Goal: Task Accomplishment & Management: Manage account settings

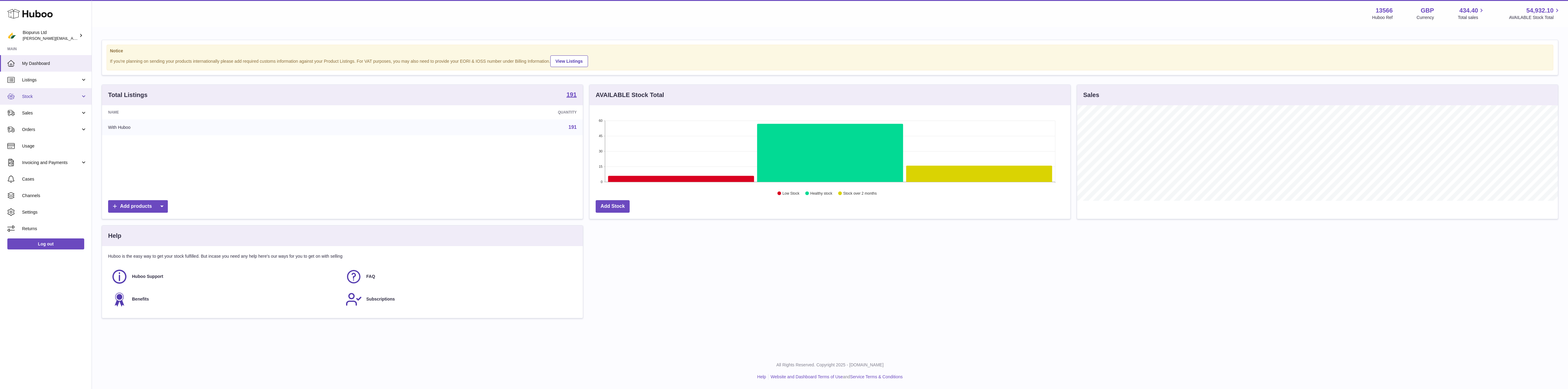
scroll to position [96, 481]
click at [51, 100] on link "Stock" at bounding box center [46, 96] width 91 height 16
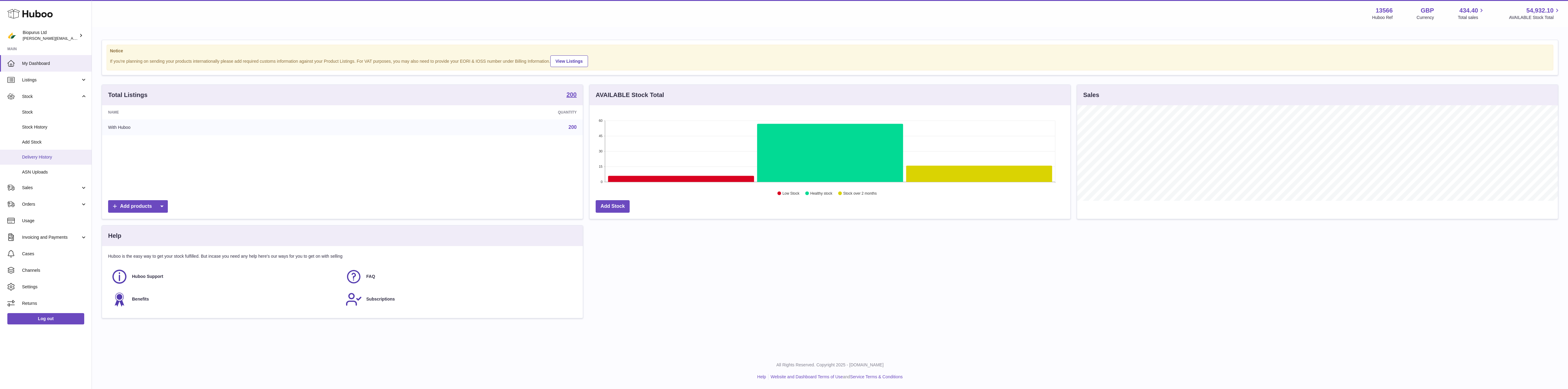
click at [40, 160] on span "Delivery History" at bounding box center [54, 158] width 65 height 6
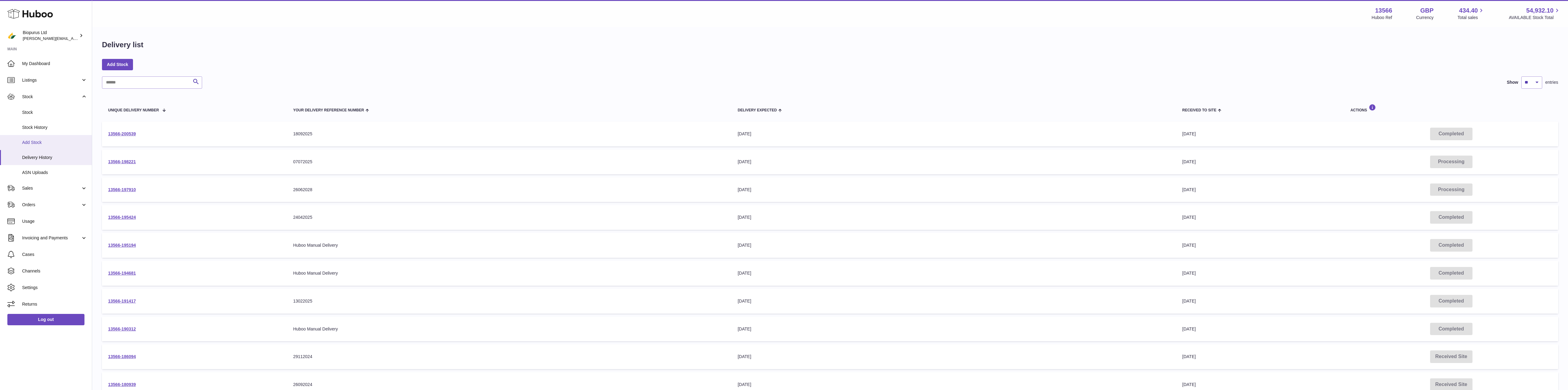
click at [32, 143] on span "Add Stock" at bounding box center [54, 143] width 65 height 6
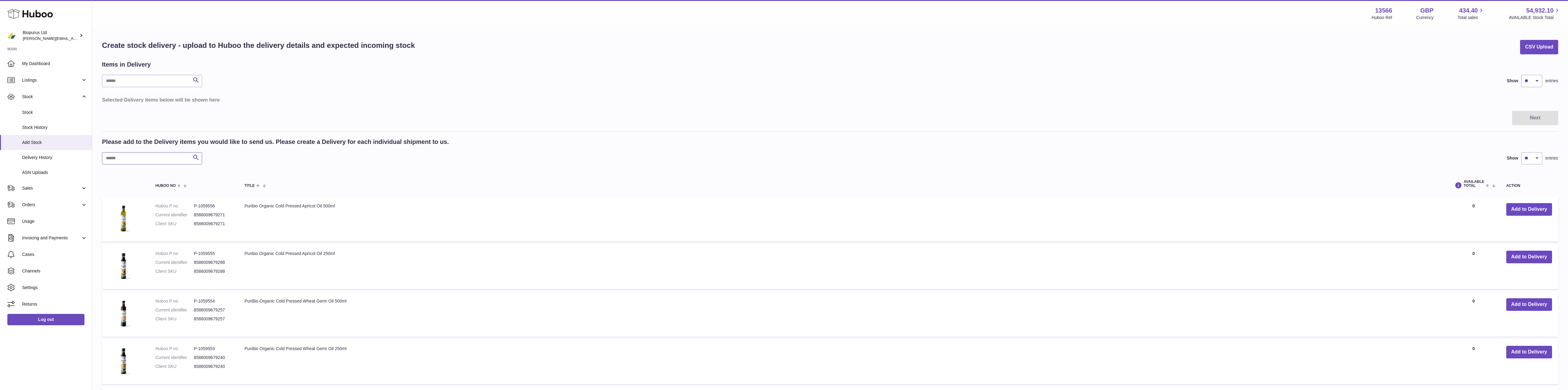
click at [118, 157] on input "text" at bounding box center [152, 159] width 100 height 12
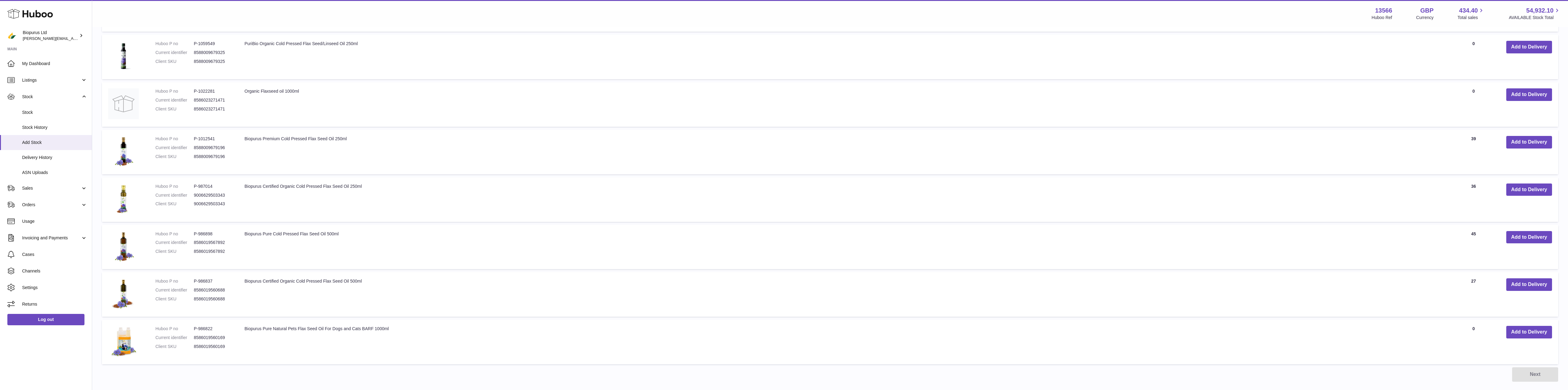
scroll to position [215, 0]
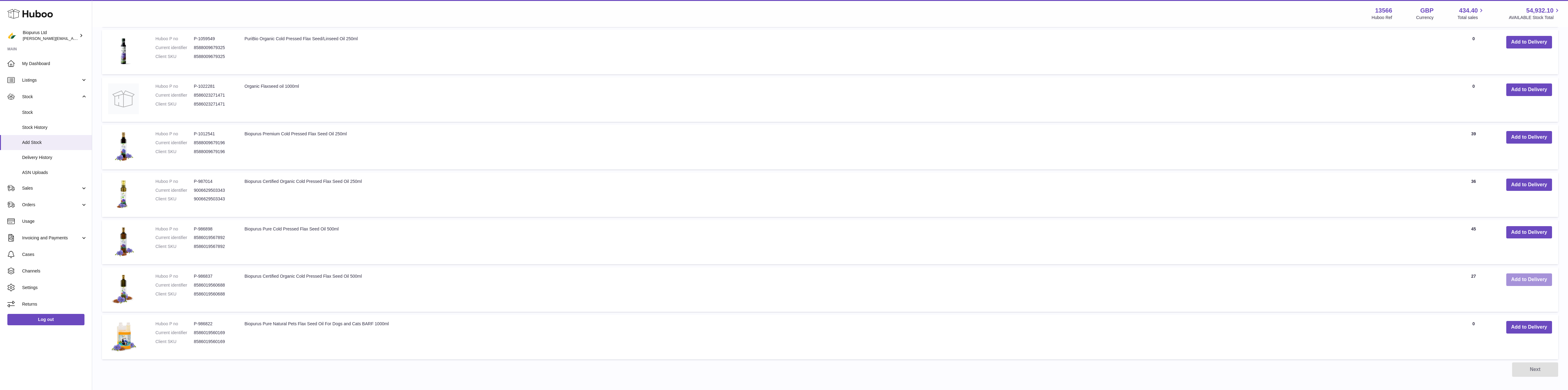
click at [1528, 279] on button "Add to Delivery" at bounding box center [1529, 280] width 46 height 13
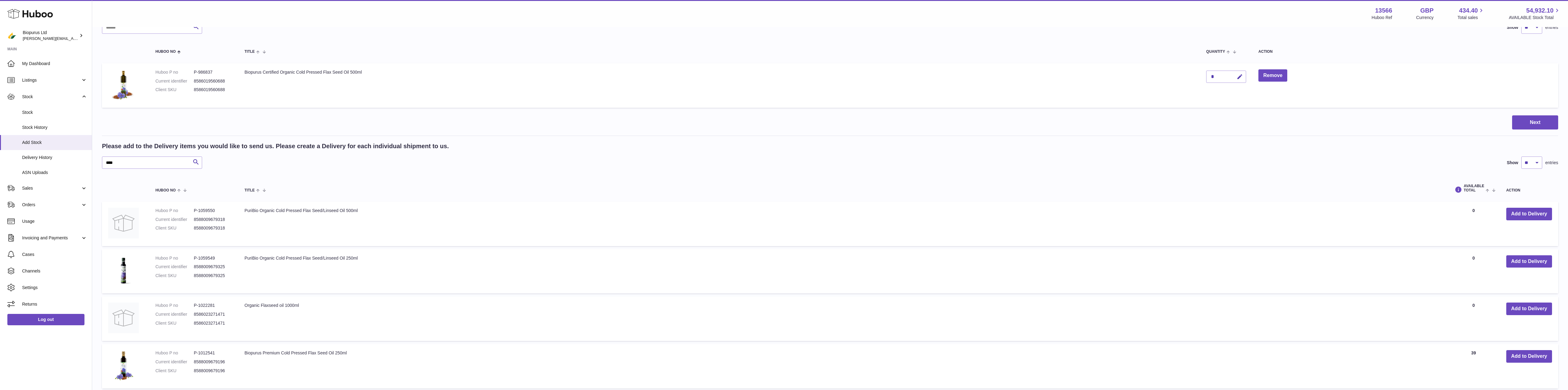
scroll to position [27, 0]
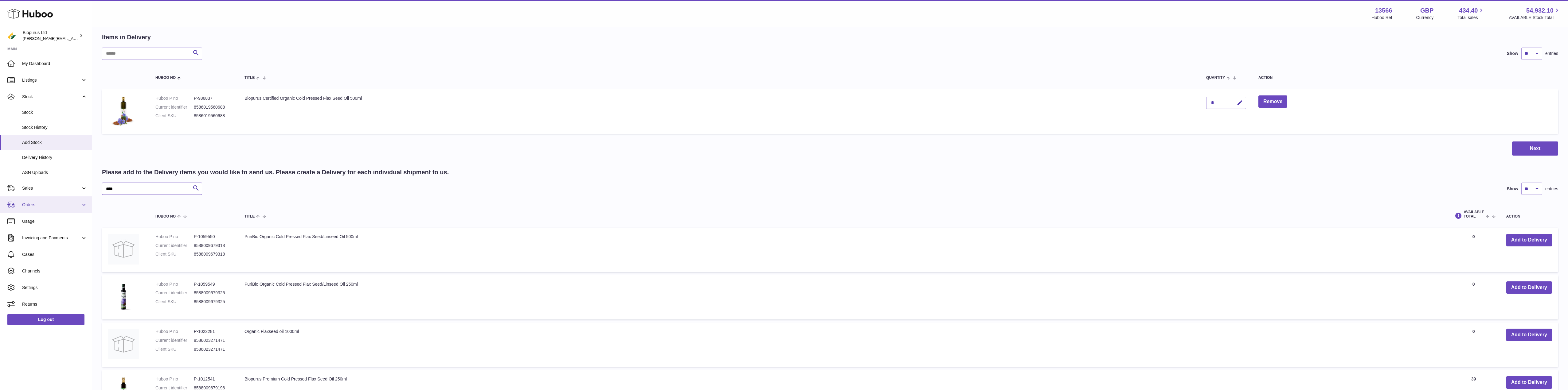
click at [48, 201] on div "Huboo Biopurus Ltd peter@biopurus.co.uk Main My Dashboard Listings Not with Hub…" at bounding box center [784, 322] width 1568 height 698
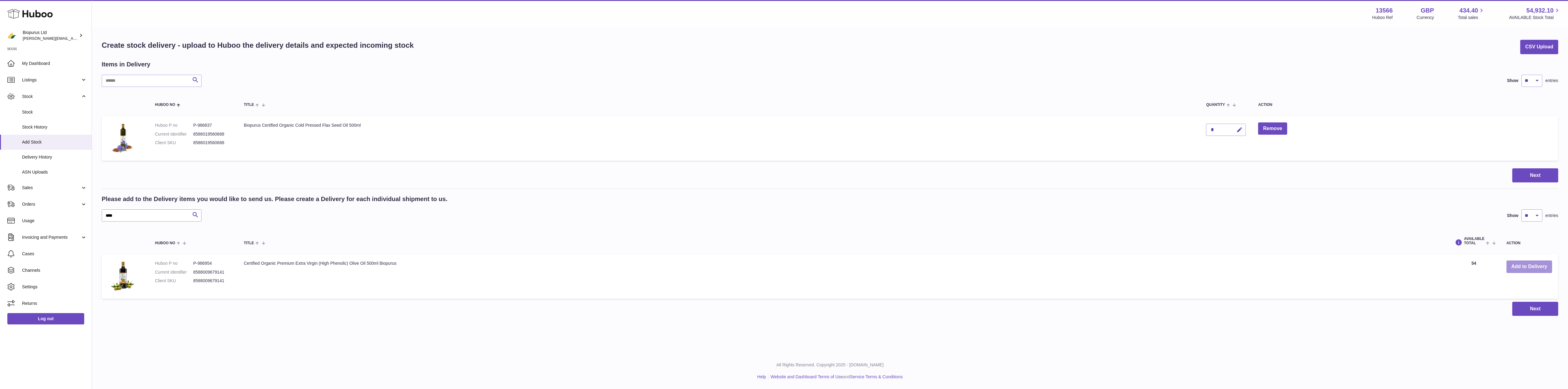
click at [1522, 272] on button "Add to Delivery" at bounding box center [1529, 267] width 46 height 13
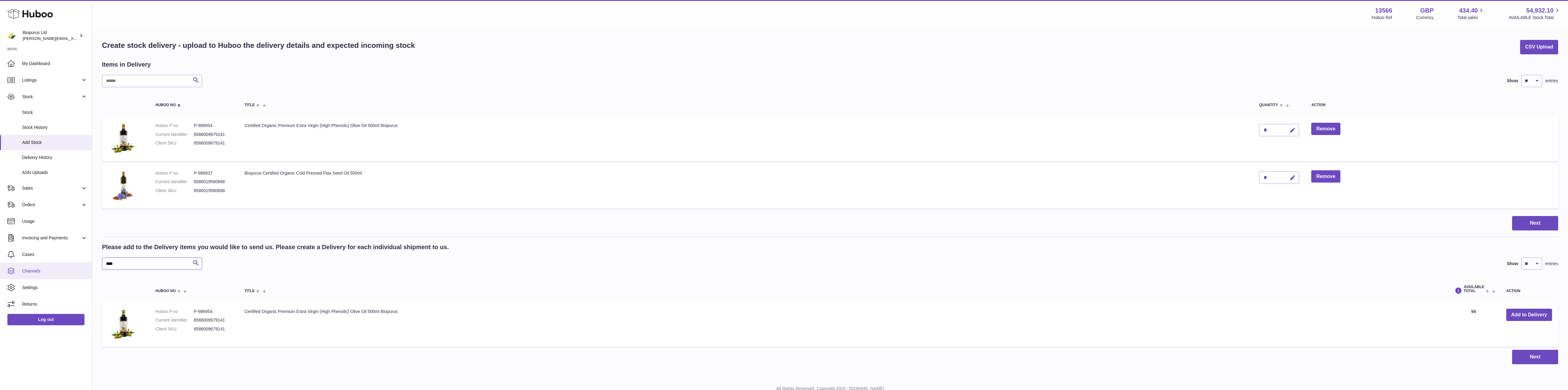
drag, startPoint x: 107, startPoint y: 265, endPoint x: 74, endPoint y: 266, distance: 33.0
click at [74, 266] on div "Huboo Biopurus Ltd peter@biopurus.co.uk Main My Dashboard Listings Not with Hub…" at bounding box center [784, 206] width 1568 height 413
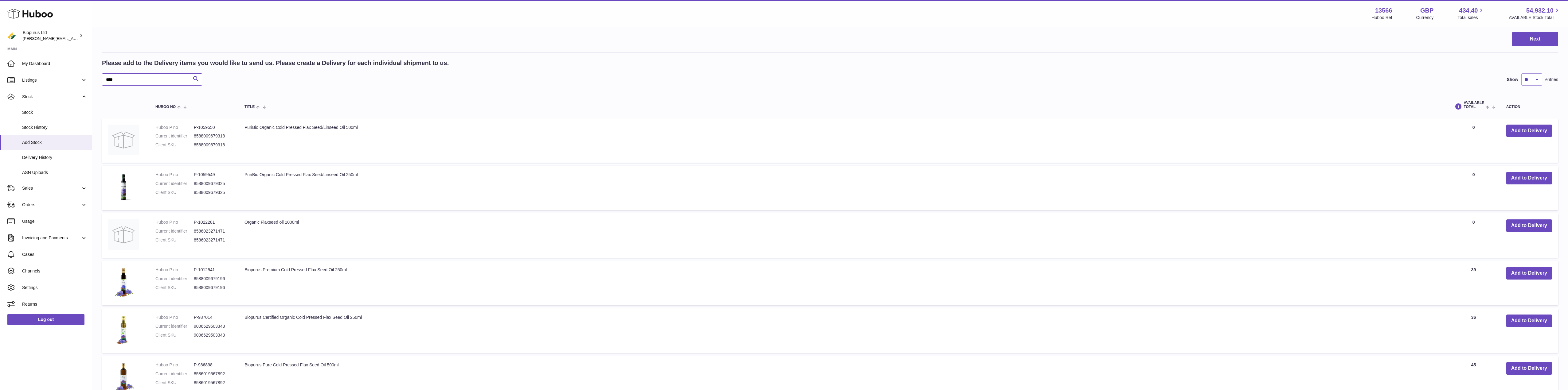
scroll to position [356, 0]
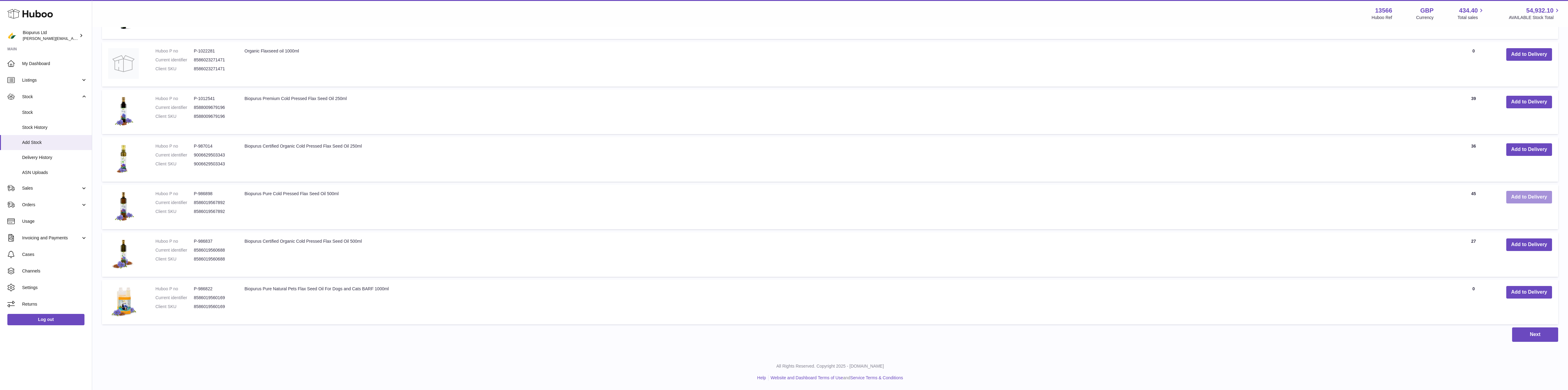
click at [1528, 195] on button "Add to Delivery" at bounding box center [1529, 197] width 46 height 13
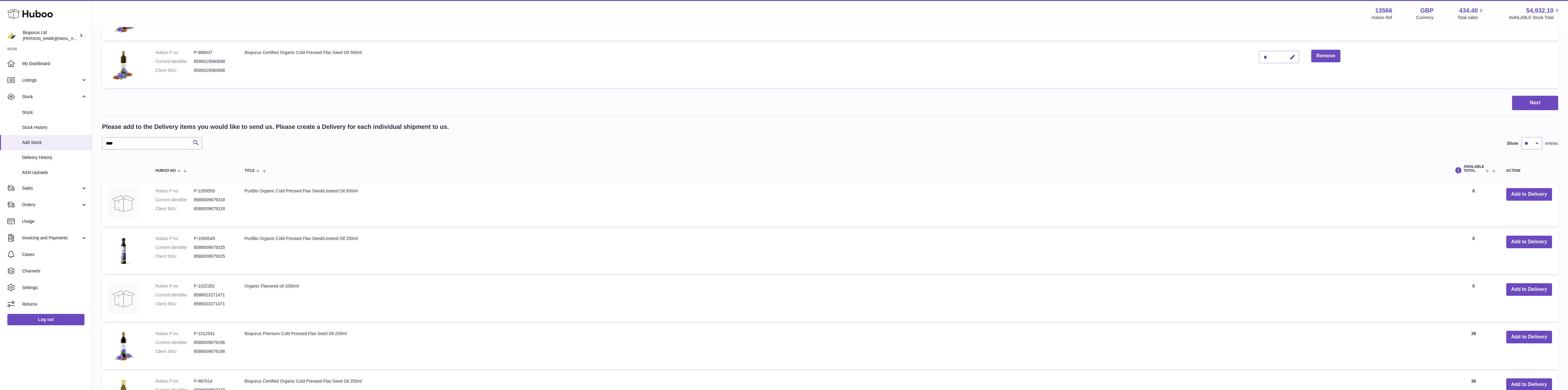
scroll to position [65, 0]
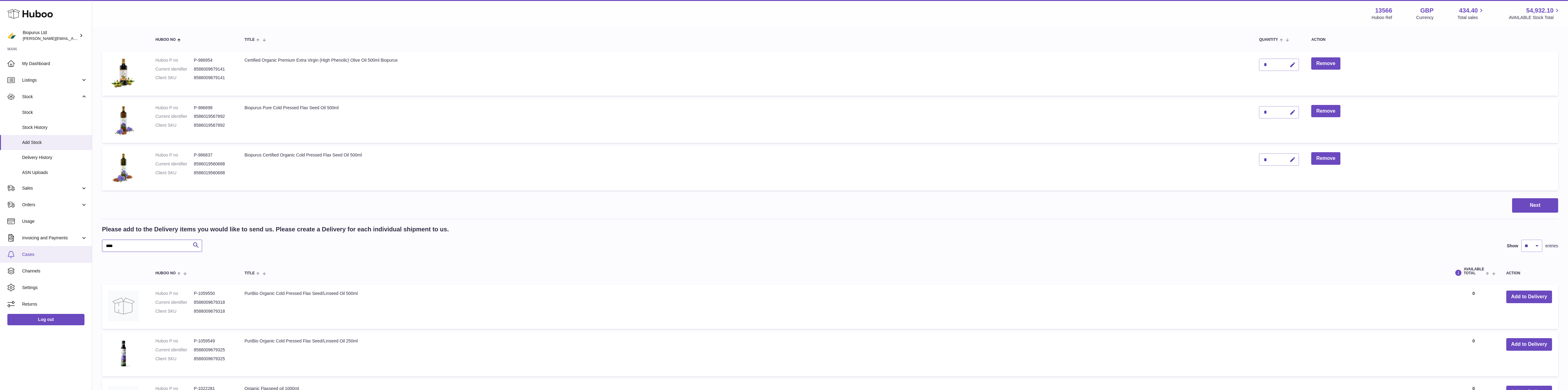
drag, startPoint x: 97, startPoint y: 247, endPoint x: 71, endPoint y: 247, distance: 26.0
click at [71, 247] on div "Huboo Biopurus Ltd peter@biopurus.co.uk Main My Dashboard Listings Not with Hub…" at bounding box center [784, 331] width 1568 height 793
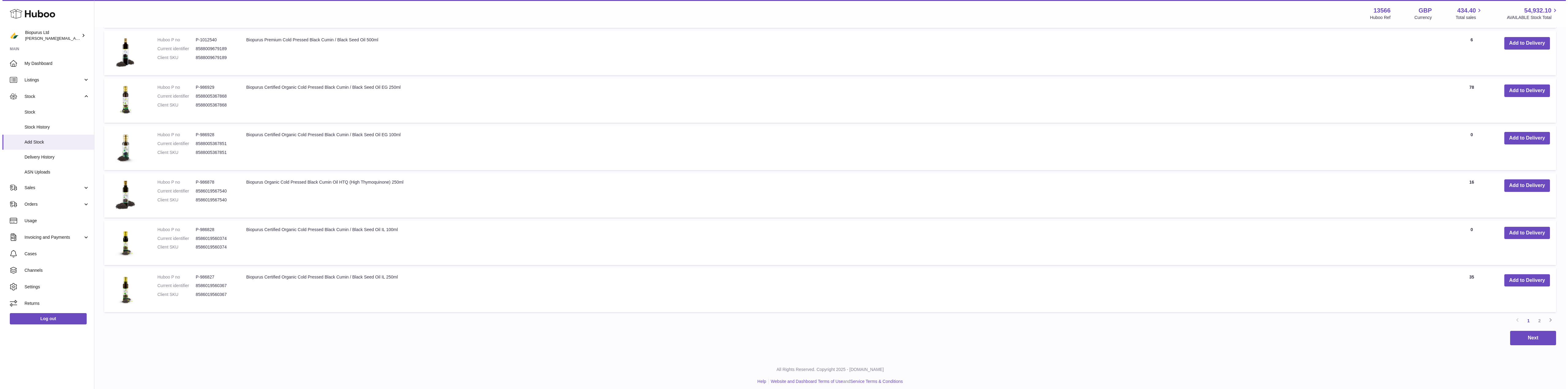
scroll to position [513, 0]
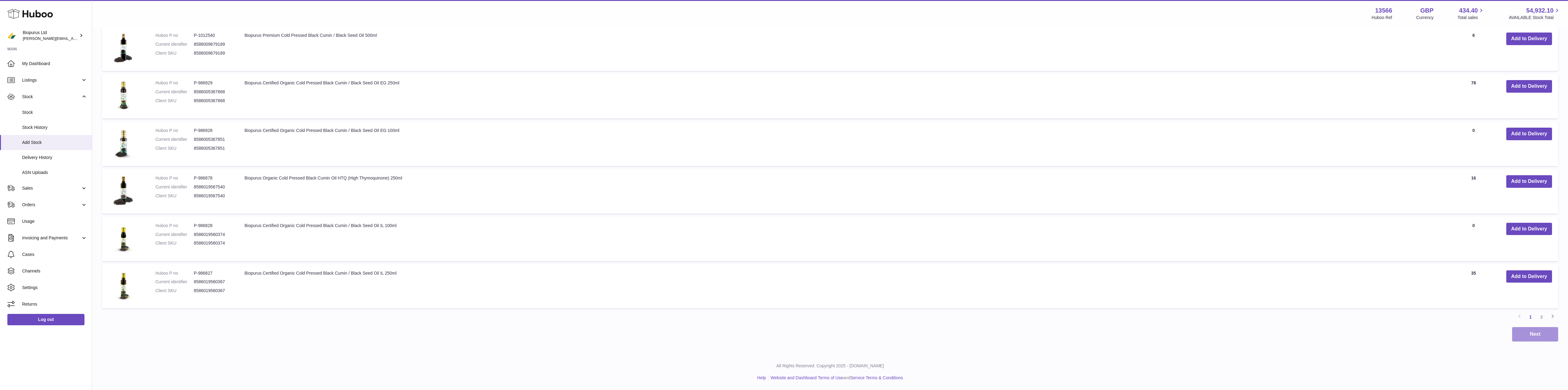
click at [1528, 334] on button "Next" at bounding box center [1535, 334] width 46 height 15
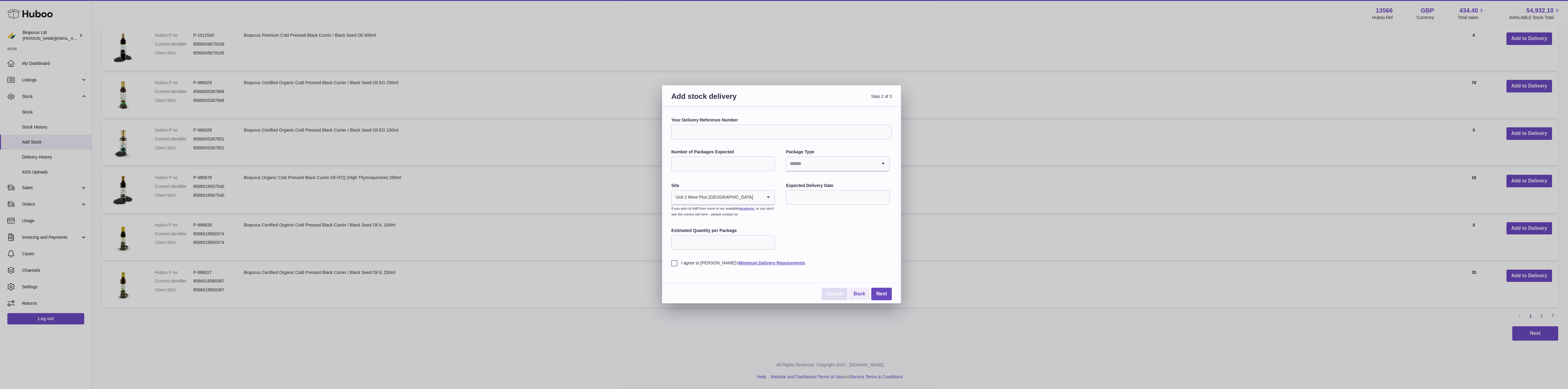
click at [839, 295] on link "Cancel" at bounding box center [835, 294] width 26 height 13
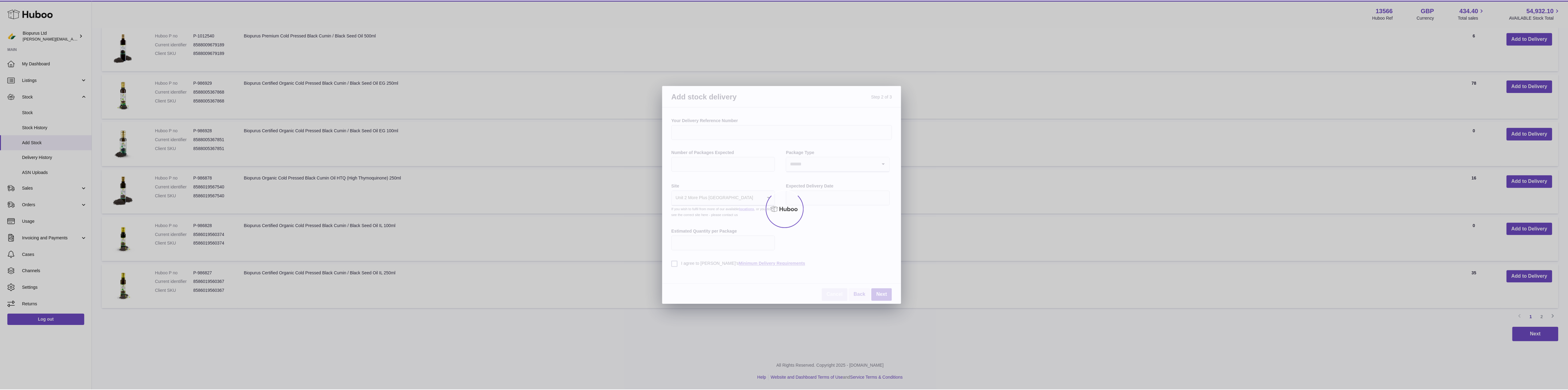
scroll to position [361, 0]
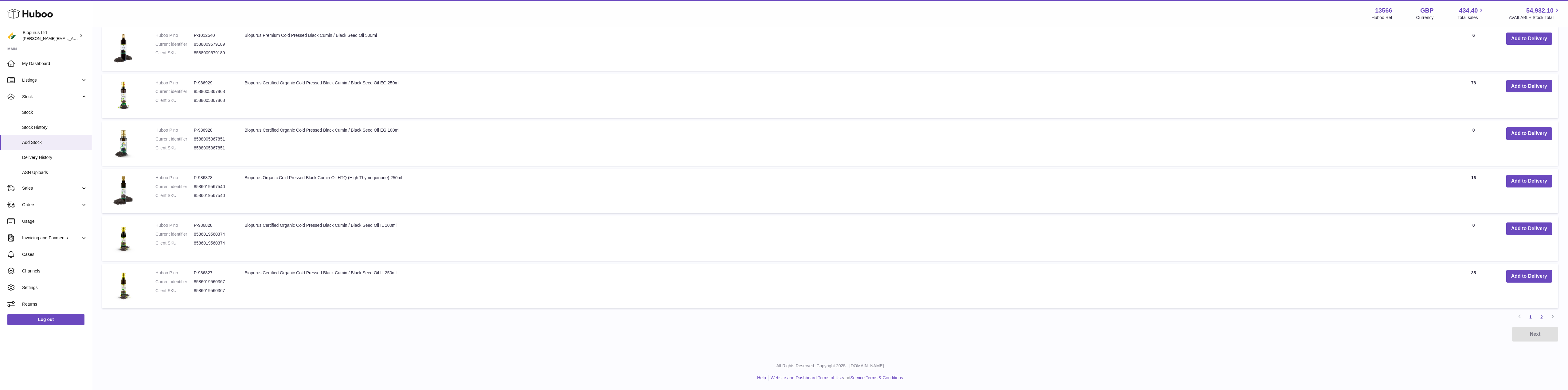
click at [1541, 316] on link "2" at bounding box center [1542, 317] width 11 height 11
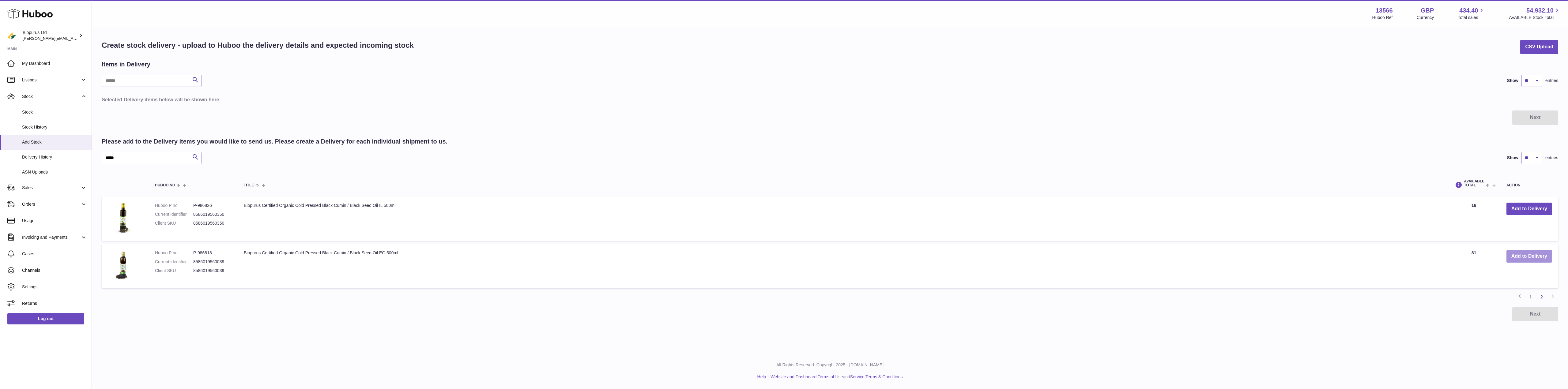
click at [1524, 256] on button "Add to Delivery" at bounding box center [1529, 256] width 46 height 13
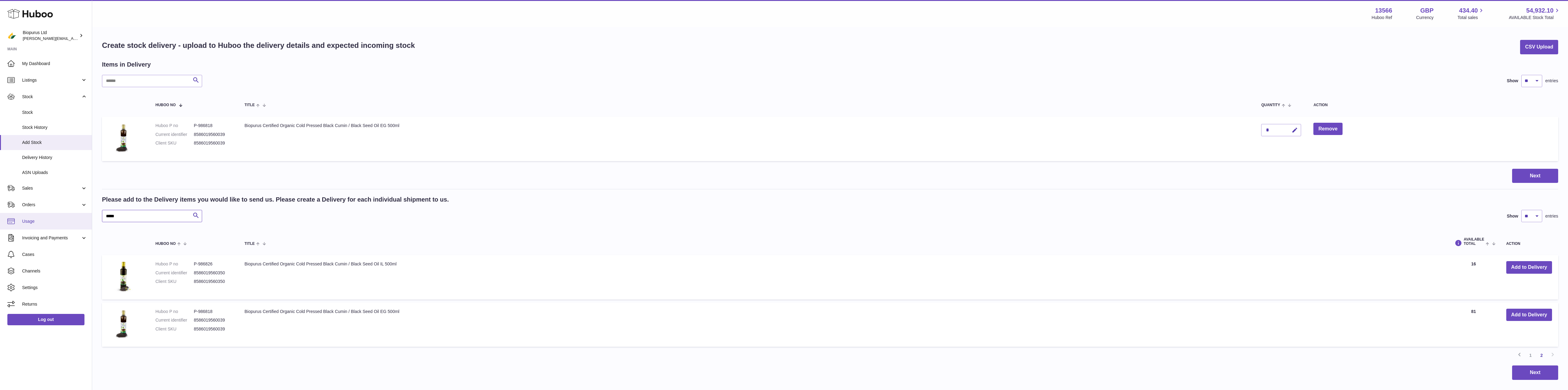
drag, startPoint x: 128, startPoint y: 215, endPoint x: 45, endPoint y: 221, distance: 83.2
click at [45, 221] on div "Huboo Biopurus Ltd peter@biopurus.co.uk Main My Dashboard Listings Not with Hub…" at bounding box center [784, 214] width 1568 height 428
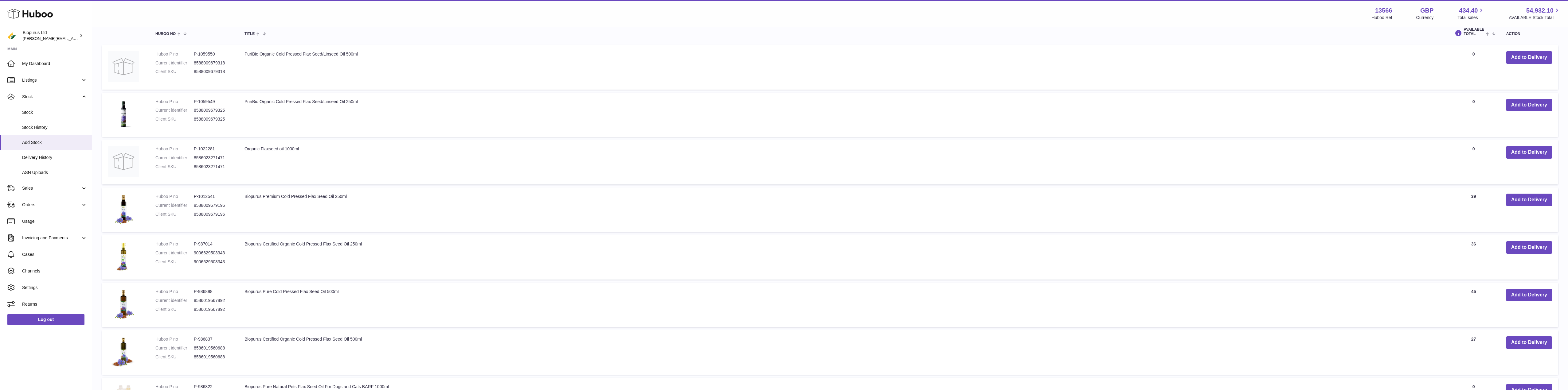
scroll to position [308, 0]
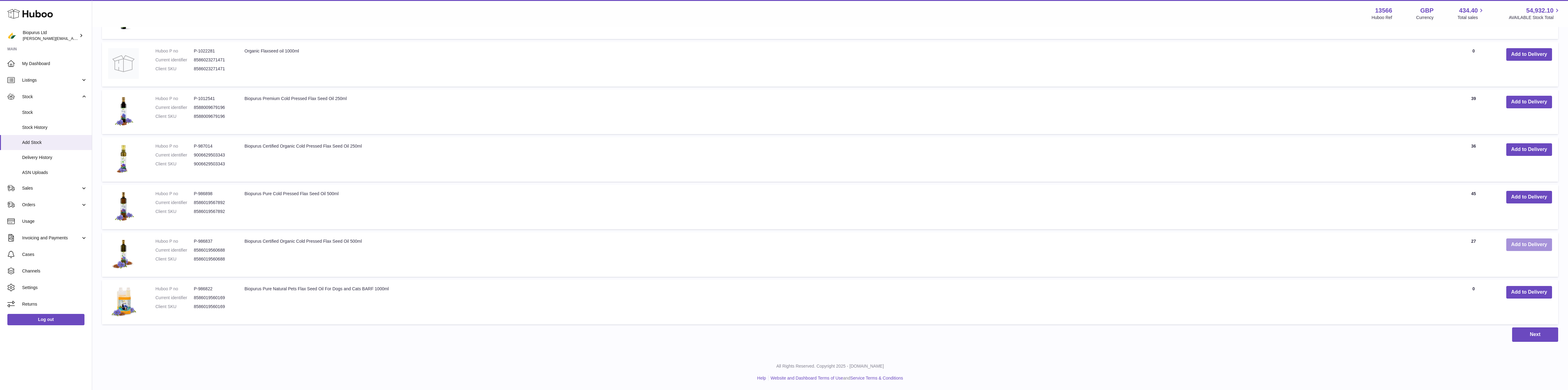
click at [1522, 247] on button "Add to Delivery" at bounding box center [1529, 245] width 46 height 13
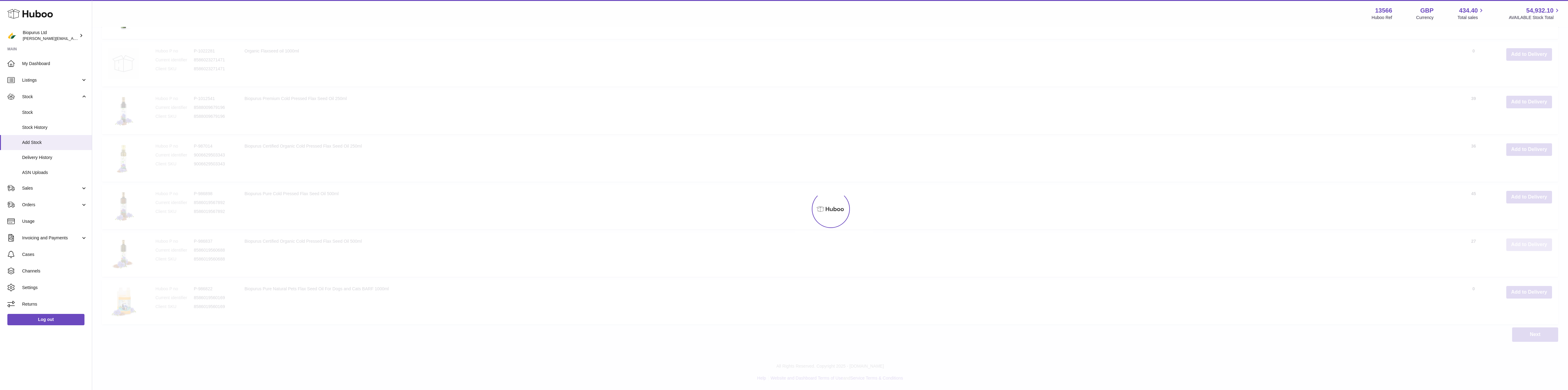
scroll to position [355, 0]
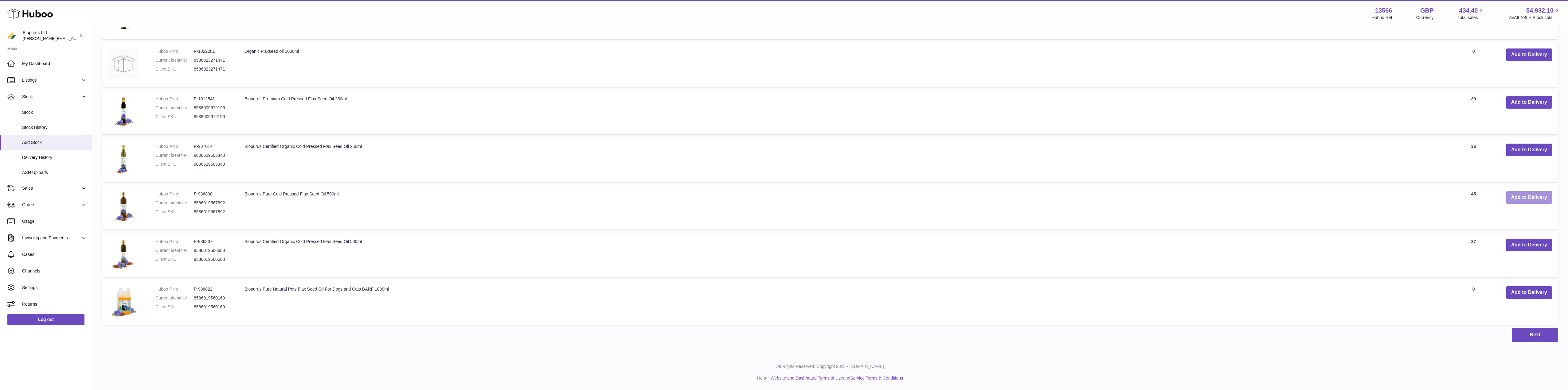
click at [1527, 200] on button "Add to Delivery" at bounding box center [1529, 197] width 46 height 13
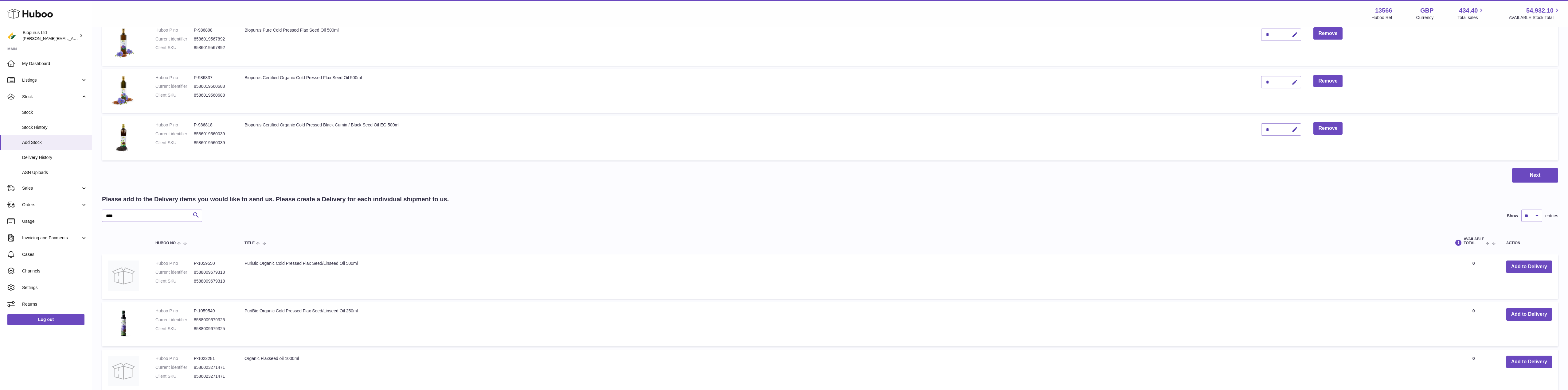
scroll to position [34, 0]
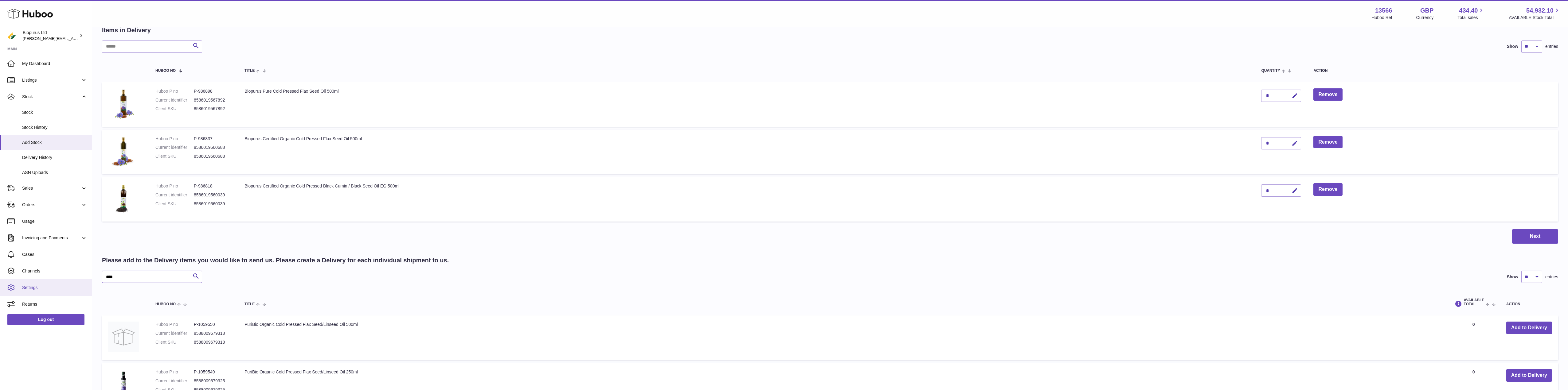
drag, startPoint x: 118, startPoint y: 277, endPoint x: 31, endPoint y: 287, distance: 87.6
click at [31, 287] on div "Huboo Biopurus Ltd peter@biopurus.co.uk Main My Dashboard Listings Not with Hub…" at bounding box center [784, 363] width 1568 height 793
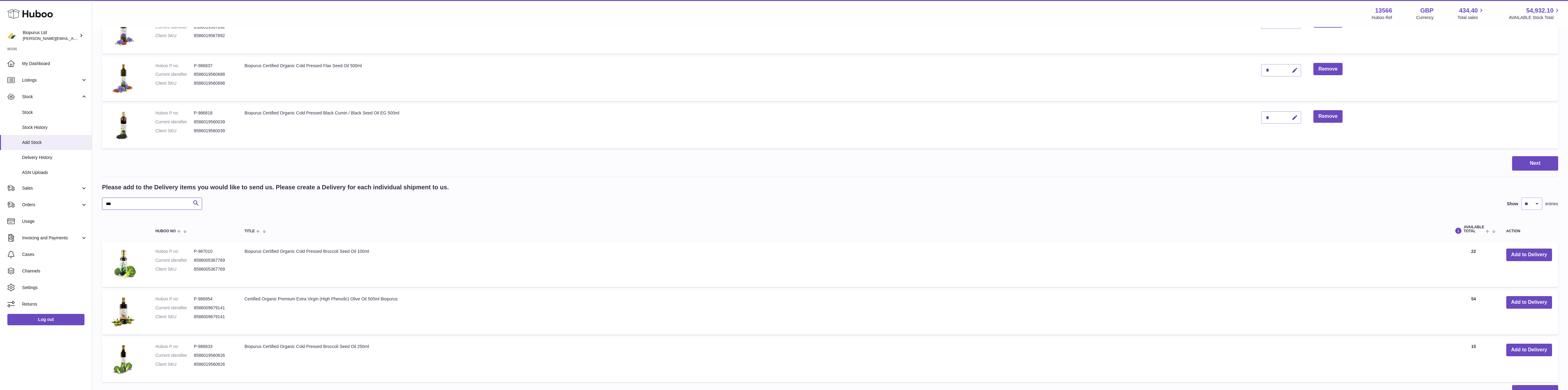
scroll to position [165, 0]
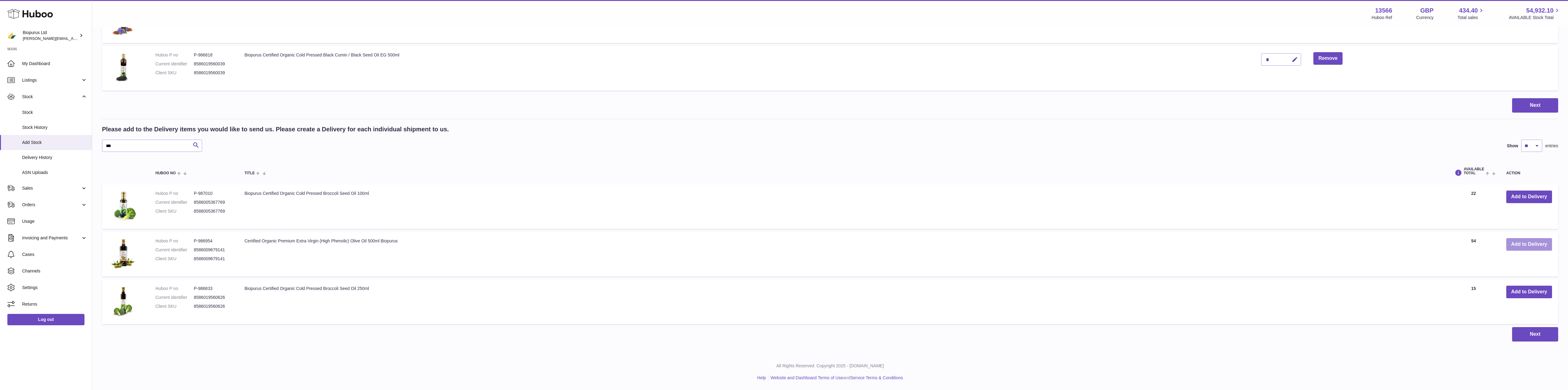
click at [1526, 245] on button "Add to Delivery" at bounding box center [1529, 244] width 46 height 13
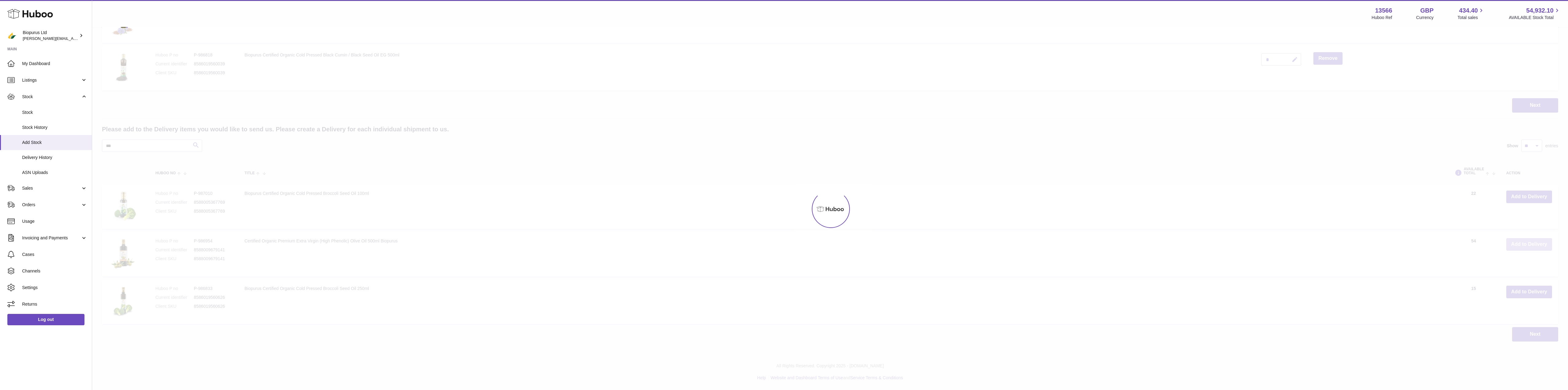
scroll to position [213, 0]
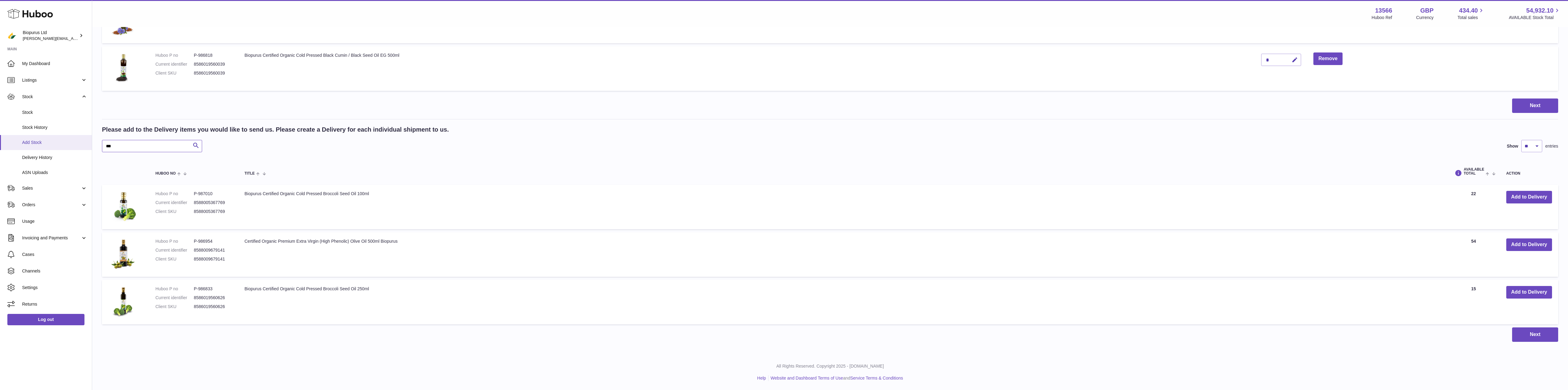
drag, startPoint x: 115, startPoint y: 145, endPoint x: 65, endPoint y: 142, distance: 50.1
click at [65, 142] on div "Huboo Biopurus Ltd peter@biopurus.co.uk Main My Dashboard Listings Not with Hub…" at bounding box center [784, 88] width 1568 height 604
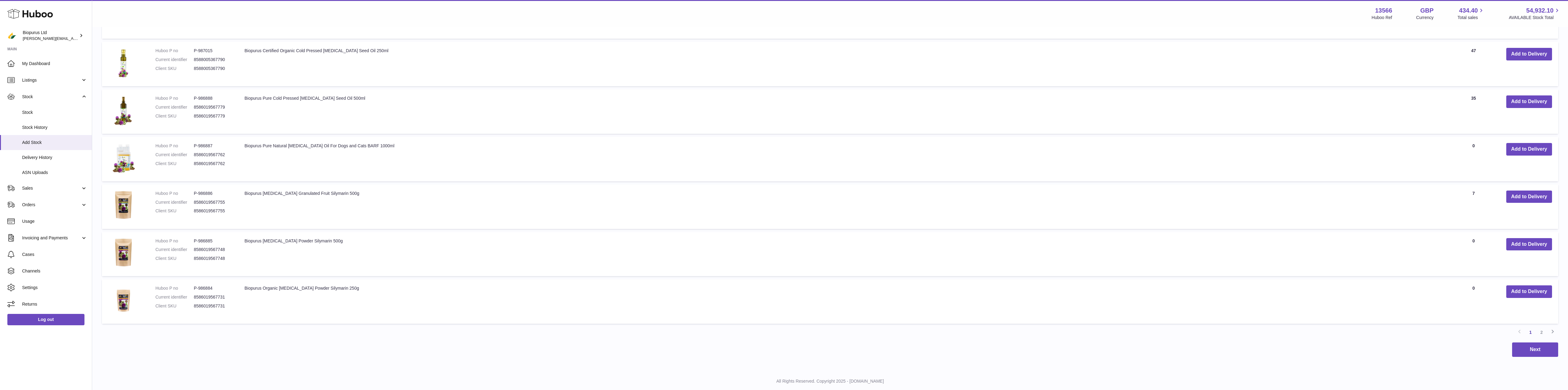
scroll to position [562, 0]
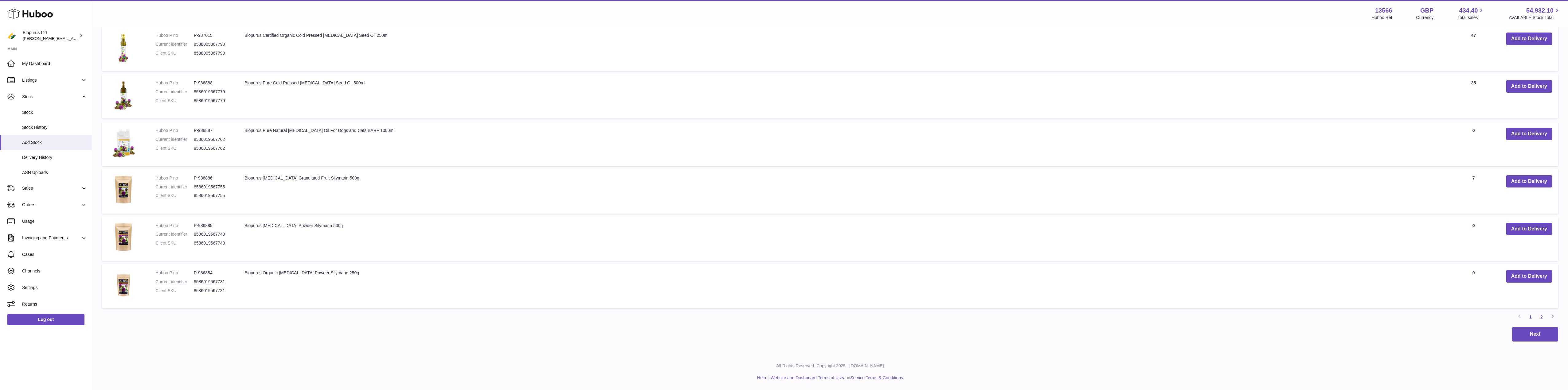
click at [1544, 317] on link "2" at bounding box center [1542, 317] width 11 height 11
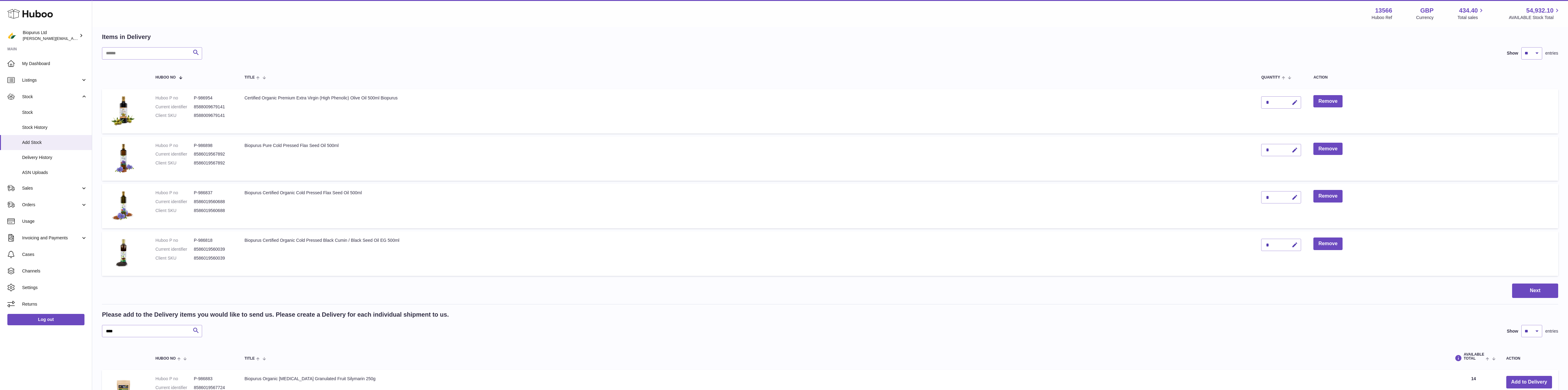
scroll to position [181, 0]
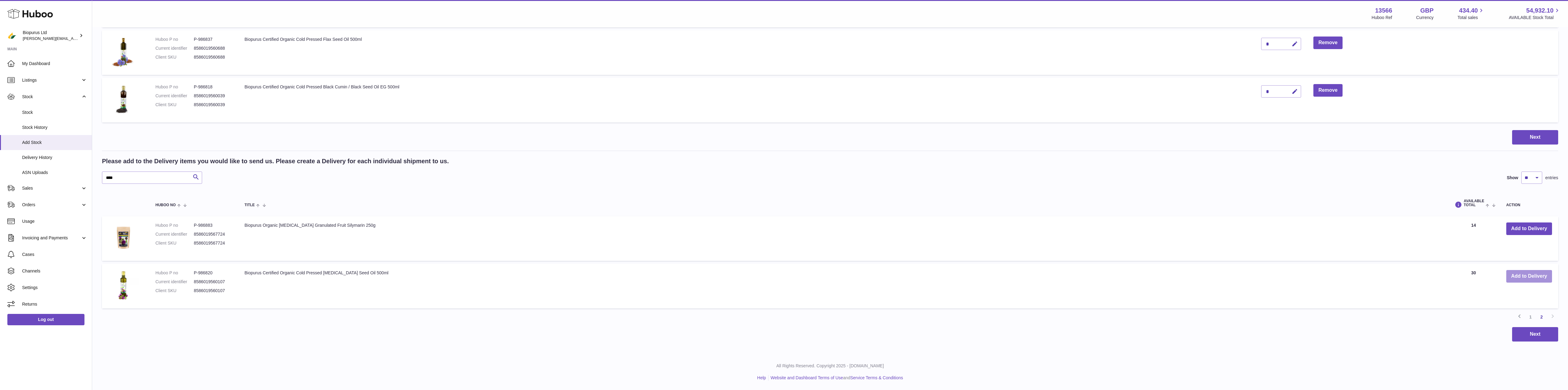
click at [1524, 280] on button "Add to Delivery" at bounding box center [1529, 276] width 46 height 13
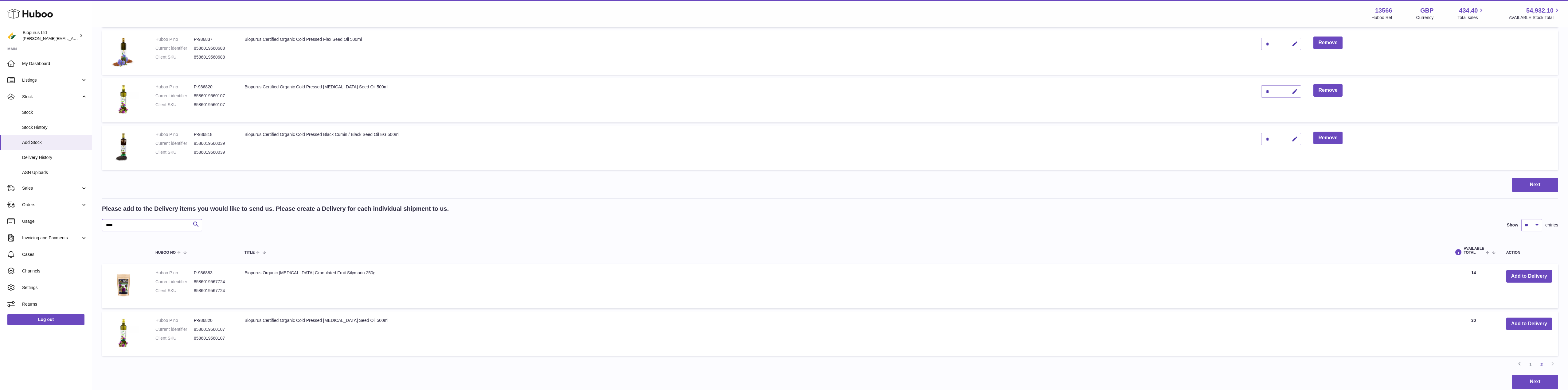
drag, startPoint x: 128, startPoint y: 224, endPoint x: 95, endPoint y: 226, distance: 33.1
click at [95, 226] on div "Create stock delivery - upload to Huboo the delivery details and expected incom…" at bounding box center [830, 124] width 1476 height 555
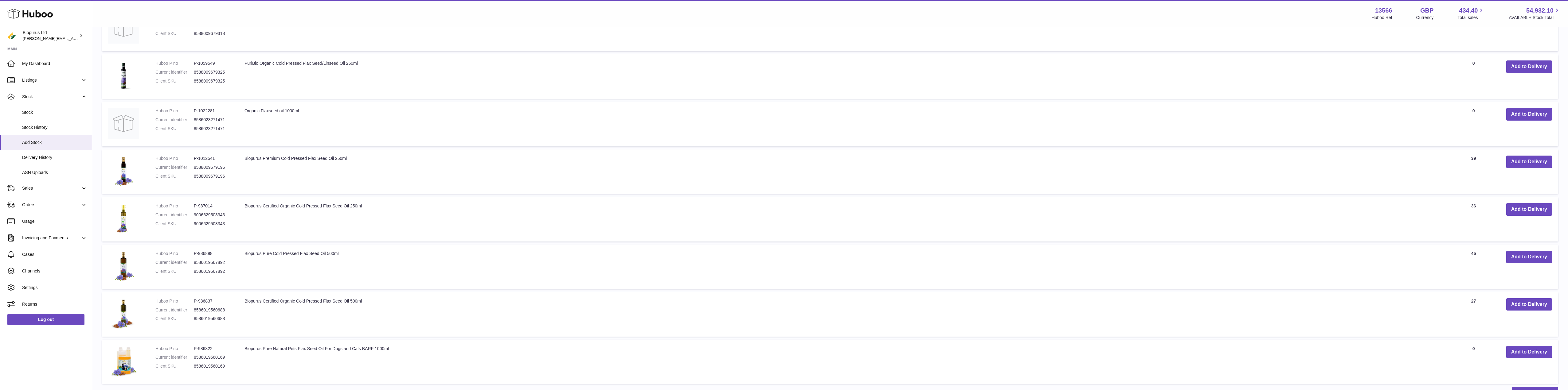
scroll to position [499, 0]
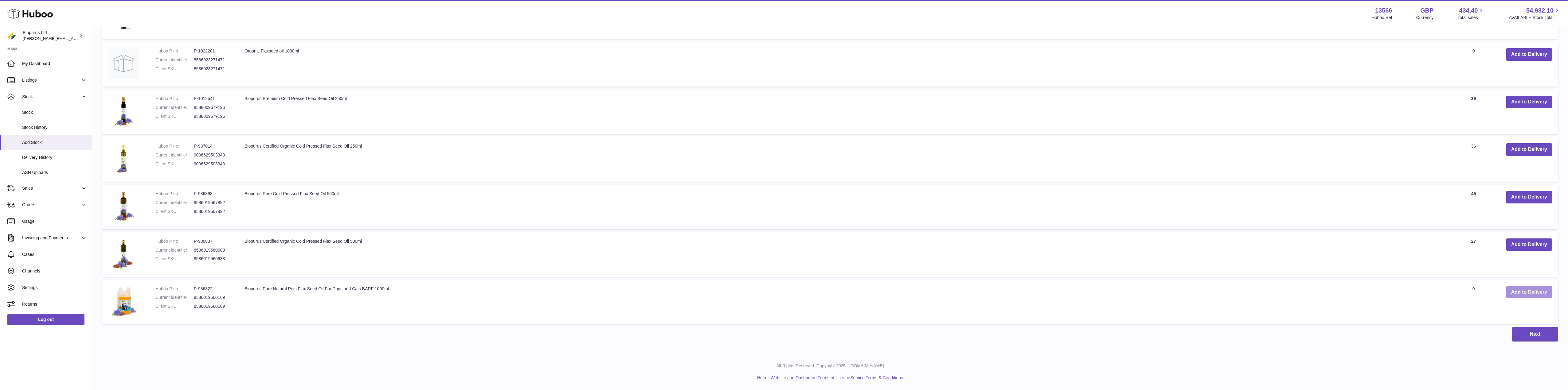
click at [1527, 294] on button "Add to Delivery" at bounding box center [1529, 292] width 46 height 13
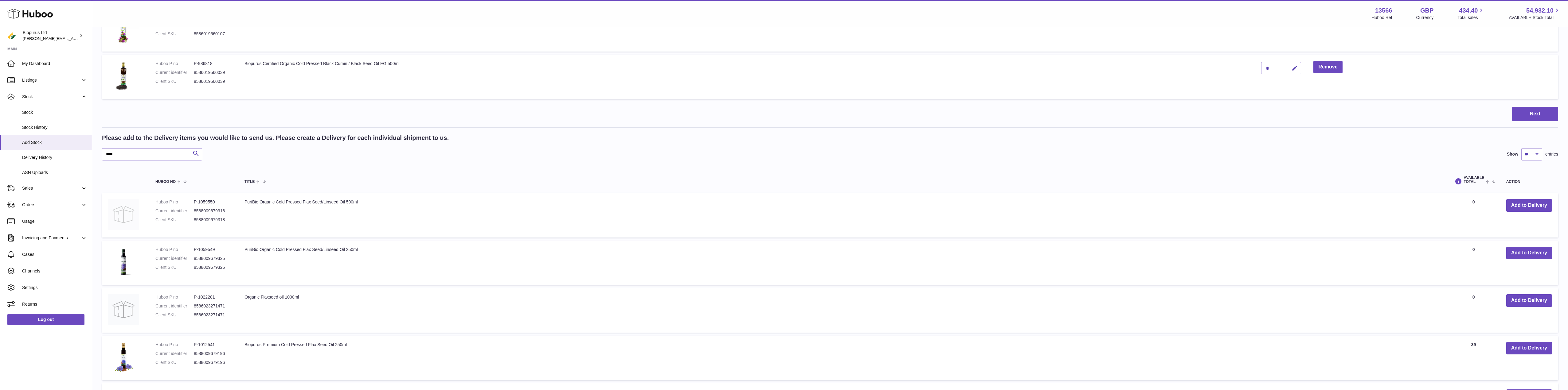
scroll to position [300, 0]
click at [65, 164] on div "Huboo Biopurus Ltd peter@biopurus.co.uk Main My Dashboard Listings Not with Hub…" at bounding box center [784, 168] width 1568 height 936
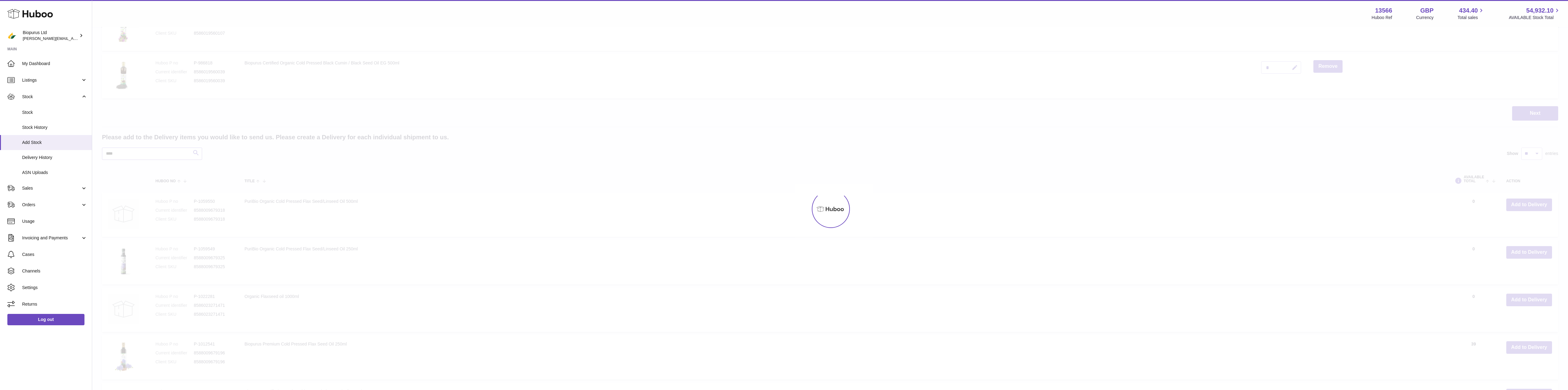
scroll to position [164, 0]
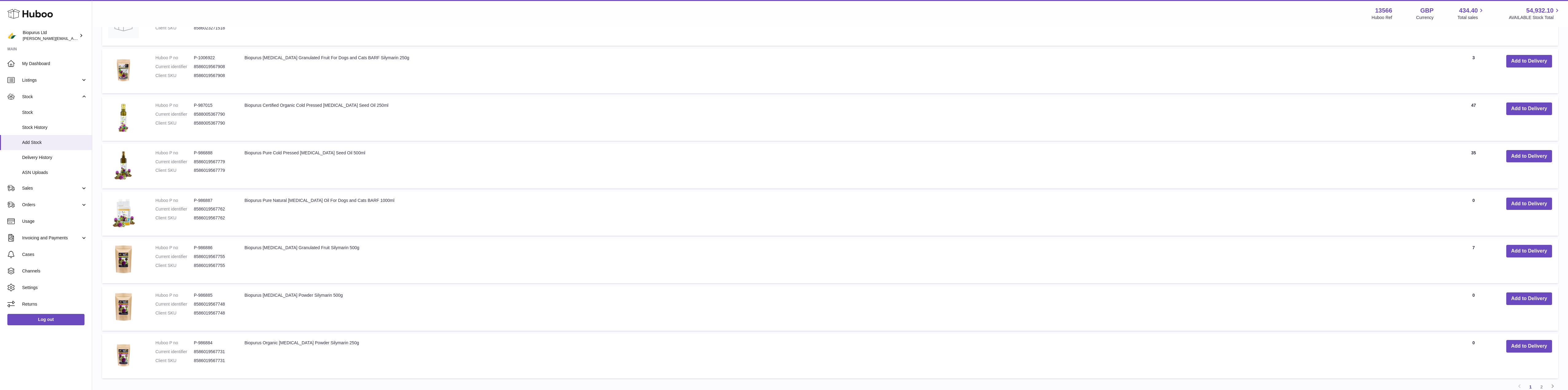
scroll to position [607, 0]
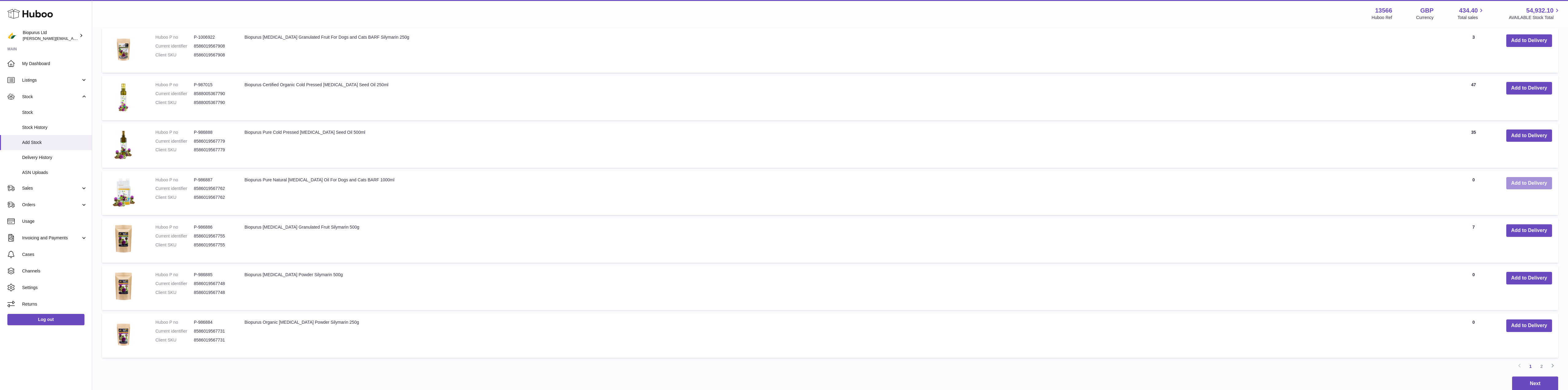
click at [1534, 182] on button "Add to Delivery" at bounding box center [1529, 183] width 46 height 13
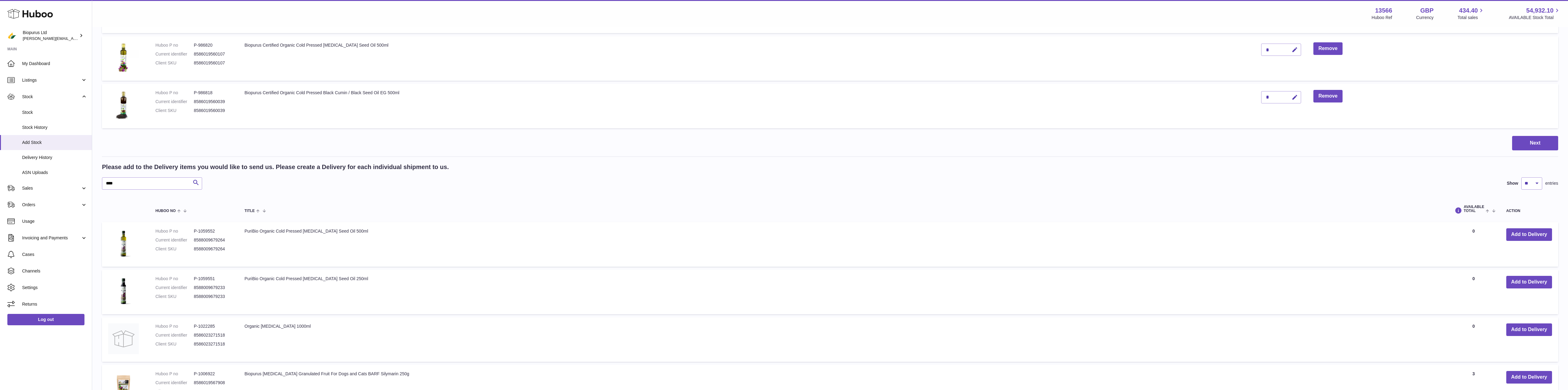
scroll to position [317, 0]
drag, startPoint x: 85, startPoint y: 191, endPoint x: 67, endPoint y: 191, distance: 18.0
click at [67, 191] on div "Huboo Biopurus Ltd peter@biopurus.co.uk Main My Dashboard Listings Not with Hub…" at bounding box center [784, 230] width 1568 height 1095
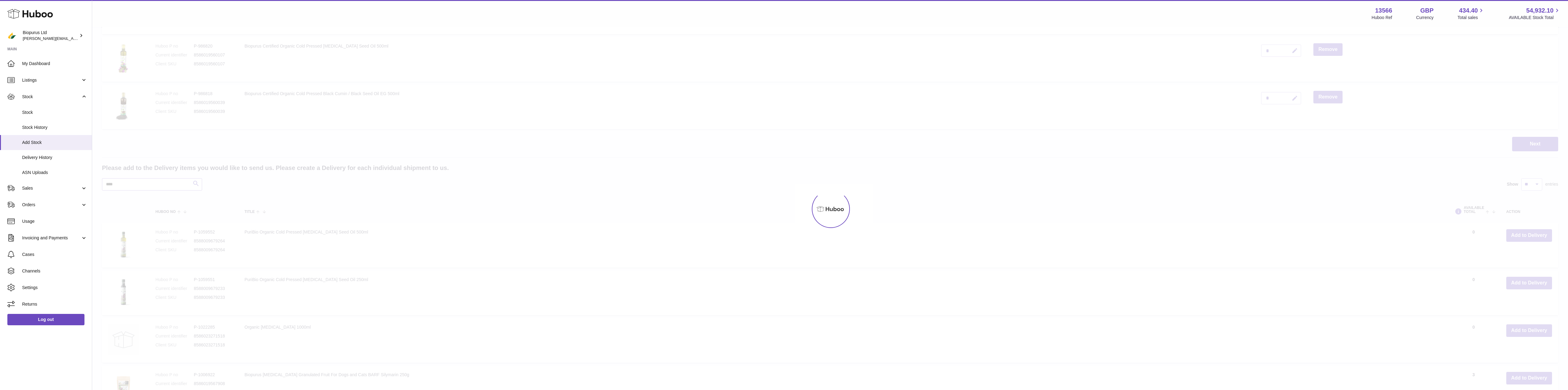
scroll to position [308, 0]
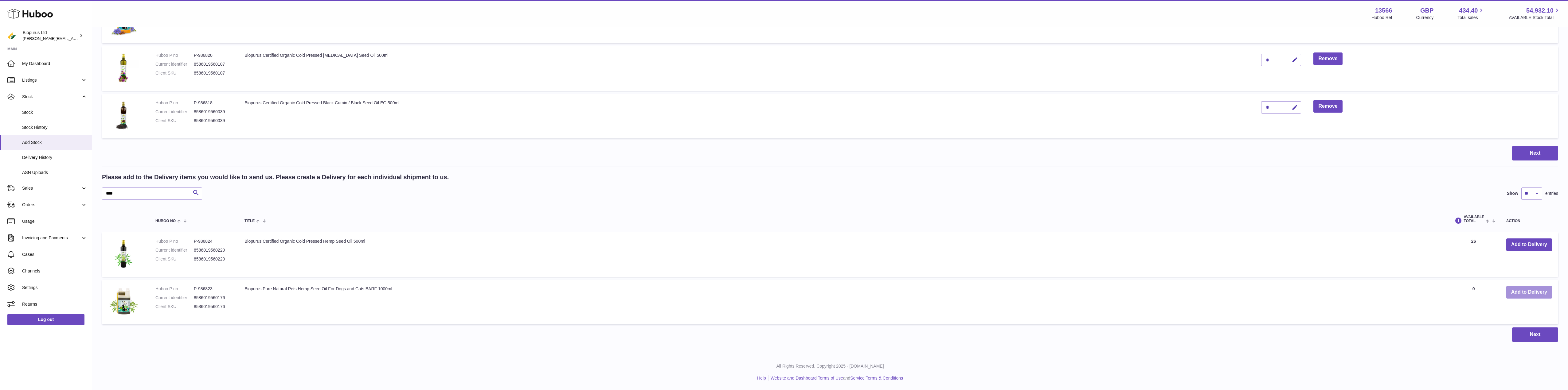
click at [1523, 291] on button "Add to Delivery" at bounding box center [1529, 292] width 46 height 13
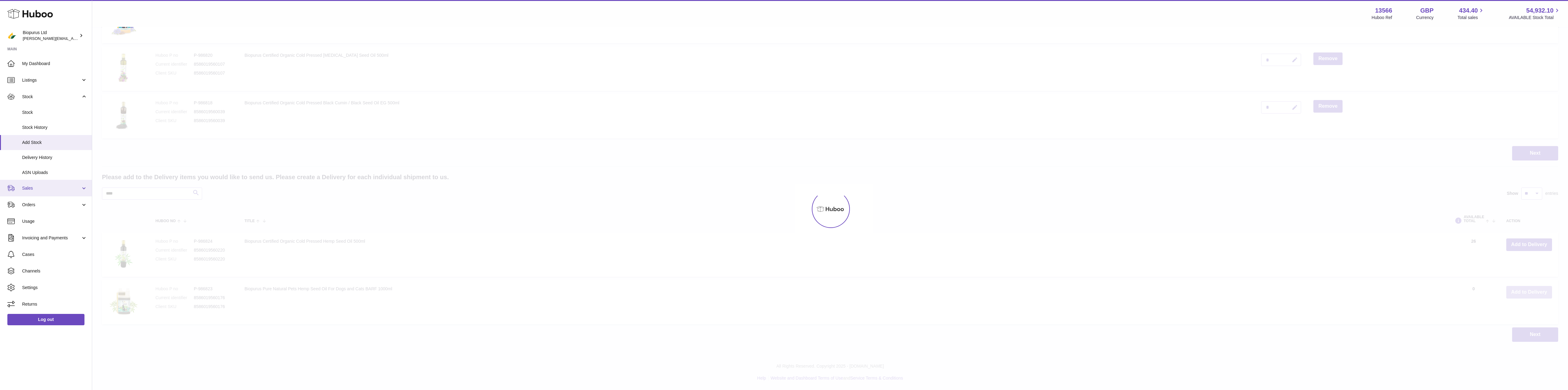
scroll to position [356, 0]
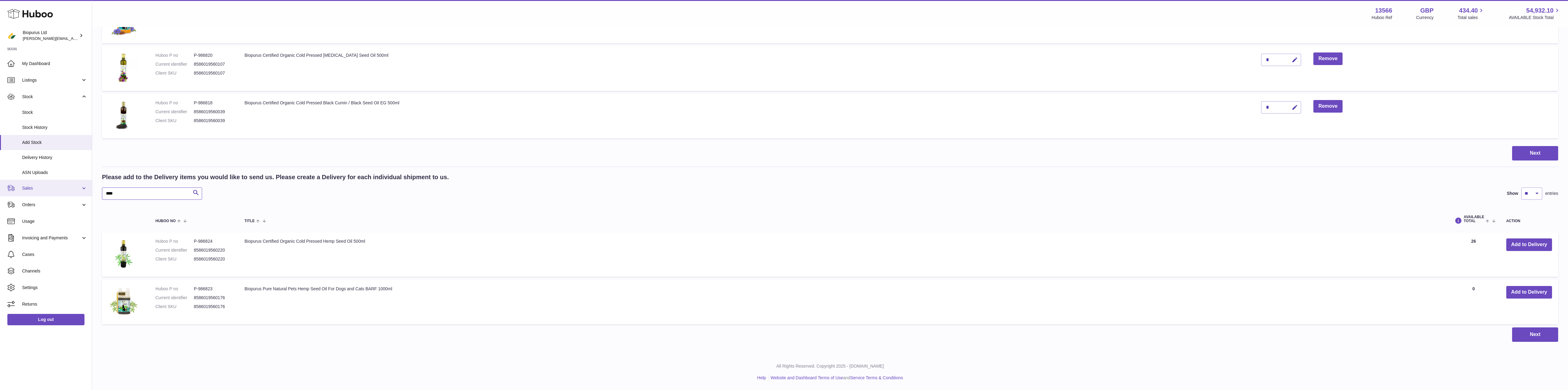
drag, startPoint x: 85, startPoint y: 192, endPoint x: 53, endPoint y: 193, distance: 32.0
click at [53, 193] on div "Huboo Biopurus Ltd peter@biopurus.co.uk Main My Dashboard Listings Not with Hub…" at bounding box center [784, 17] width 1568 height 746
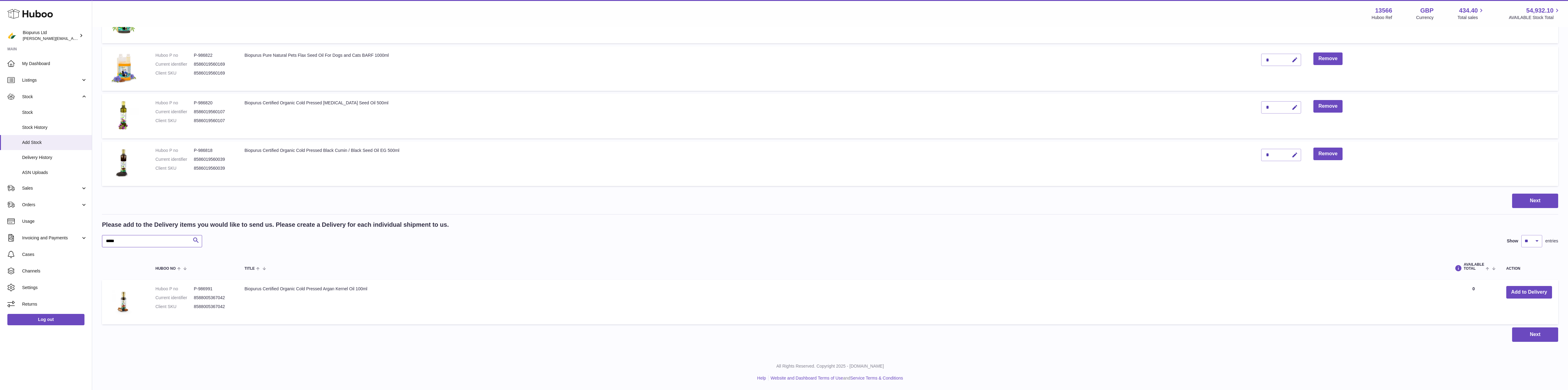
scroll to position [308, 0]
click at [1517, 291] on button "Add to Delivery" at bounding box center [1529, 292] width 46 height 13
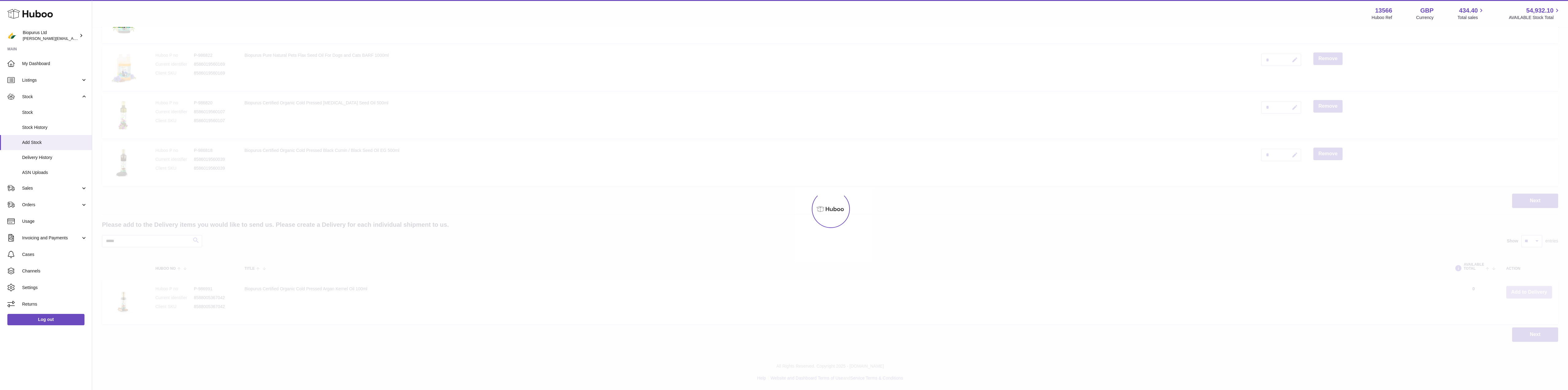
scroll to position [356, 0]
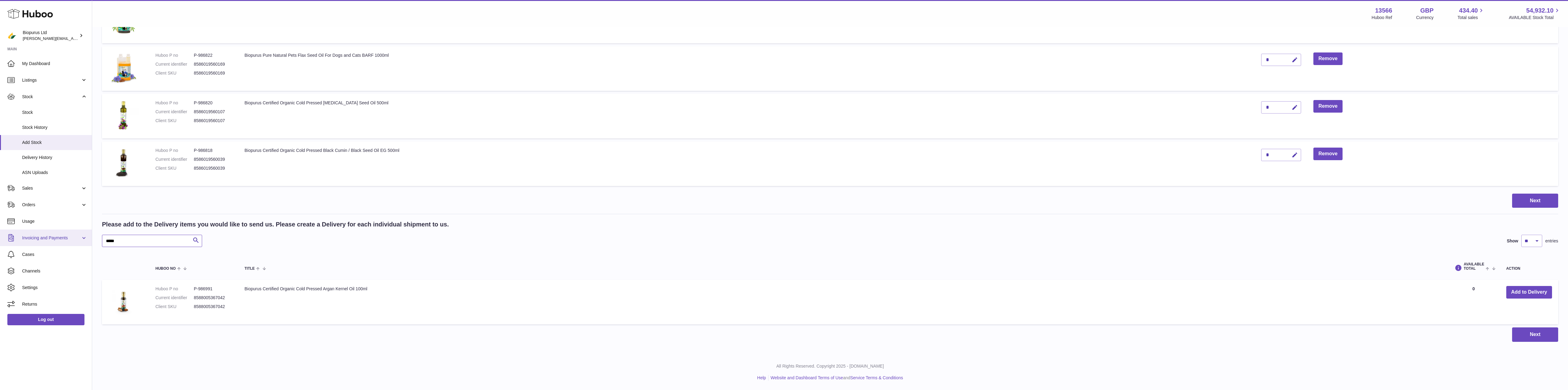
drag, startPoint x: 128, startPoint y: 242, endPoint x: 70, endPoint y: 240, distance: 58.0
click at [71, 240] on div "Huboo Biopurus Ltd peter@biopurus.co.uk Main My Dashboard Listings Not with Hub…" at bounding box center [784, 17] width 1568 height 746
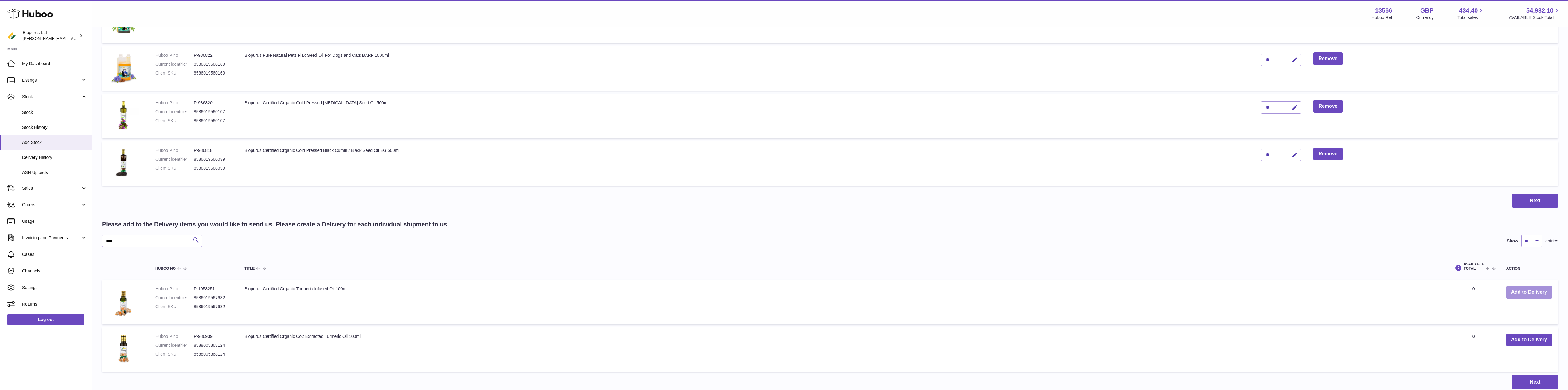
click at [1521, 293] on button "Add to Delivery" at bounding box center [1529, 292] width 46 height 13
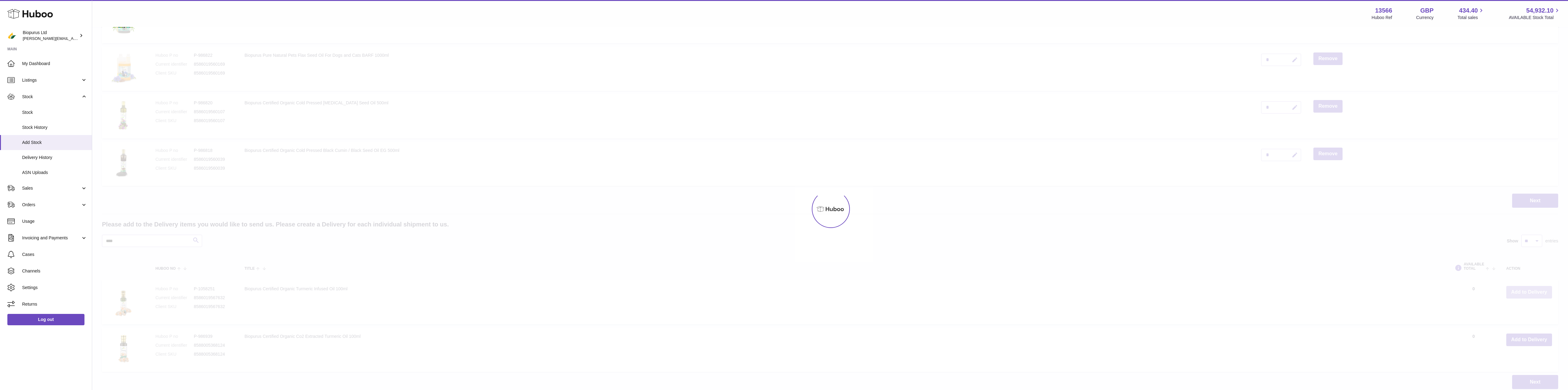
scroll to position [403, 0]
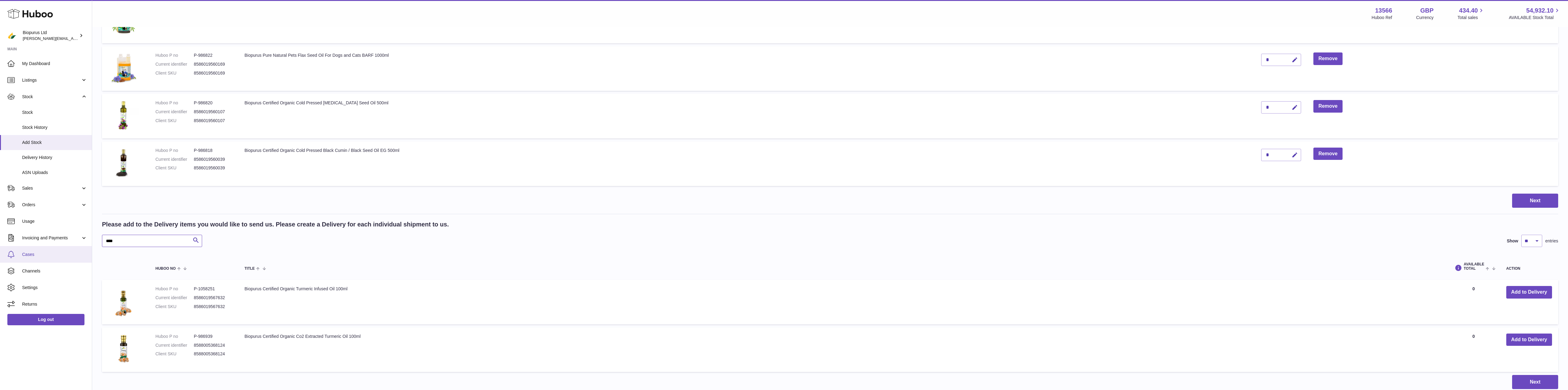
drag, startPoint x: 118, startPoint y: 244, endPoint x: 67, endPoint y: 247, distance: 51.1
click at [67, 247] on div "Huboo Biopurus Ltd peter@biopurus.co.uk Main My Dashboard Listings Not with Hub…" at bounding box center [784, 17] width 1568 height 841
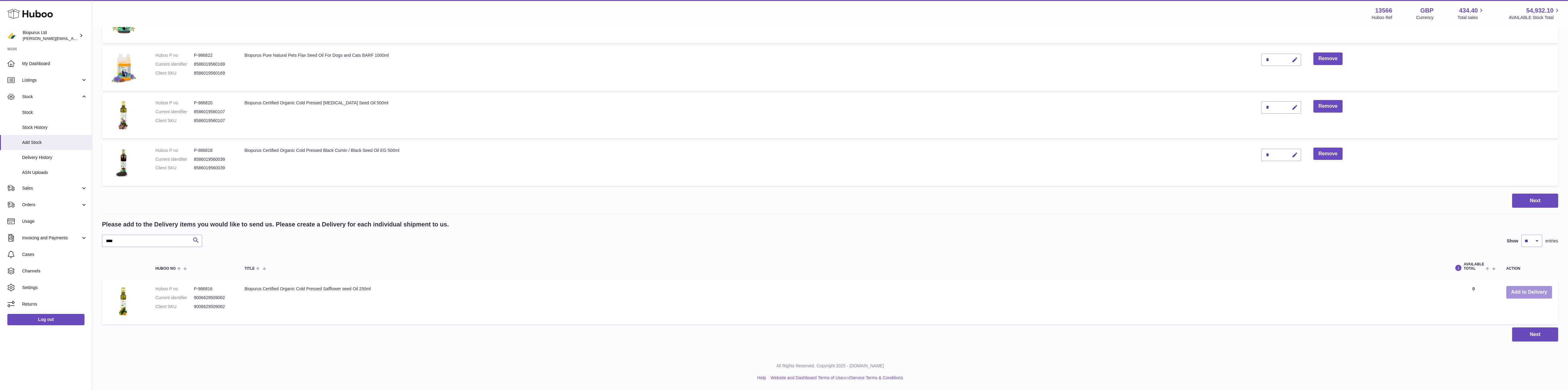
click at [1526, 291] on button "Add to Delivery" at bounding box center [1529, 292] width 46 height 13
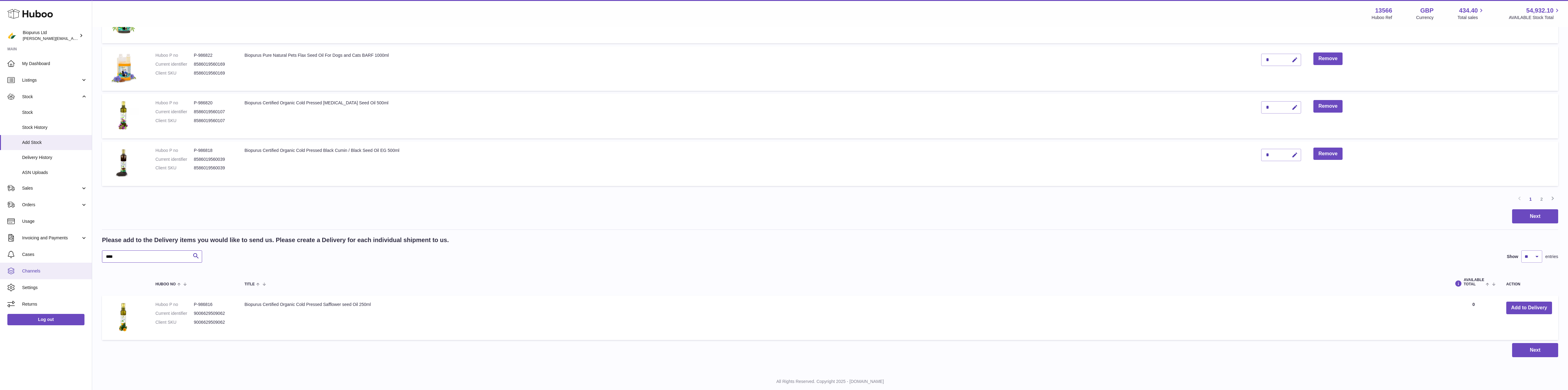
drag, startPoint x: 125, startPoint y: 257, endPoint x: 78, endPoint y: 263, distance: 47.4
click at [78, 263] on div "Huboo Biopurus Ltd peter@biopurus.co.uk Main My Dashboard Listings Not with Hub…" at bounding box center [784, 1] width 1568 height 809
click at [1519, 309] on button "Add to Delivery" at bounding box center [1529, 308] width 46 height 13
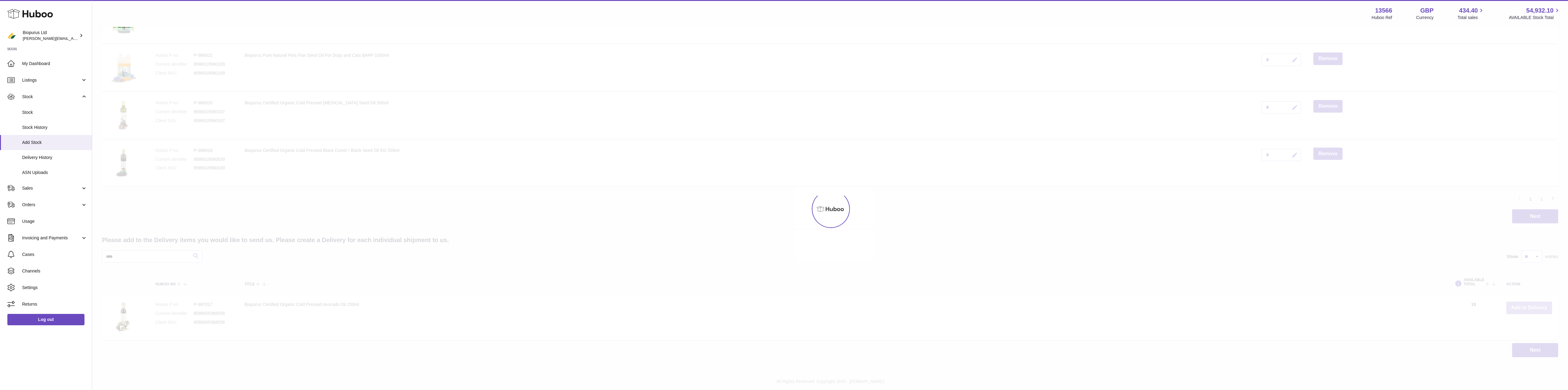
scroll to position [419, 0]
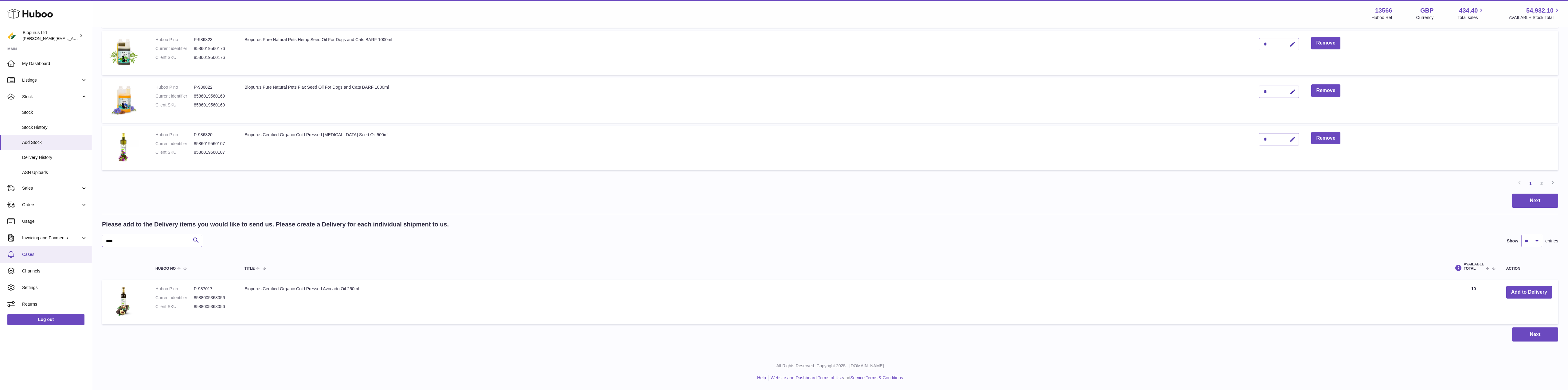
drag, startPoint x: 63, startPoint y: 250, endPoint x: 56, endPoint y: 251, distance: 7.1
click at [1522, 342] on button "Add to Delivery" at bounding box center [1529, 340] width 46 height 13
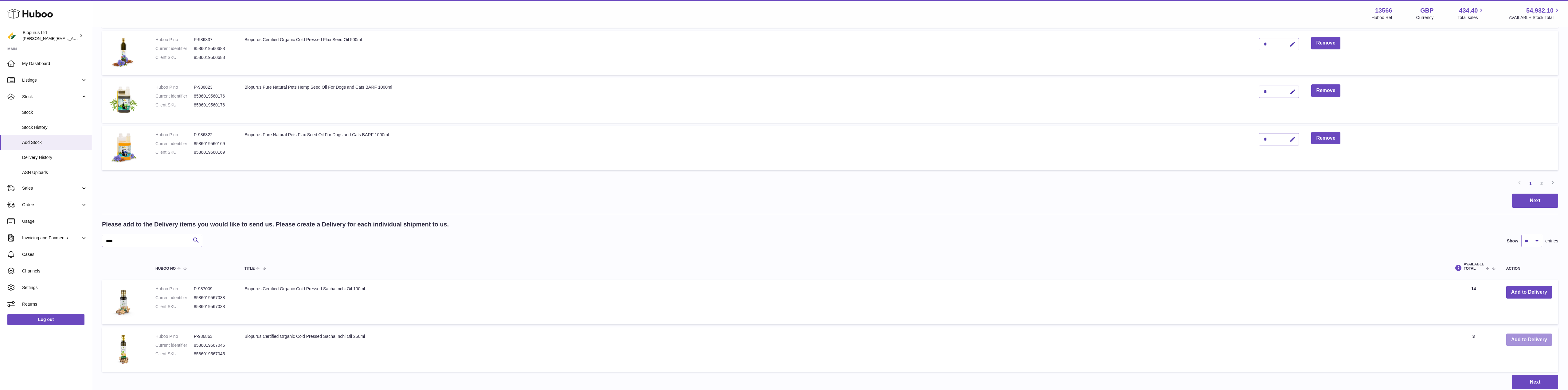
scroll to position [466, 0]
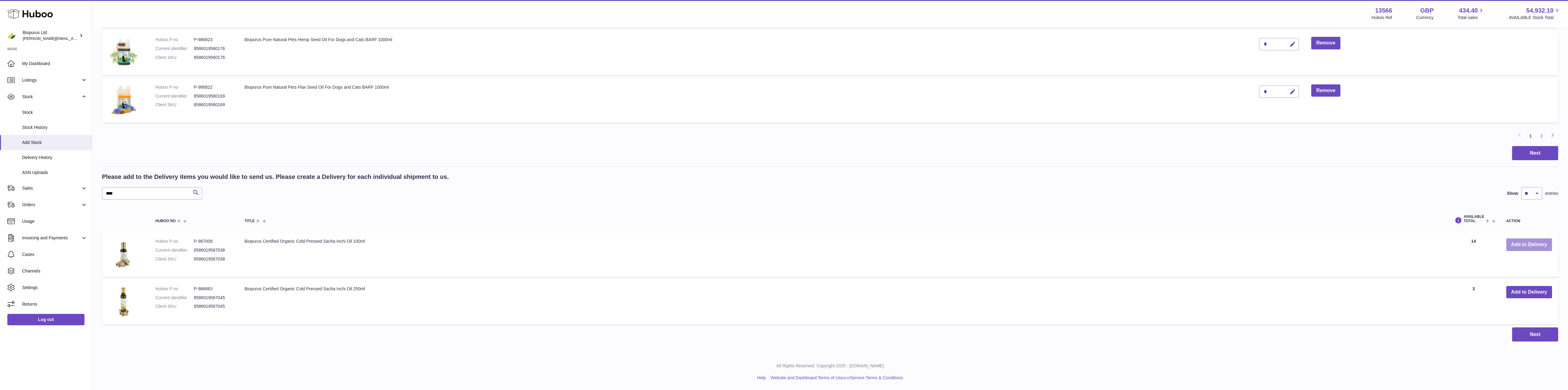
click at [1527, 244] on button "Add to Delivery" at bounding box center [1529, 245] width 46 height 13
drag, startPoint x: 118, startPoint y: 195, endPoint x: 57, endPoint y: 200, distance: 61.2
click at [1528, 248] on button "Add to Delivery" at bounding box center [1529, 245] width 46 height 13
drag, startPoint x: 129, startPoint y: 192, endPoint x: 57, endPoint y: 195, distance: 72.1
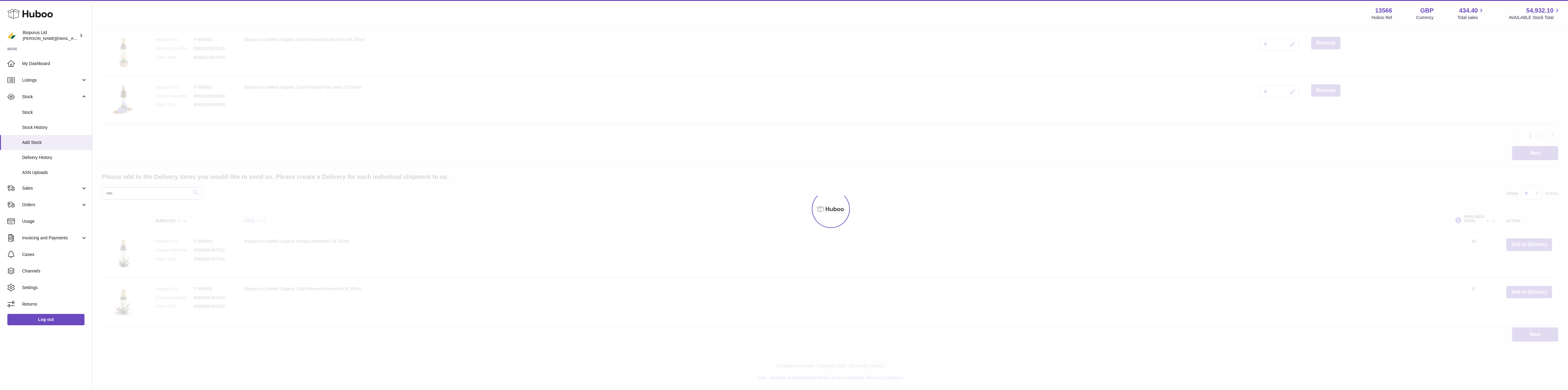
scroll to position [419, 0]
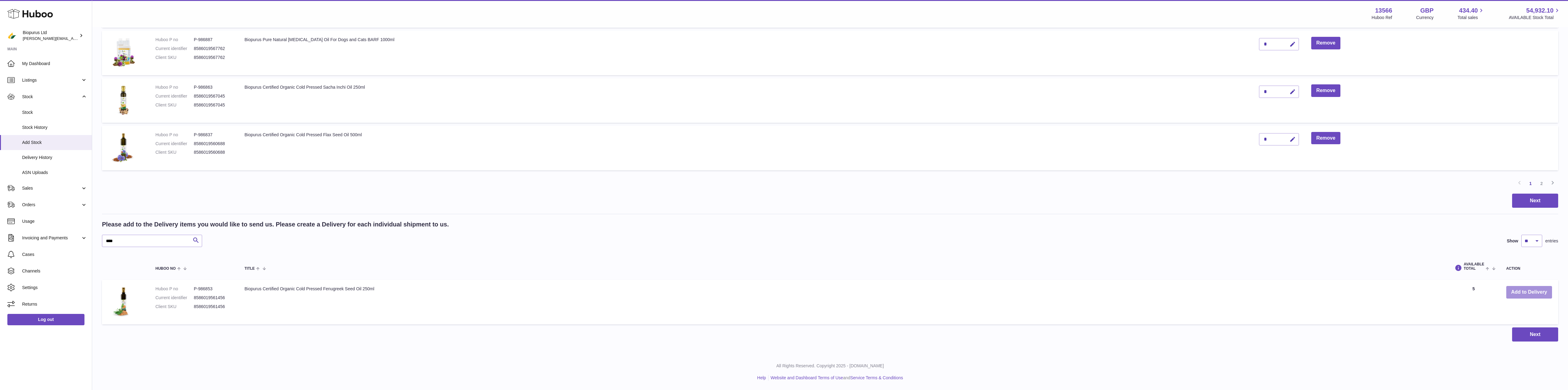
click at [1520, 291] on button "Add to Delivery" at bounding box center [1529, 292] width 46 height 13
drag, startPoint x: 122, startPoint y: 239, endPoint x: 55, endPoint y: 247, distance: 67.5
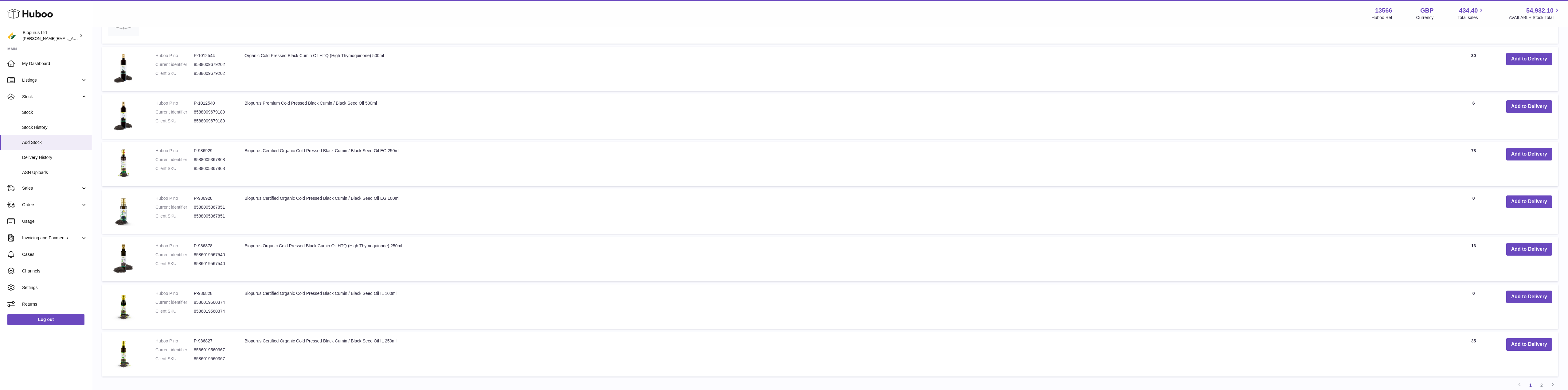
scroll to position [818, 0]
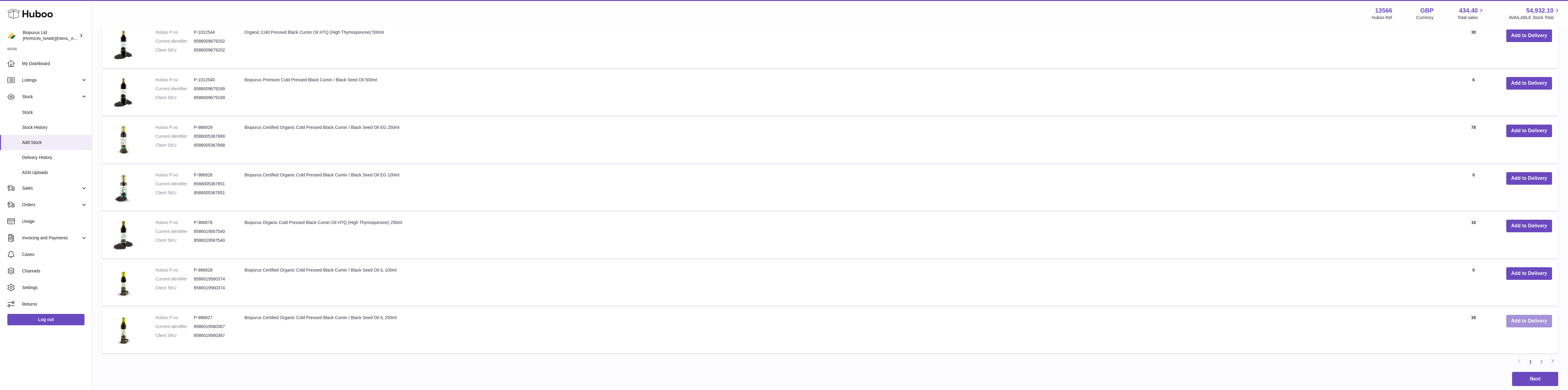
click at [1531, 320] on button "Add to Delivery" at bounding box center [1529, 321] width 46 height 13
click at [1543, 364] on link "2" at bounding box center [1542, 362] width 11 height 11
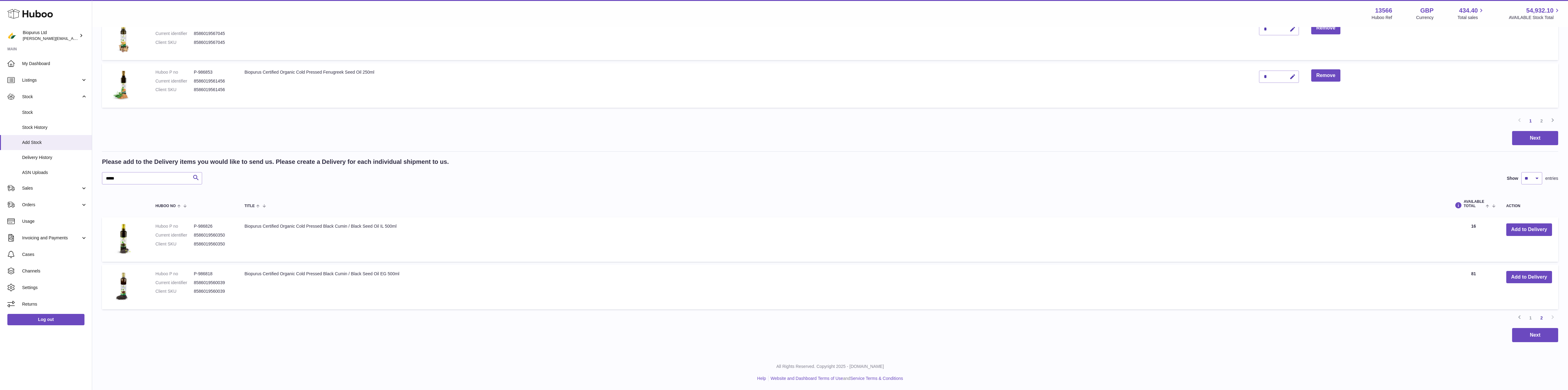
scroll to position [482, 0]
click at [1526, 231] on button "Add to Delivery" at bounding box center [1529, 229] width 46 height 13
drag, startPoint x: 121, startPoint y: 176, endPoint x: 53, endPoint y: 175, distance: 68.0
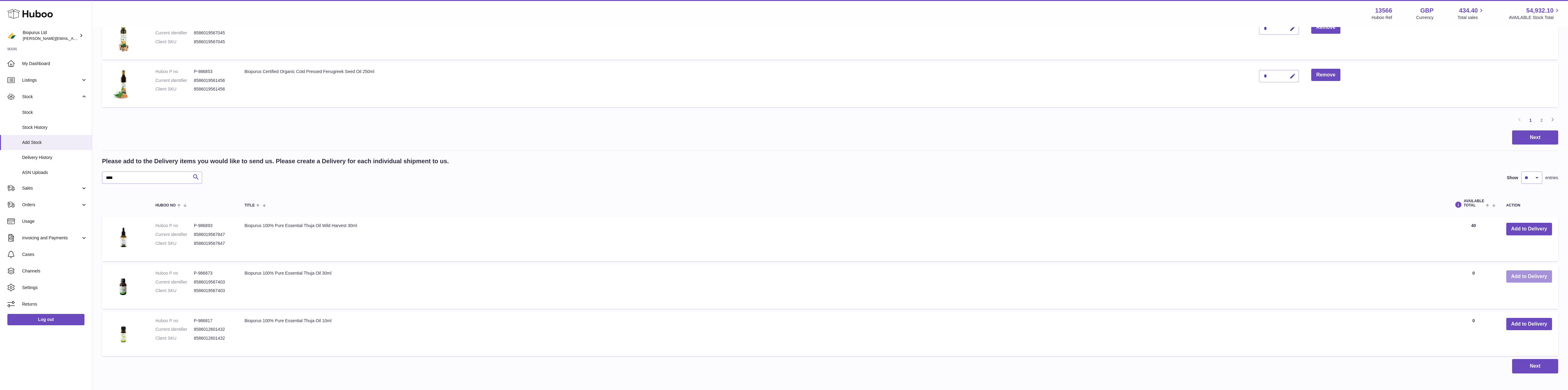
click at [1533, 278] on button "Add to Delivery" at bounding box center [1529, 276] width 46 height 13
click at [1530, 325] on button "Add to Delivery" at bounding box center [1529, 324] width 46 height 13
drag, startPoint x: 106, startPoint y: 175, endPoint x: 87, endPoint y: 178, distance: 19.2
drag, startPoint x: 120, startPoint y: 177, endPoint x: 85, endPoint y: 181, distance: 35.2
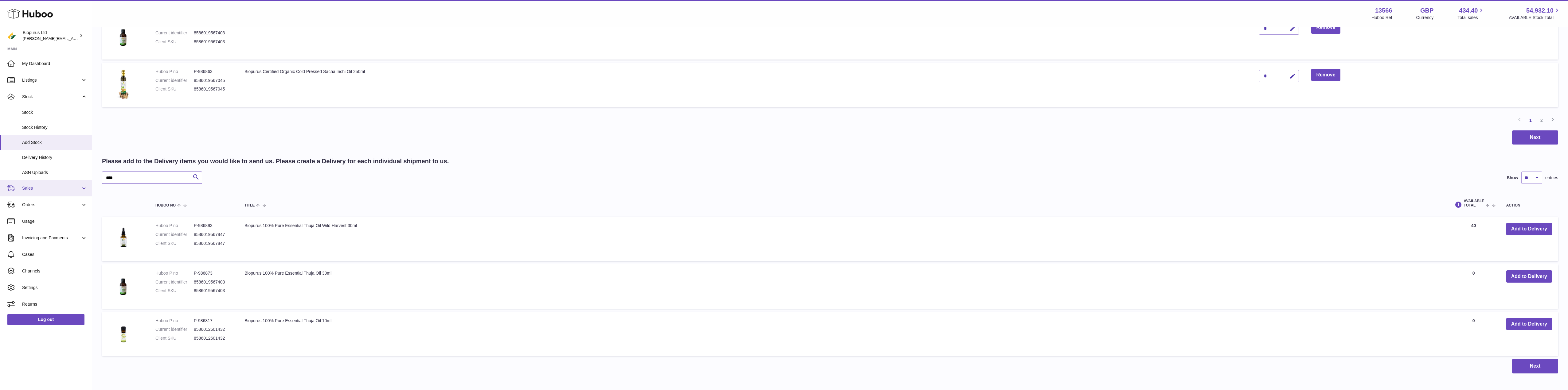
drag, startPoint x: 133, startPoint y: 181, endPoint x: 63, endPoint y: 180, distance: 70.0
click at [63, 180] on div "Huboo Biopurus Ltd peter@biopurus.co.uk Main My Dashboard Listings Not with Hub…" at bounding box center [784, 136] width 1568 height 1237
click at [1528, 232] on button "Add to Delivery" at bounding box center [1529, 229] width 46 height 13
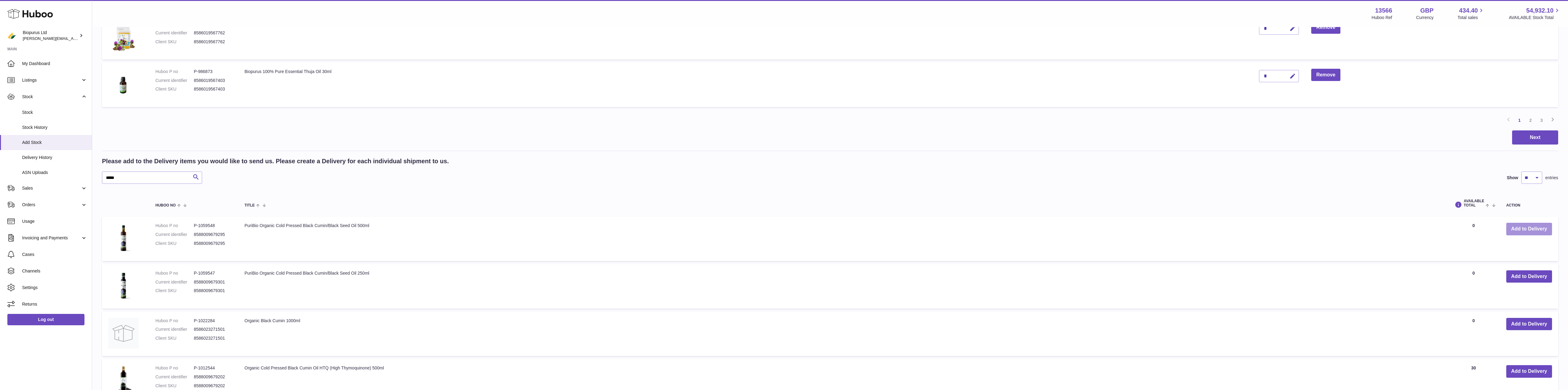
scroll to position [530, 0]
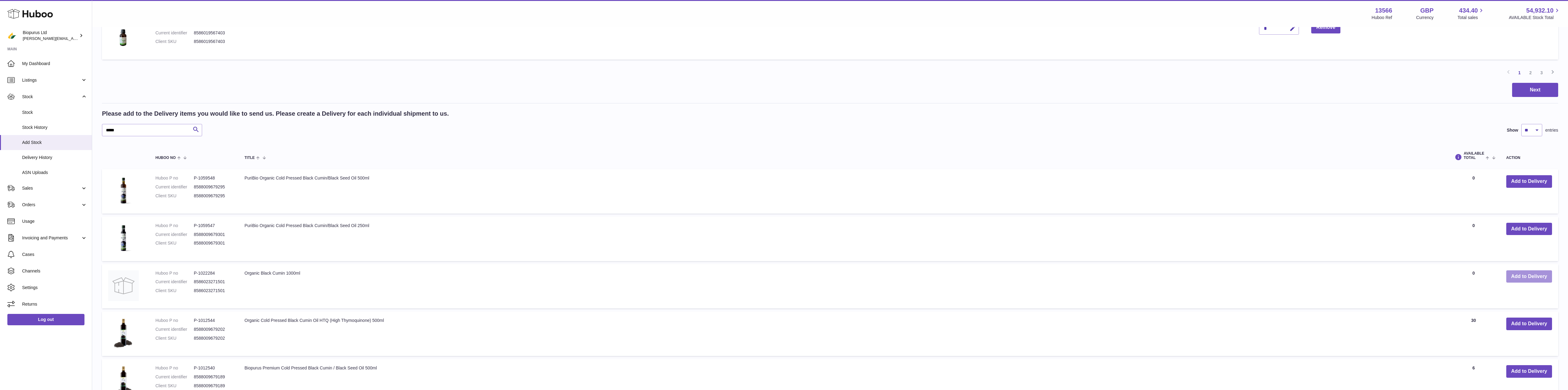
click at [1520, 278] on button "Add to Delivery" at bounding box center [1529, 276] width 46 height 13
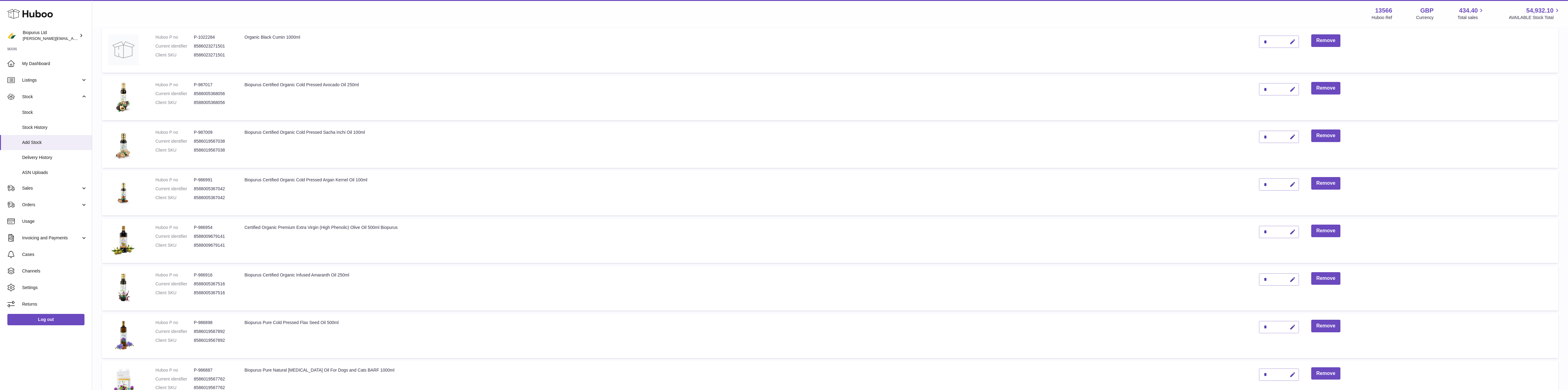
scroll to position [148, 0]
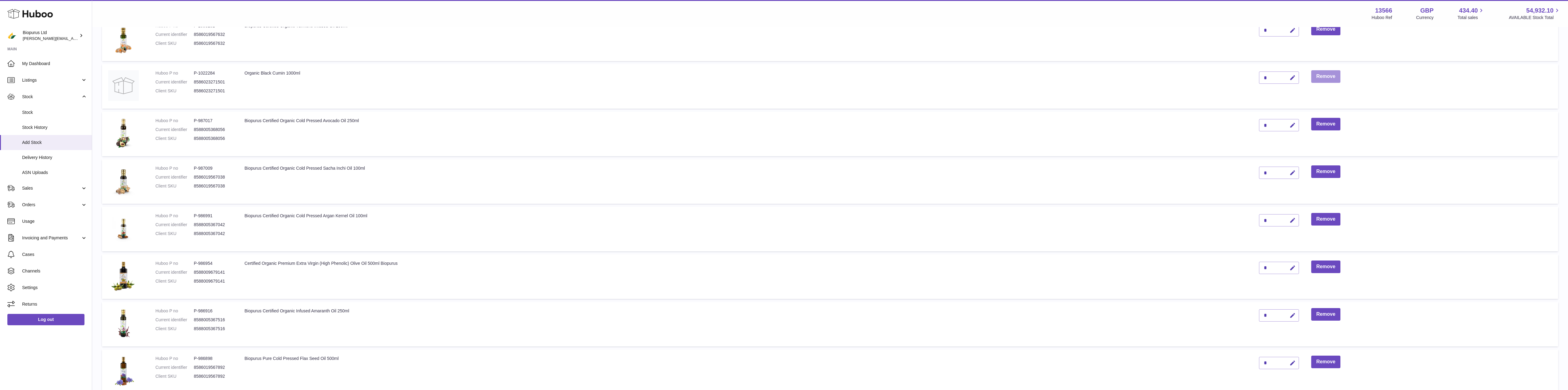
click at [1318, 76] on button "Remove" at bounding box center [1326, 76] width 29 height 13
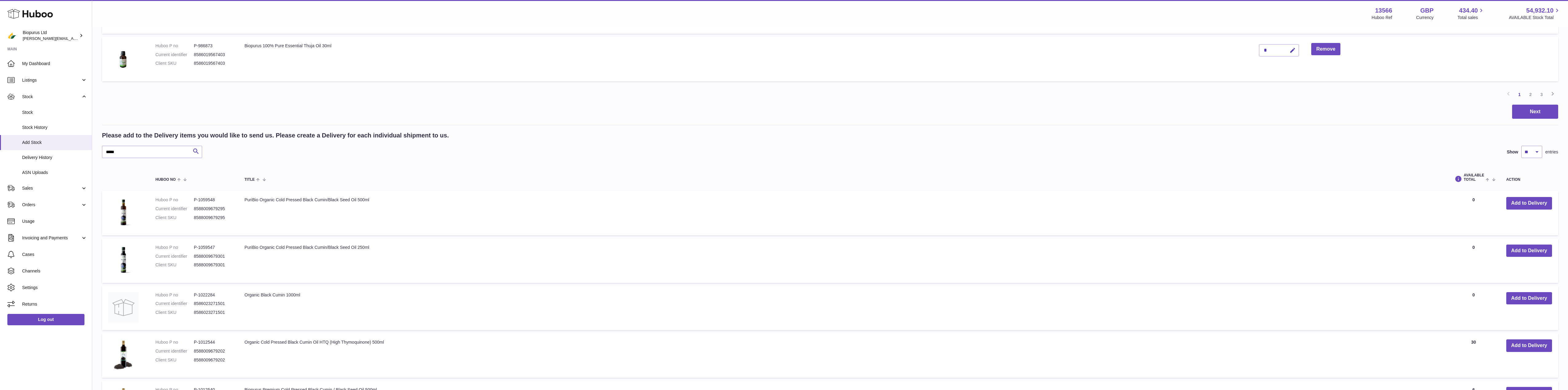
scroll to position [516, 0]
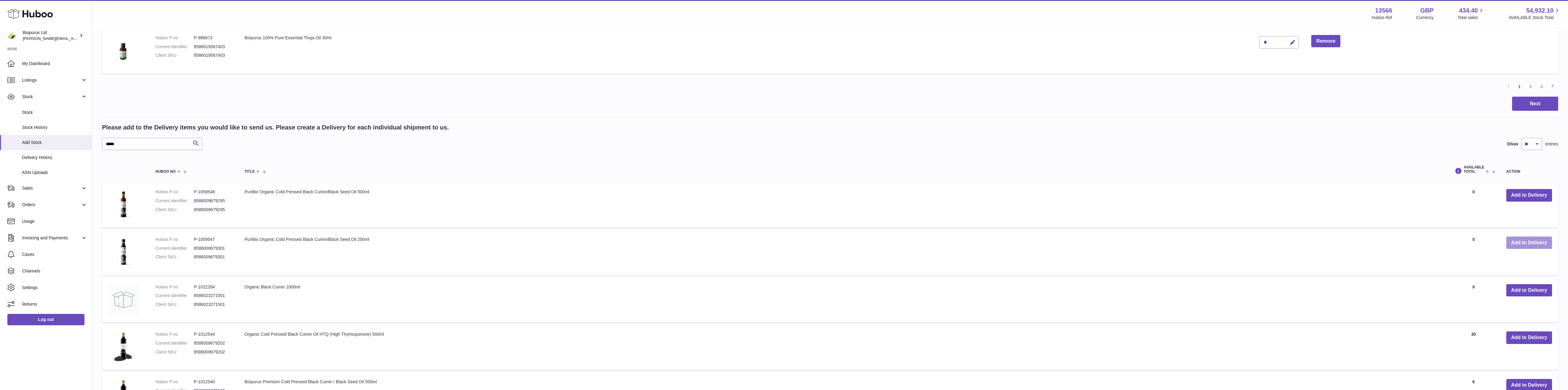
click at [1512, 242] on button "Add to Delivery" at bounding box center [1529, 243] width 46 height 13
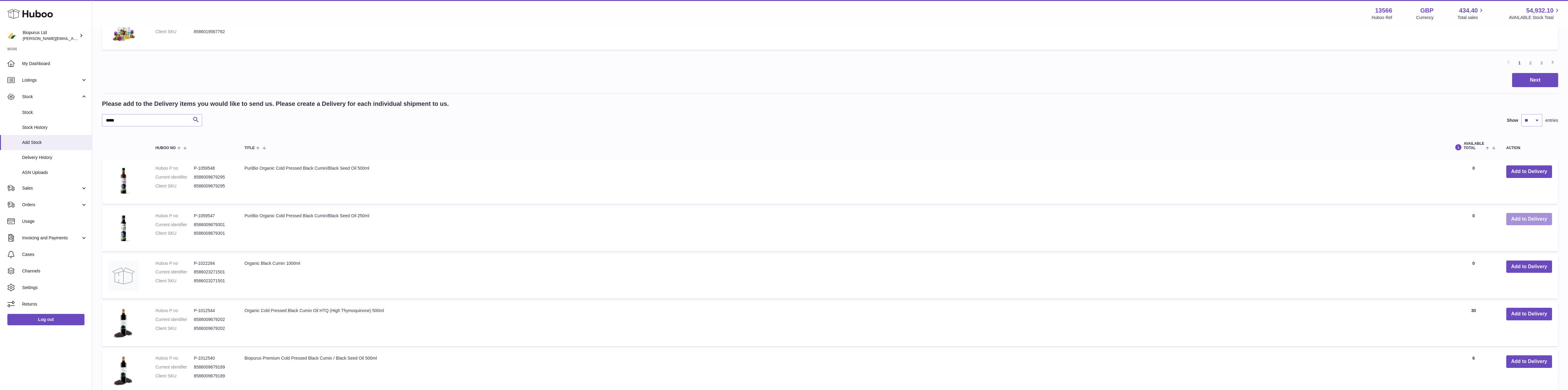
scroll to position [583, 0]
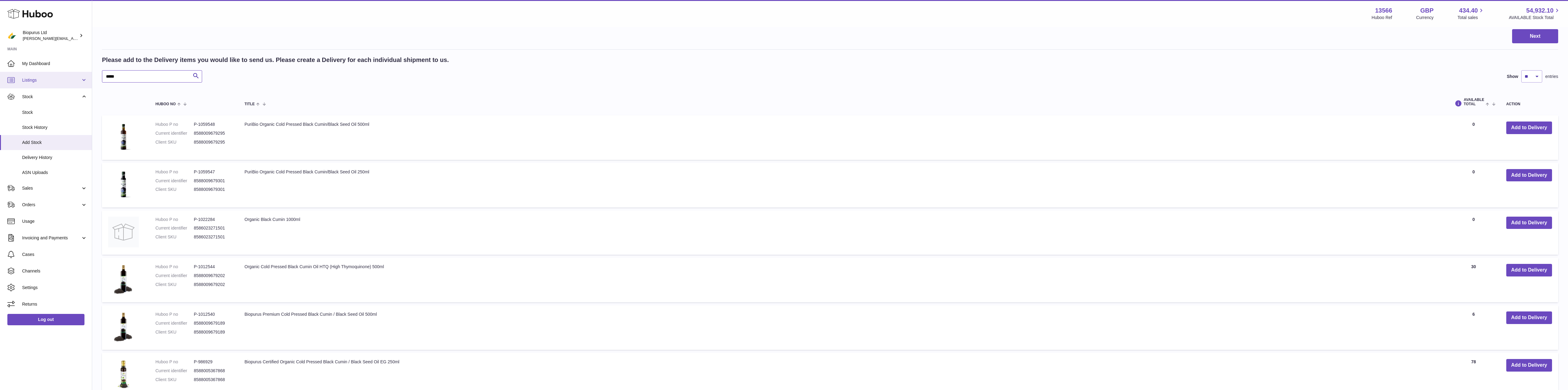
drag, startPoint x: 94, startPoint y: 84, endPoint x: 85, endPoint y: 85, distance: 9.1
click at [85, 85] on div "Huboo Biopurus Ltd peter@biopurus.co.uk Main My Dashboard Listings Not with Hub…" at bounding box center [784, 43] width 1568 height 1253
click at [1537, 126] on button "Add to Delivery" at bounding box center [1529, 128] width 46 height 13
click at [1525, 179] on button "Add to Delivery" at bounding box center [1529, 175] width 46 height 13
drag, startPoint x: 122, startPoint y: 78, endPoint x: 60, endPoint y: 84, distance: 62.3
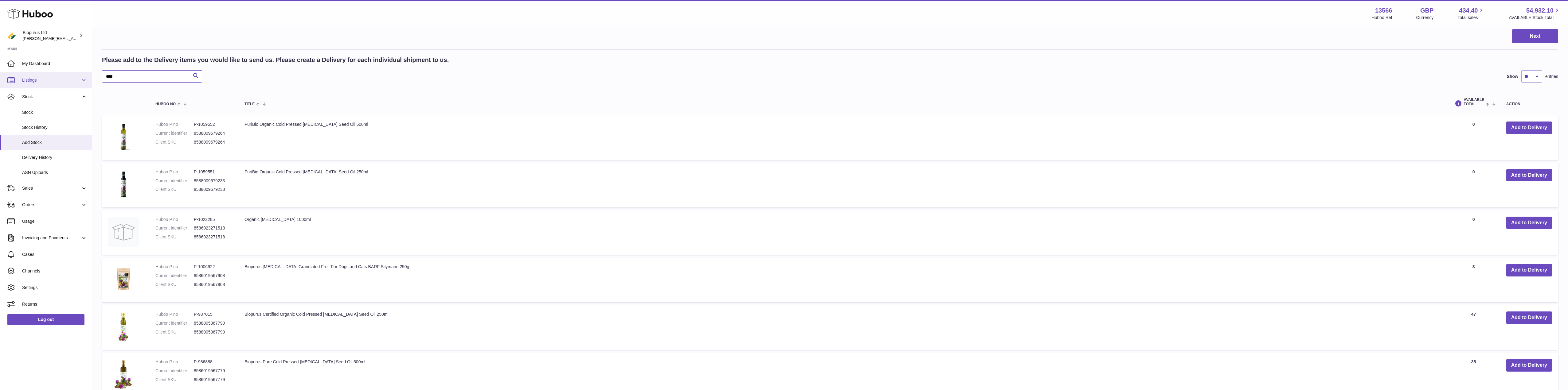
click at [61, 83] on div "Huboo Biopurus Ltd peter@biopurus.co.uk Main My Dashboard Listings Not with Hub…" at bounding box center [784, 43] width 1568 height 1253
click at [1523, 129] on button "Add to Delivery" at bounding box center [1529, 128] width 46 height 13
click at [1525, 175] on button "Add to Delivery" at bounding box center [1529, 175] width 46 height 13
drag, startPoint x: 131, startPoint y: 73, endPoint x: 64, endPoint y: 80, distance: 67.4
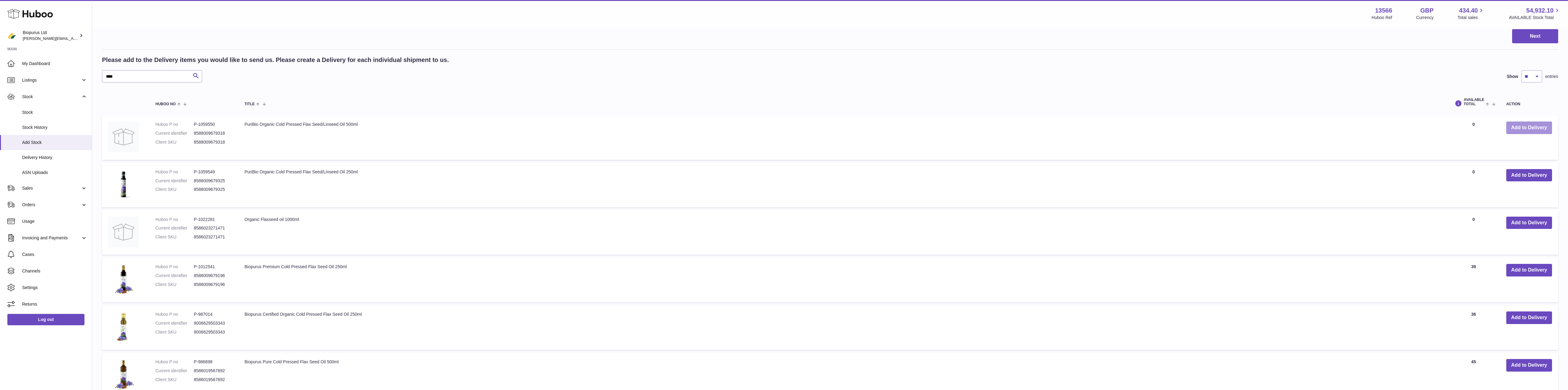
click at [1532, 127] on button "Add to Delivery" at bounding box center [1529, 128] width 46 height 13
click at [1524, 177] on button "Add to Delivery" at bounding box center [1529, 175] width 46 height 13
drag, startPoint x: 129, startPoint y: 76, endPoint x: 75, endPoint y: 80, distance: 54.1
click at [1529, 129] on button "Add to Delivery" at bounding box center [1529, 128] width 46 height 13
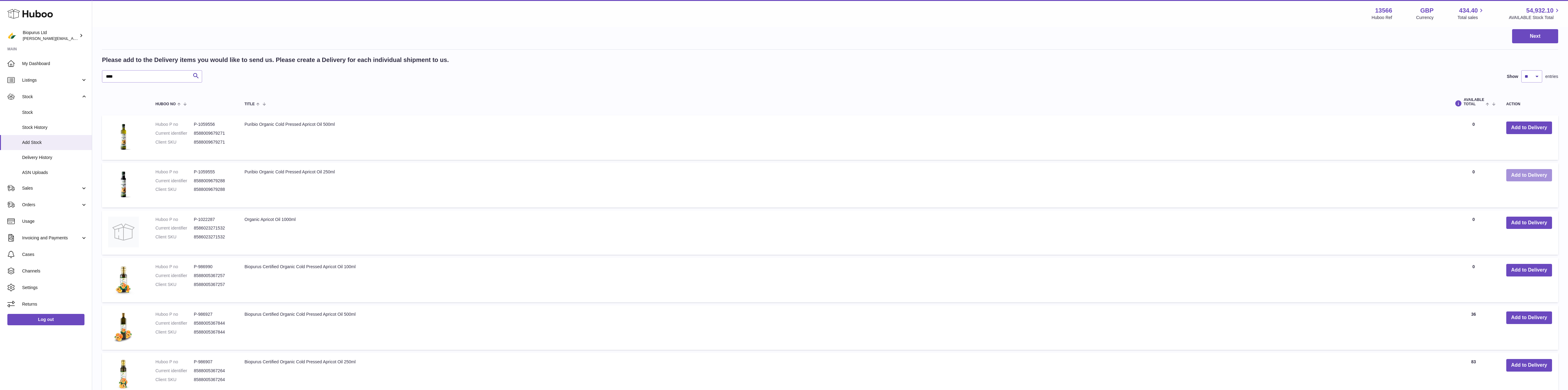
click at [1522, 178] on button "Add to Delivery" at bounding box center [1529, 175] width 46 height 13
drag, startPoint x: 122, startPoint y: 78, endPoint x: 100, endPoint y: 78, distance: 22.0
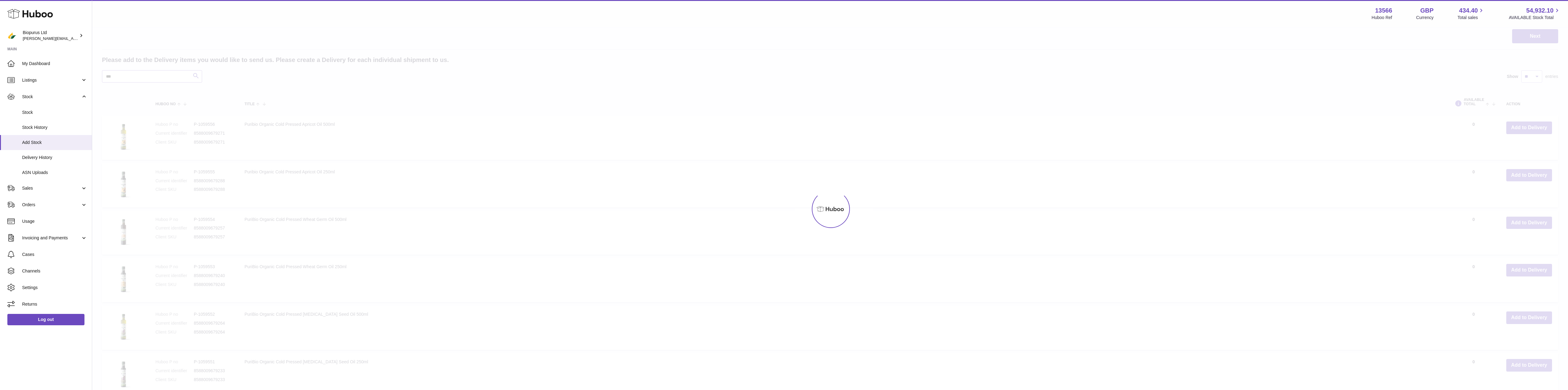
scroll to position [514, 0]
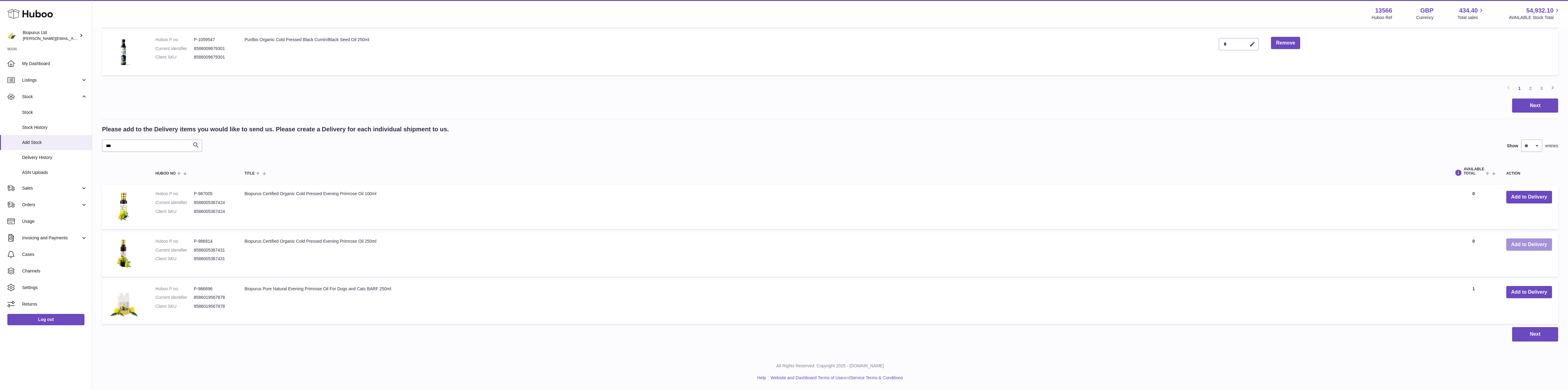
click at [1526, 247] on button "Add to Delivery" at bounding box center [1529, 245] width 46 height 13
click at [1522, 194] on button "Add to Delivery" at bounding box center [1529, 197] width 46 height 13
drag, startPoint x: 123, startPoint y: 146, endPoint x: 48, endPoint y: 148, distance: 75.0
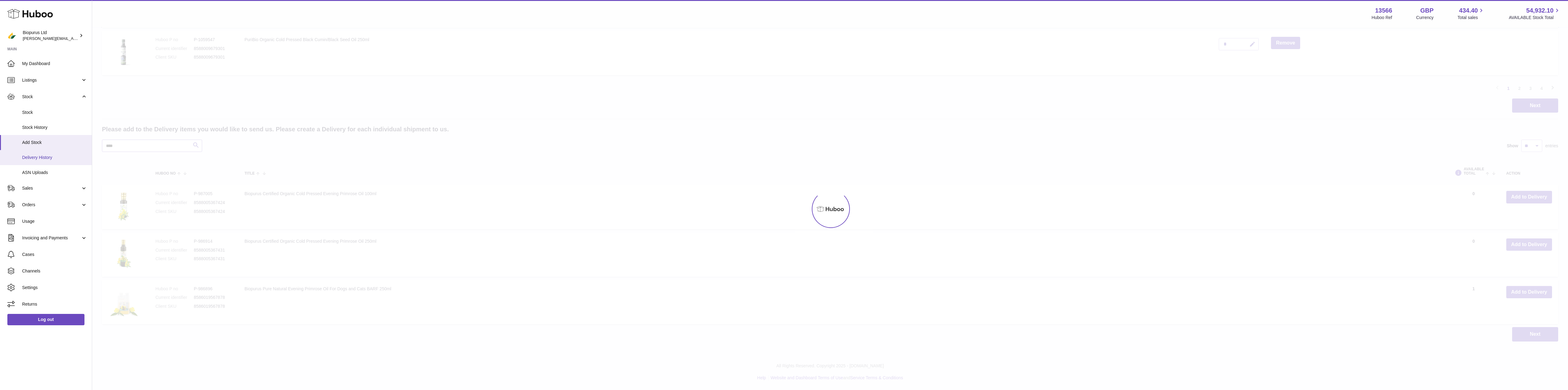
scroll to position [466, 0]
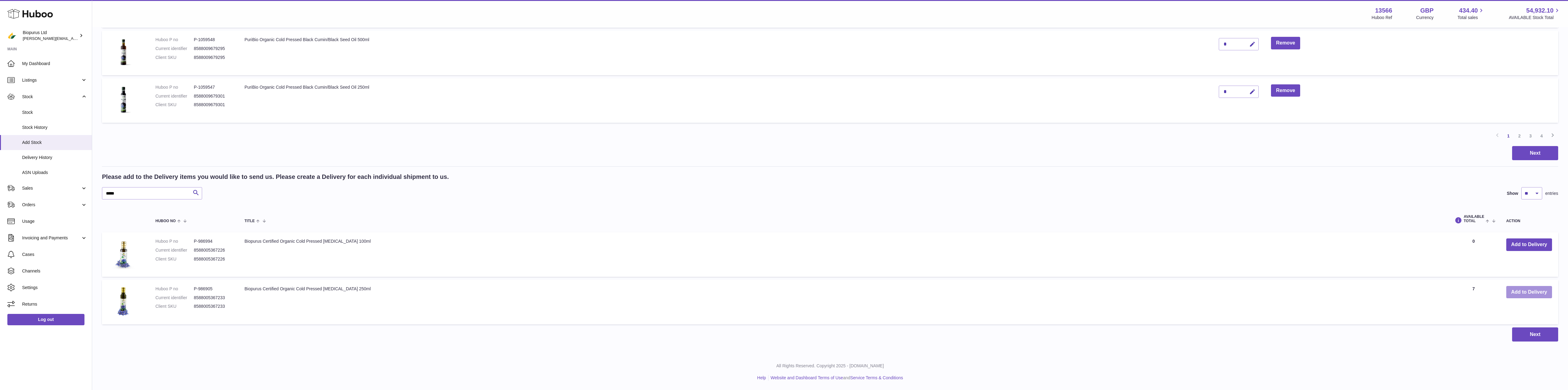
click at [1525, 292] on button "Add to Delivery" at bounding box center [1529, 292] width 46 height 13
click at [1524, 247] on button "Add to Delivery" at bounding box center [1529, 245] width 46 height 13
drag, startPoint x: 123, startPoint y: 190, endPoint x: 86, endPoint y: 195, distance: 37.3
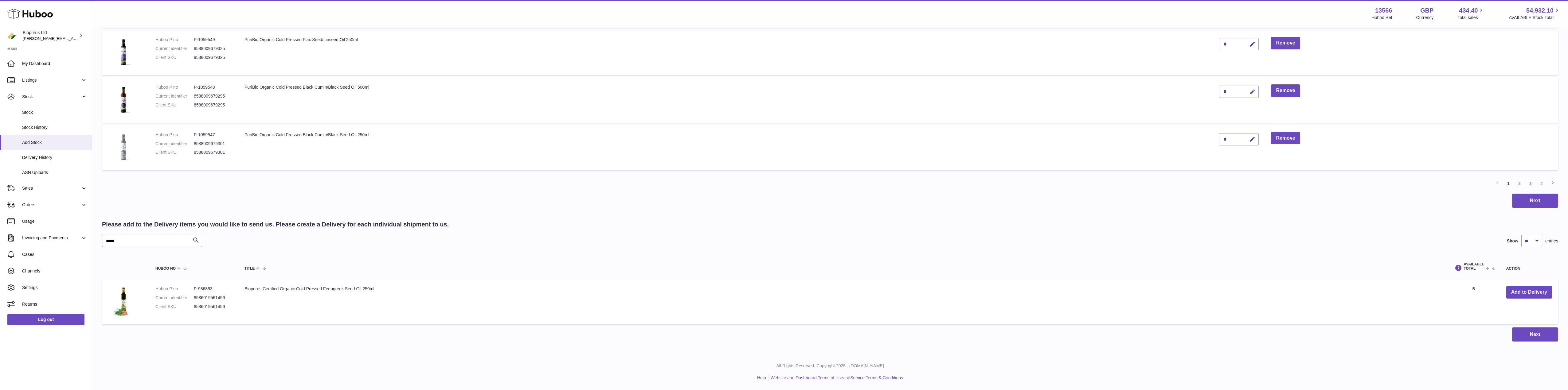
scroll to position [369, 0]
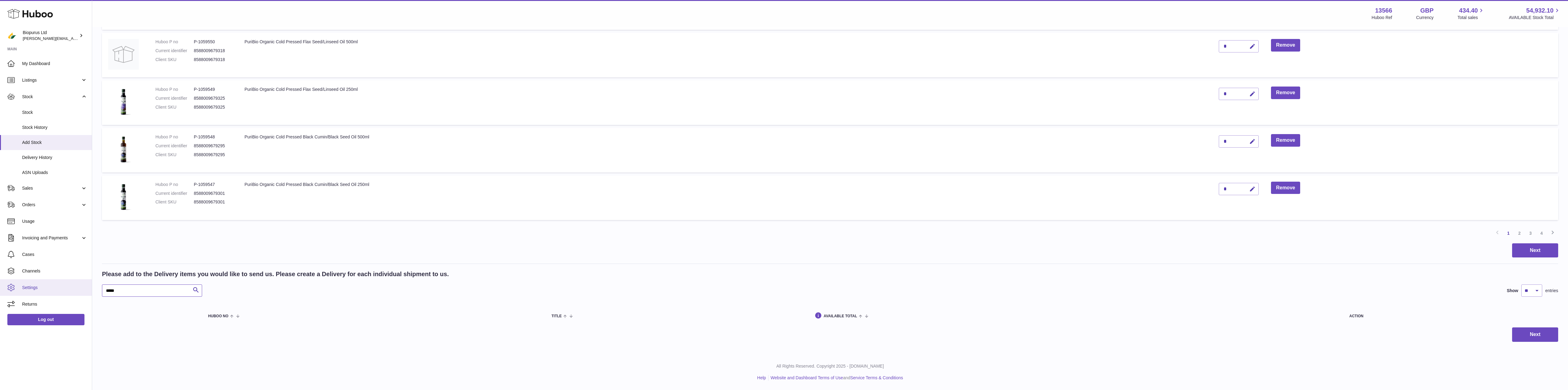
drag, startPoint x: 126, startPoint y: 291, endPoint x: 84, endPoint y: 284, distance: 42.6
click at [84, 284] on div "Huboo Biopurus Ltd peter@biopurus.co.uk Main My Dashboard Listings Not with Hub…" at bounding box center [784, 10] width 1568 height 759
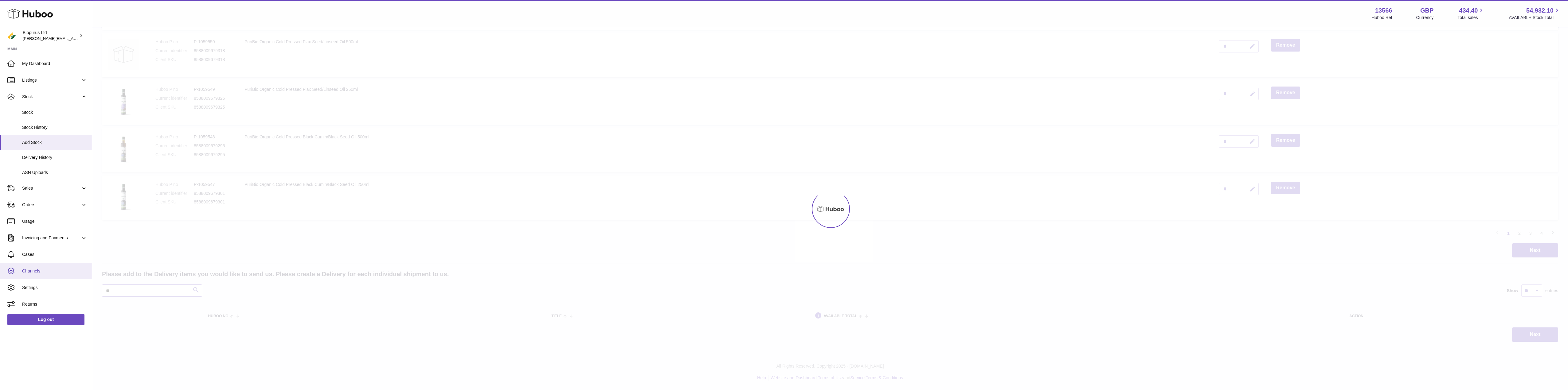
scroll to position [466, 0]
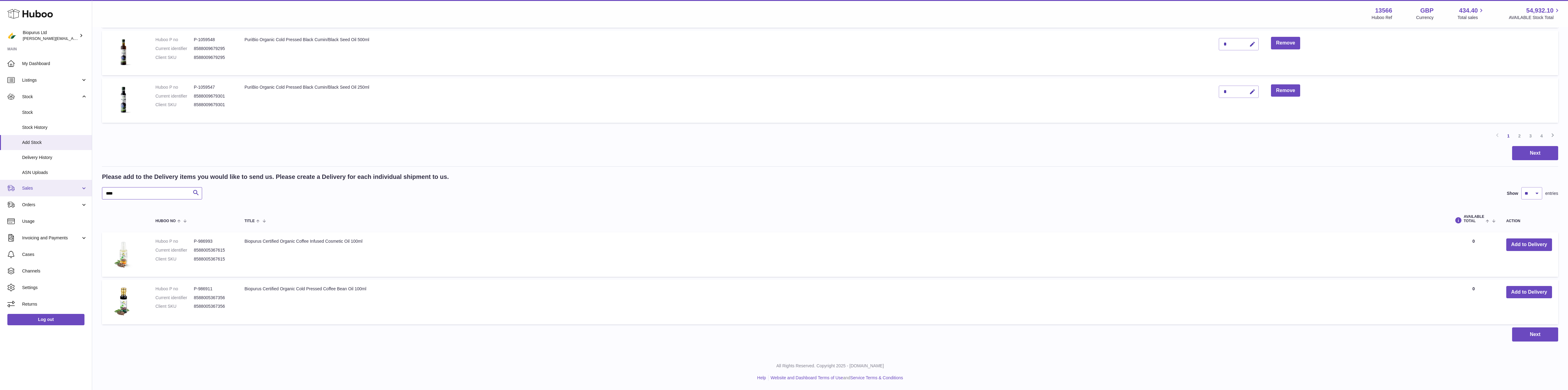
drag, startPoint x: 120, startPoint y: 193, endPoint x: 89, endPoint y: 192, distance: 31.0
click at [1522, 247] on button "Add to Delivery" at bounding box center [1529, 245] width 46 height 13
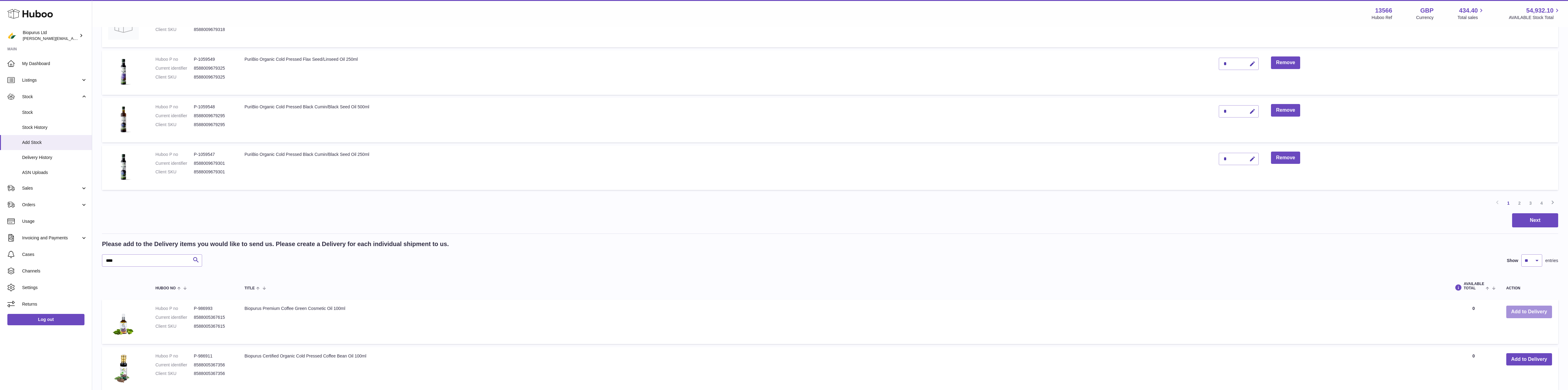
scroll to position [466, 0]
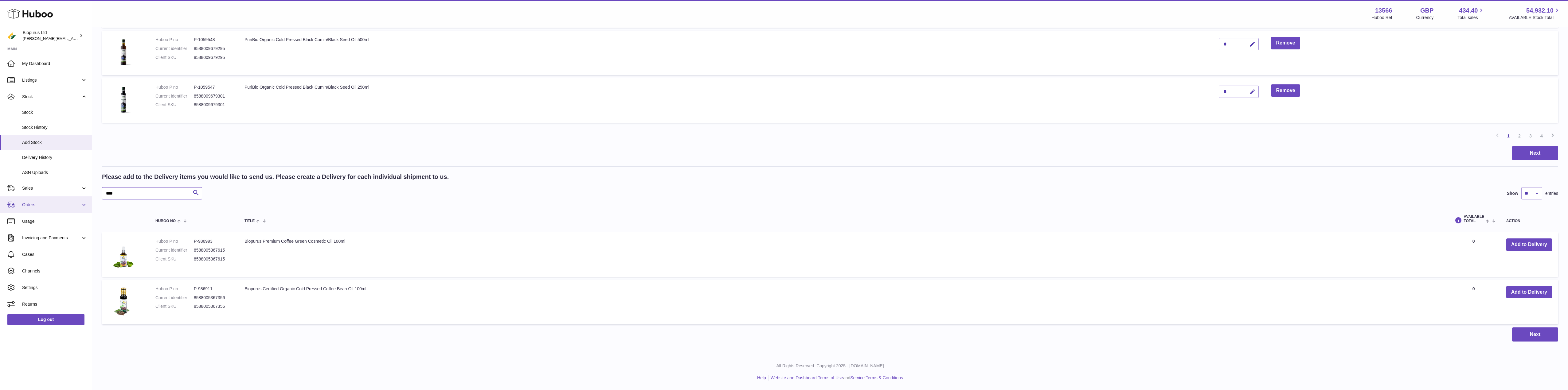
drag, startPoint x: 111, startPoint y: 196, endPoint x: 87, endPoint y: 198, distance: 24.1
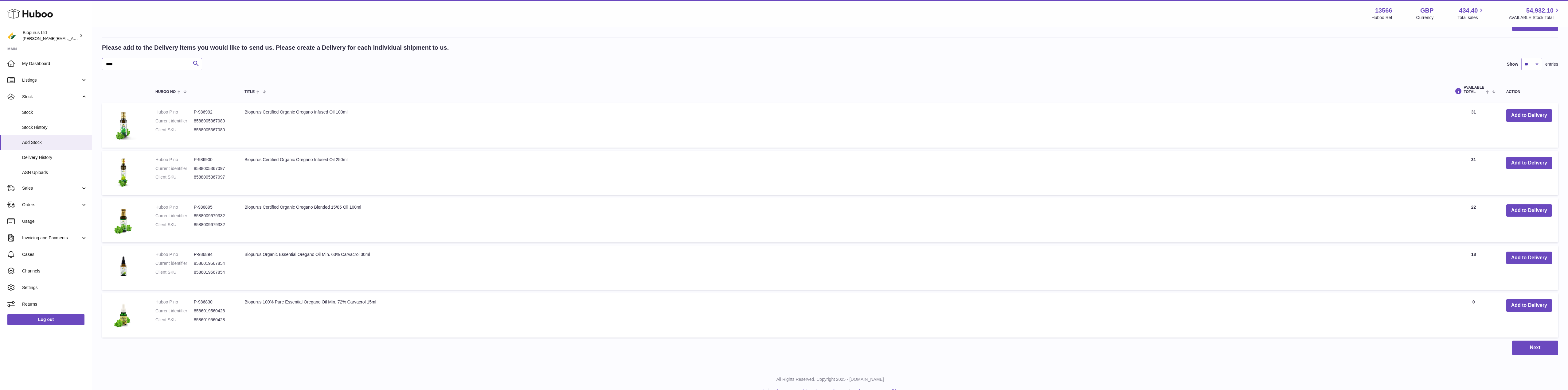
scroll to position [609, 0]
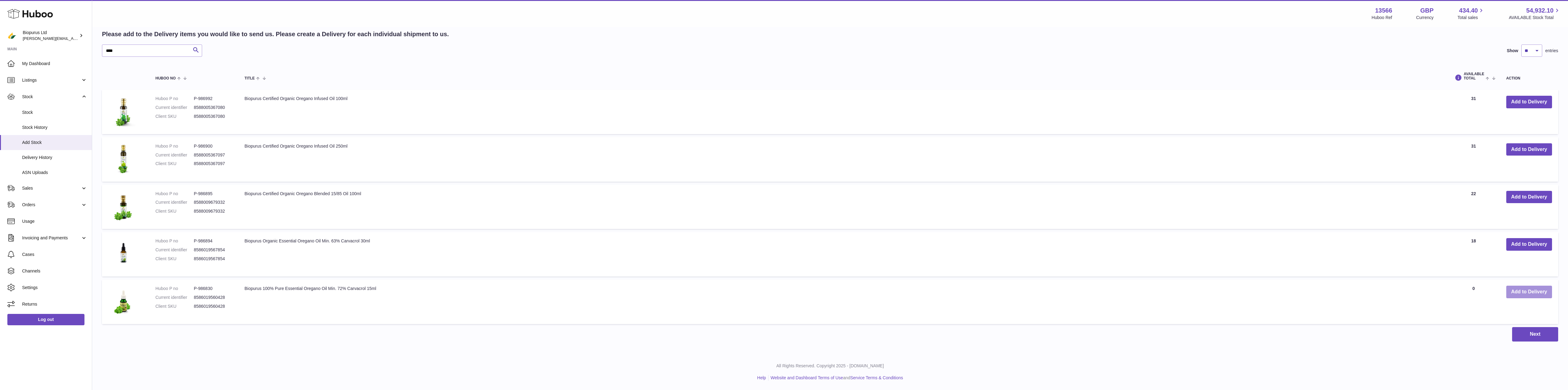
click at [1522, 293] on button "Add to Delivery" at bounding box center [1529, 292] width 46 height 13
drag, startPoint x: 84, startPoint y: 54, endPoint x: 65, endPoint y: 56, distance: 19.1
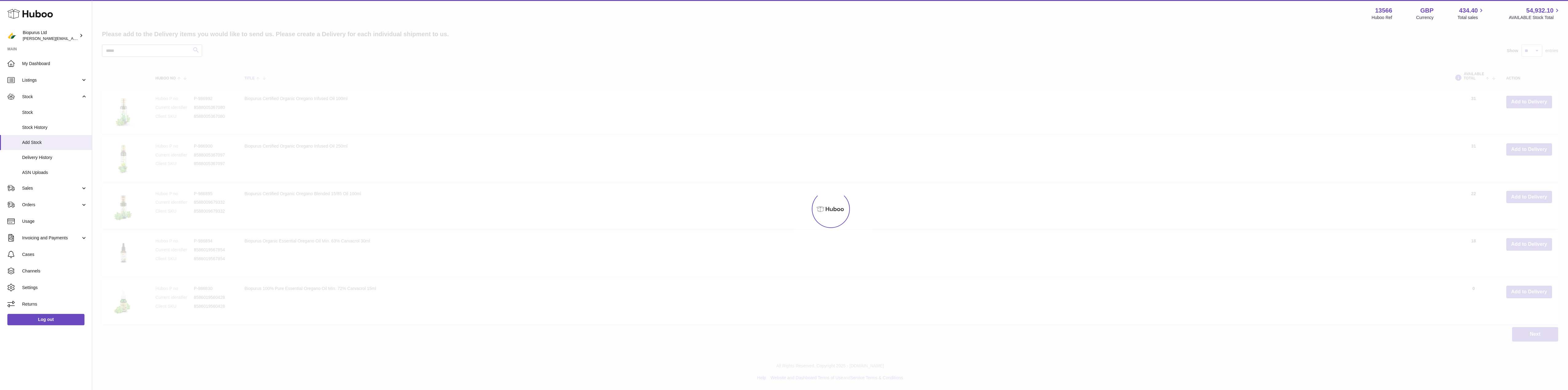
scroll to position [466, 0]
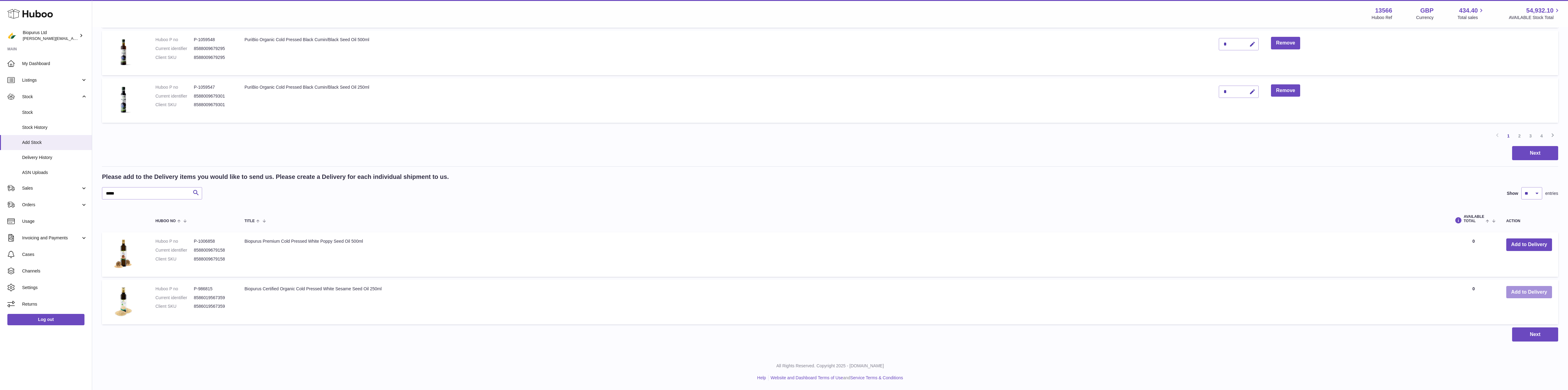
click at [1531, 292] on button "Add to Delivery" at bounding box center [1529, 292] width 46 height 13
drag, startPoint x: 125, startPoint y: 192, endPoint x: 78, endPoint y: 195, distance: 47.1
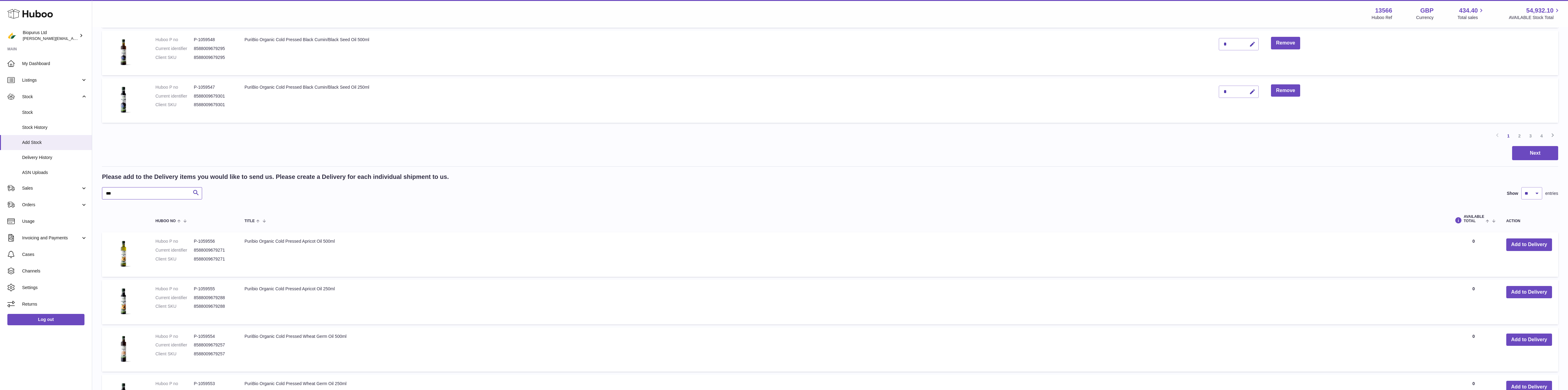
scroll to position [419, 0]
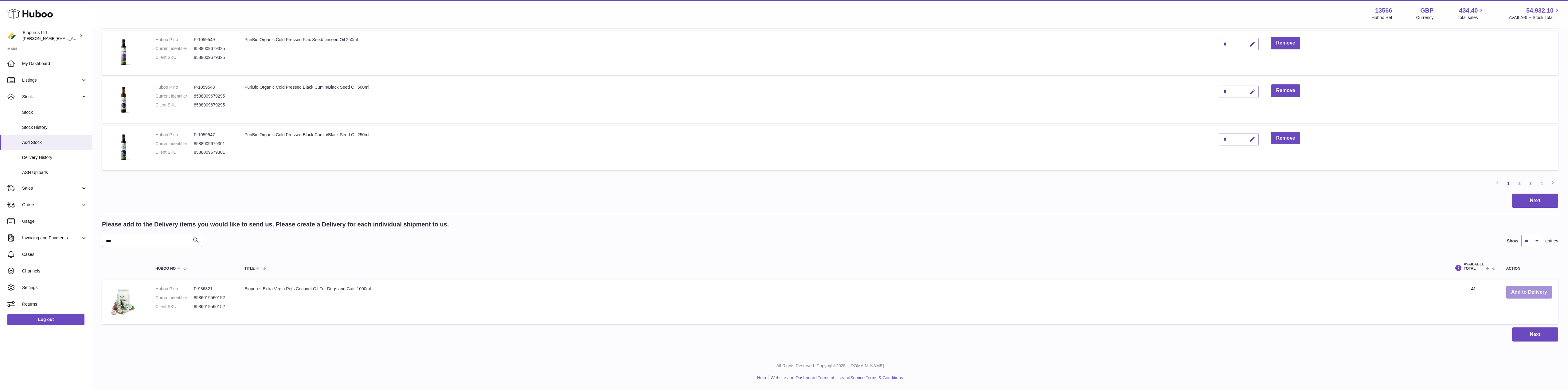
click at [1520, 297] on button "Add to Delivery" at bounding box center [1529, 292] width 46 height 13
drag, startPoint x: 91, startPoint y: 244, endPoint x: 85, endPoint y: 245, distance: 6.1
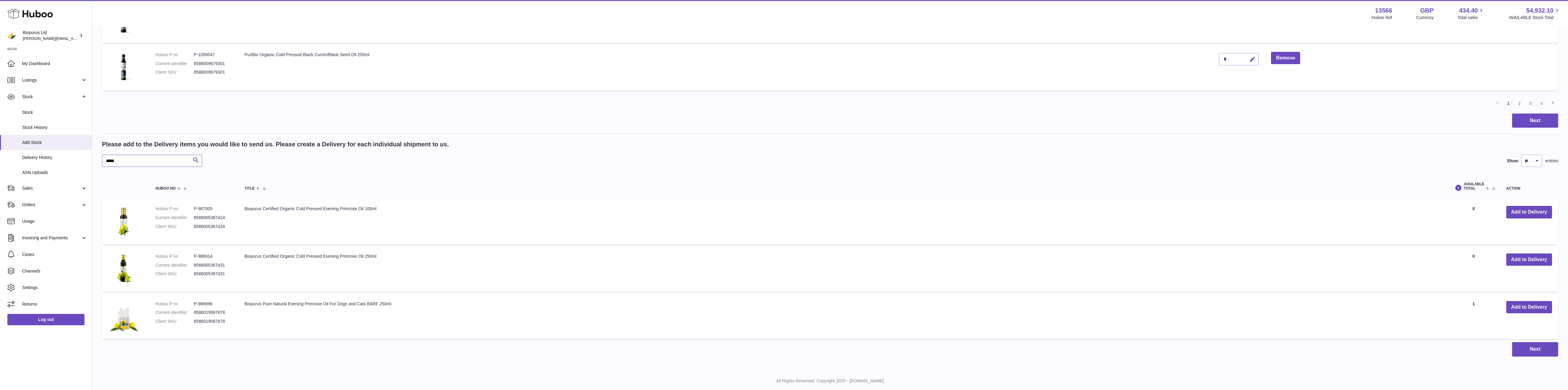
scroll to position [514, 0]
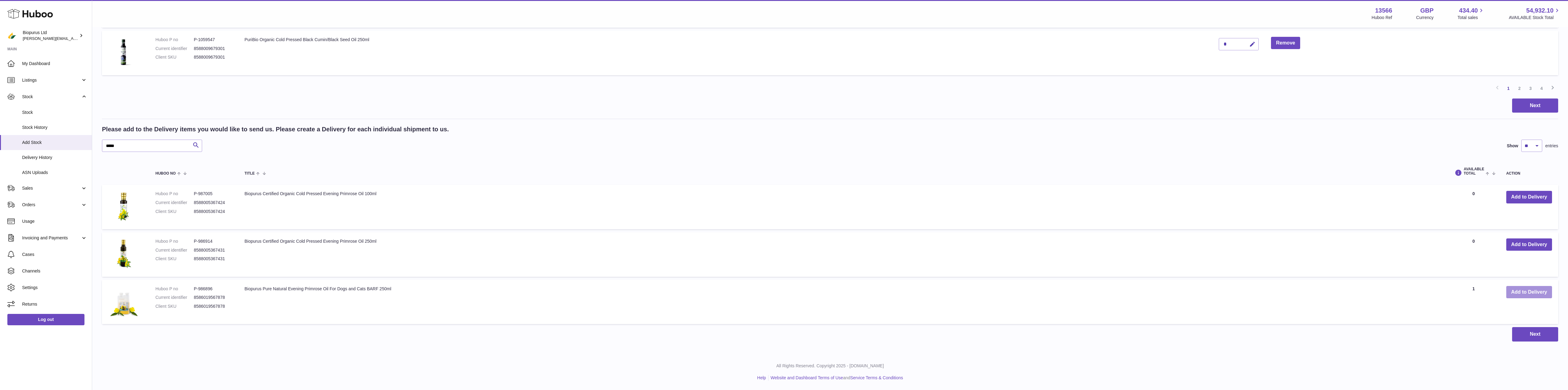
click at [1540, 294] on button "Add to Delivery" at bounding box center [1529, 292] width 46 height 13
drag, startPoint x: 122, startPoint y: 146, endPoint x: 52, endPoint y: 150, distance: 70.1
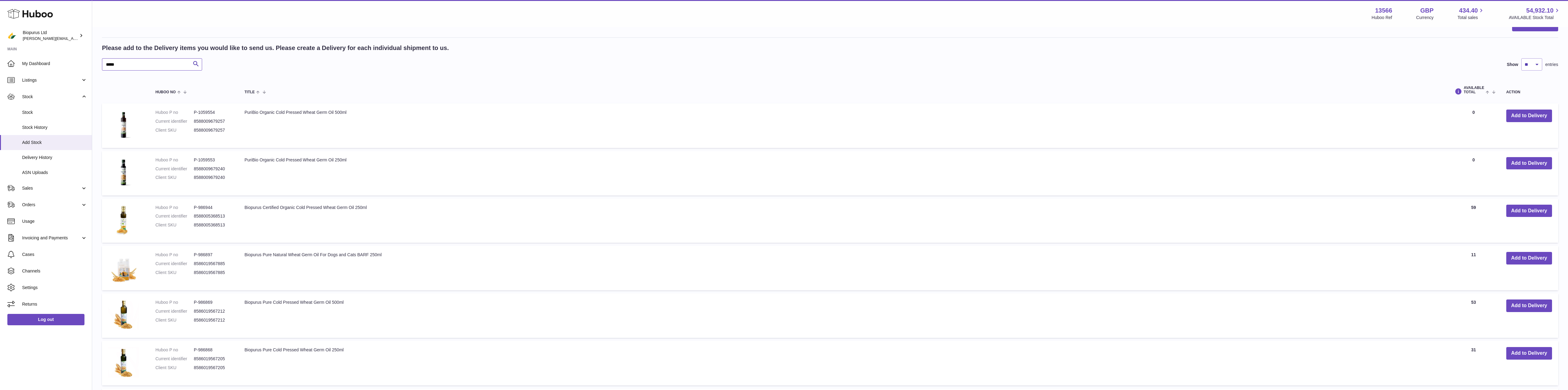
scroll to position [606, 0]
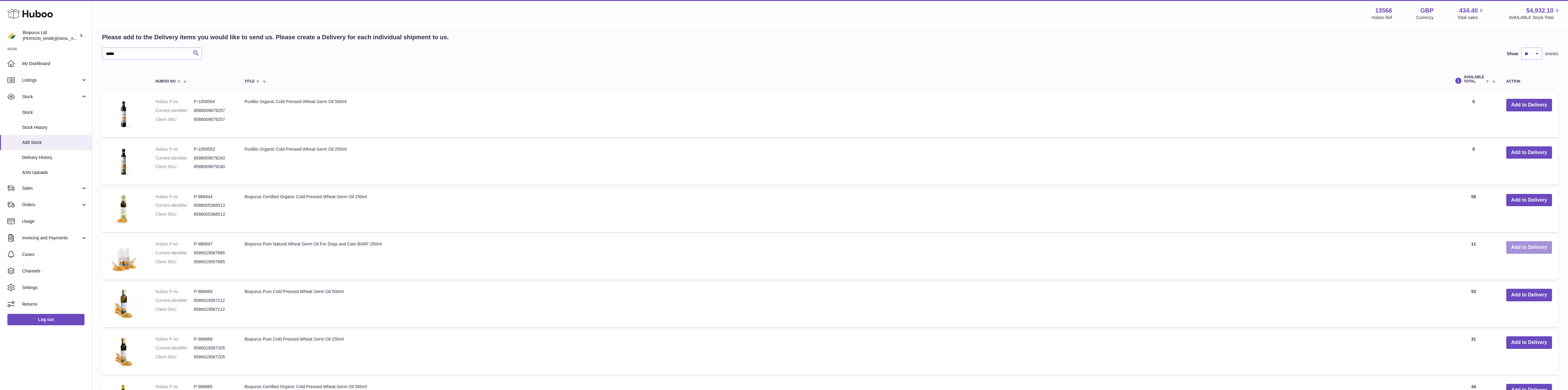
click at [1525, 251] on button "Add to Delivery" at bounding box center [1529, 247] width 46 height 13
drag, startPoint x: 125, startPoint y: 56, endPoint x: 65, endPoint y: 54, distance: 60.0
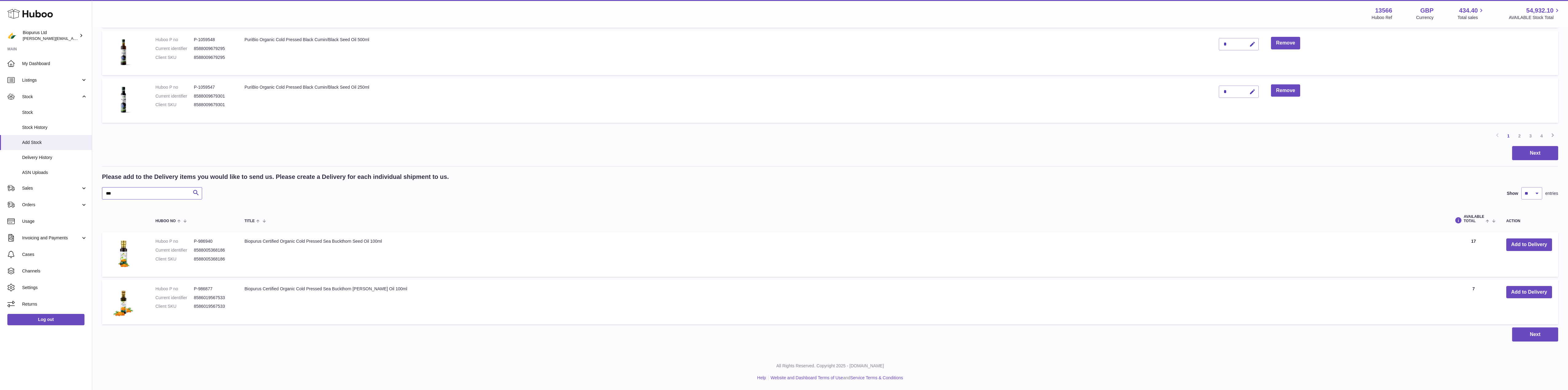
scroll to position [466, 0]
click at [1528, 242] on button "Add to Delivery" at bounding box center [1529, 245] width 46 height 13
drag, startPoint x: 118, startPoint y: 195, endPoint x: 73, endPoint y: 199, distance: 45.2
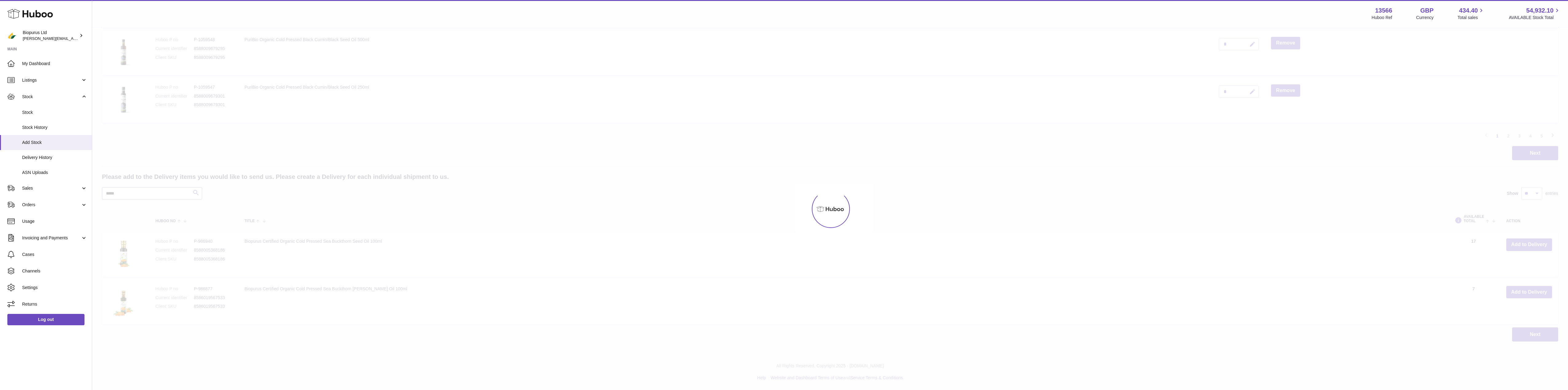
scroll to position [419, 0]
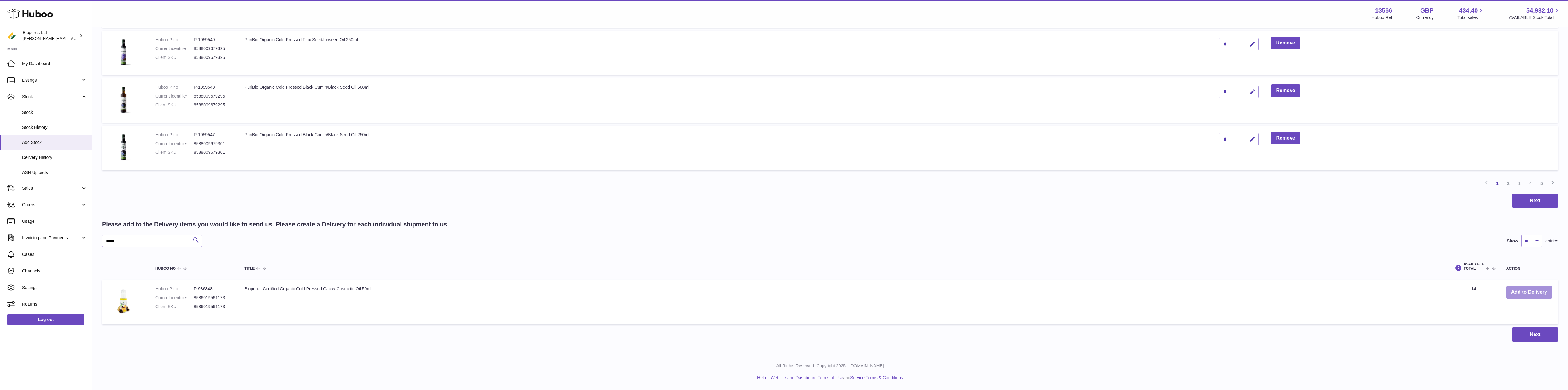
click at [1529, 296] on button "Add to Delivery" at bounding box center [1529, 292] width 46 height 13
drag, startPoint x: 71, startPoint y: 244, endPoint x: 57, endPoint y: 245, distance: 14.0
type input "****"
click at [1525, 295] on button "Add to Delivery" at bounding box center [1529, 292] width 46 height 13
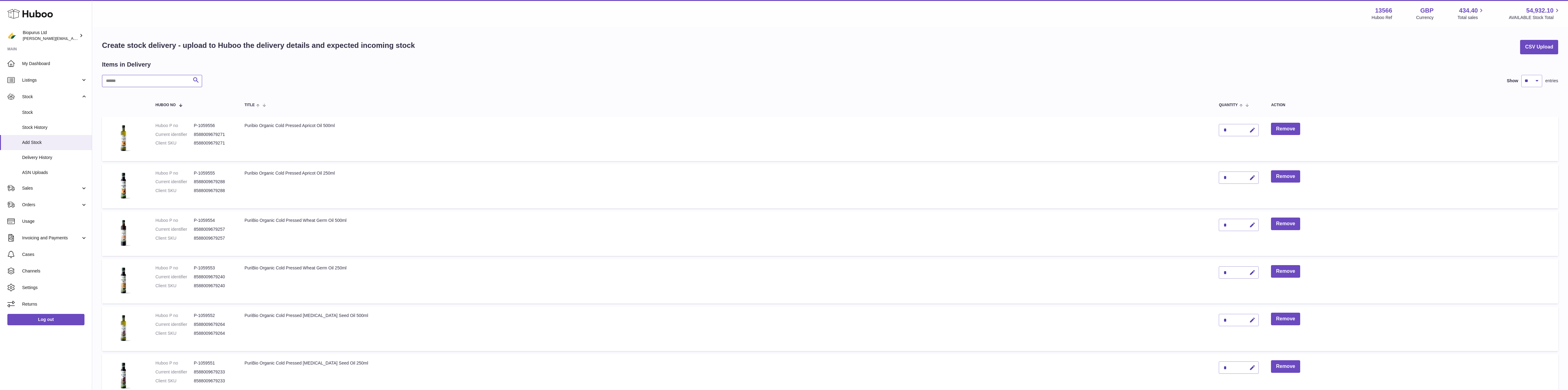
click at [123, 79] on input "text" at bounding box center [152, 81] width 100 height 12
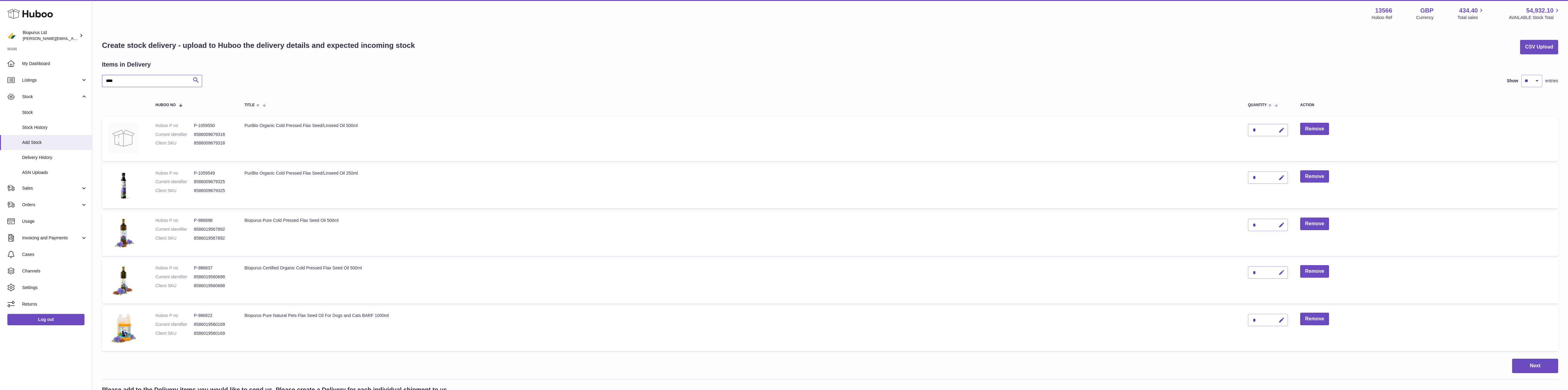
type input "****"
click at [1280, 272] on icon "button" at bounding box center [1282, 273] width 7 height 7
drag, startPoint x: 1257, startPoint y: 272, endPoint x: 1238, endPoint y: 273, distance: 19.0
click at [1238, 273] on tr "Huboo P no P-986837 Current identifier 8586019560688 Client SKU 8586019560688 B…" at bounding box center [830, 281] width 1456 height 45
type input "**"
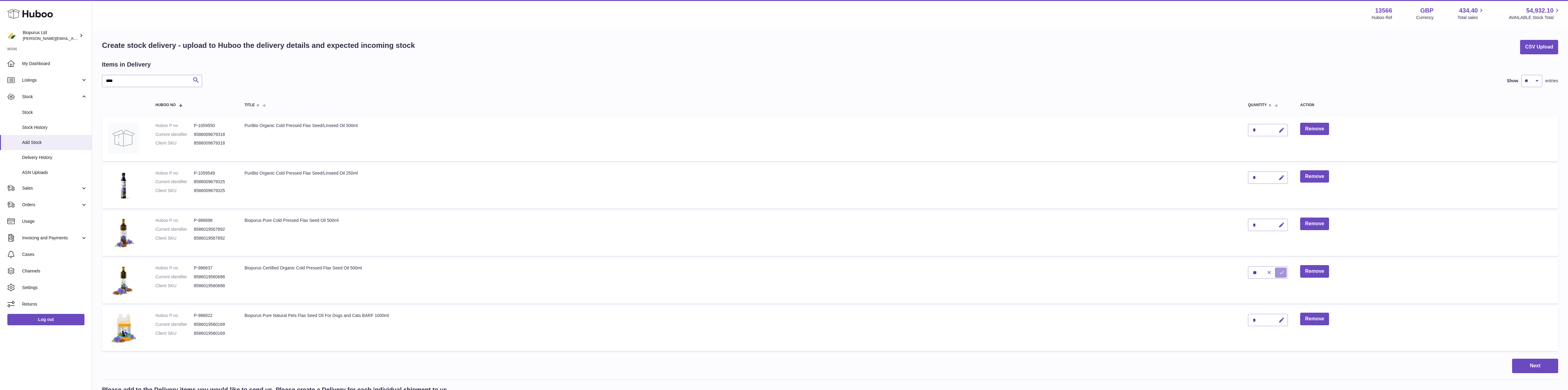
click at [1285, 272] on icon "submit" at bounding box center [1282, 272] width 5 height 5
drag, startPoint x: 82, startPoint y: 84, endPoint x: 78, endPoint y: 84, distance: 4.0
click at [78, 84] on div "Huboo Biopurus Ltd peter@biopurus.co.uk Main My Dashboard Listings Not with Hub…" at bounding box center [784, 302] width 1568 height 604
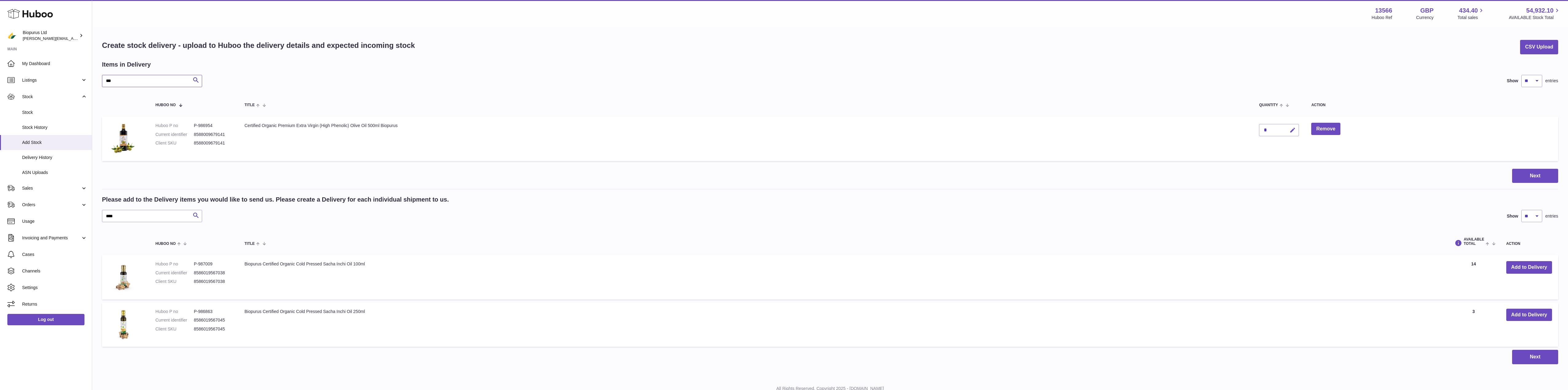
type input "***"
click at [1290, 132] on icon "button" at bounding box center [1293, 130] width 7 height 7
drag, startPoint x: 1266, startPoint y: 131, endPoint x: 1263, endPoint y: 131, distance: 3.0
click at [1263, 131] on input "*" at bounding box center [1279, 130] width 40 height 12
type input "**"
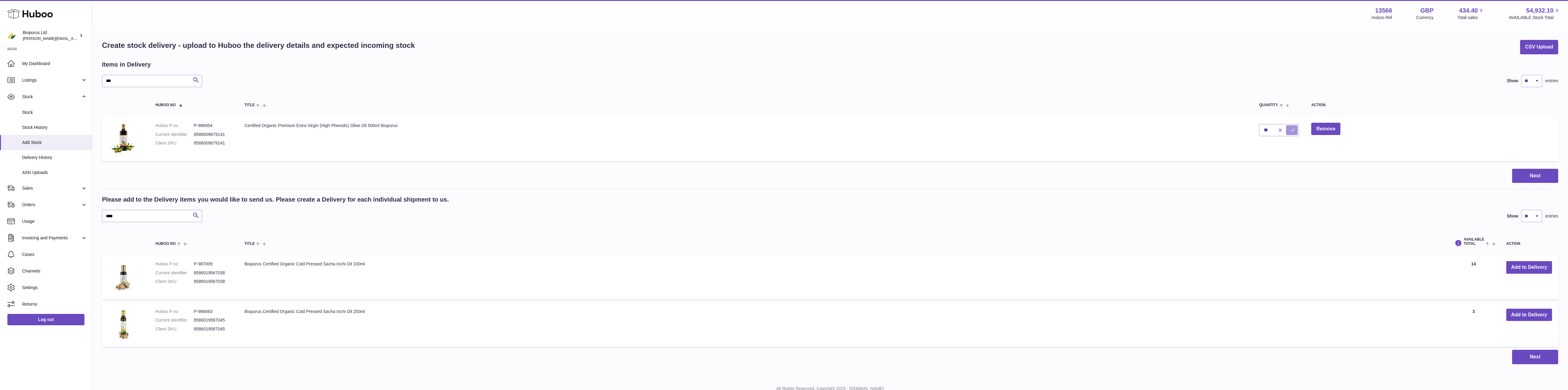
click at [1292, 129] on icon "submit" at bounding box center [1293, 130] width 5 height 5
drag, startPoint x: 102, startPoint y: 84, endPoint x: 67, endPoint y: 87, distance: 35.1
click at [67, 87] on div "Huboo Biopurus Ltd peter@biopurus.co.uk Main My Dashboard Listings Not with Hub…" at bounding box center [784, 206] width 1568 height 413
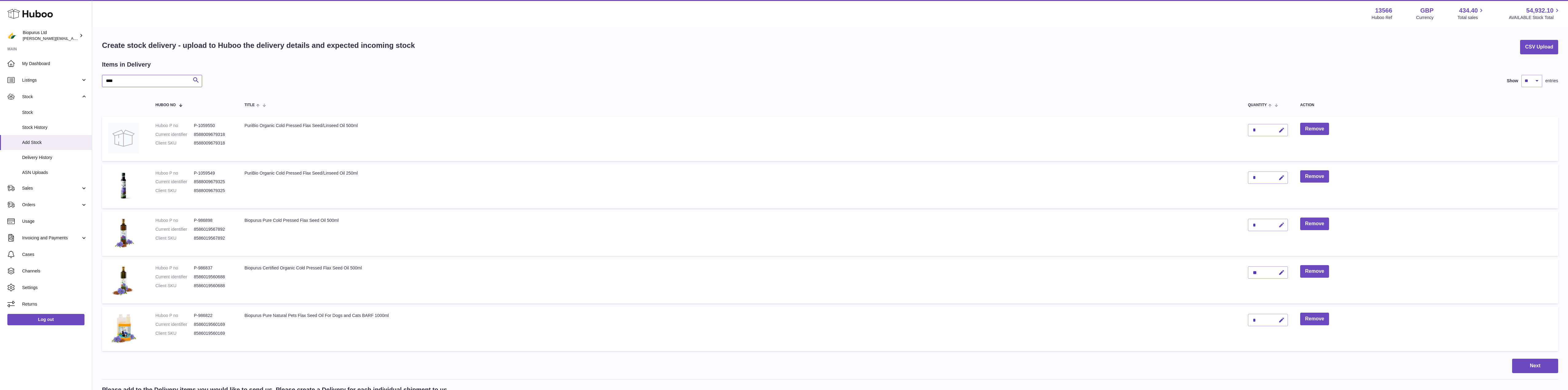
type input "****"
click at [1282, 225] on icon "button" at bounding box center [1282, 225] width 7 height 7
drag, startPoint x: 1254, startPoint y: 224, endPoint x: 1249, endPoint y: 226, distance: 5.4
click at [1249, 225] on input "*" at bounding box center [1268, 225] width 40 height 12
type input "**"
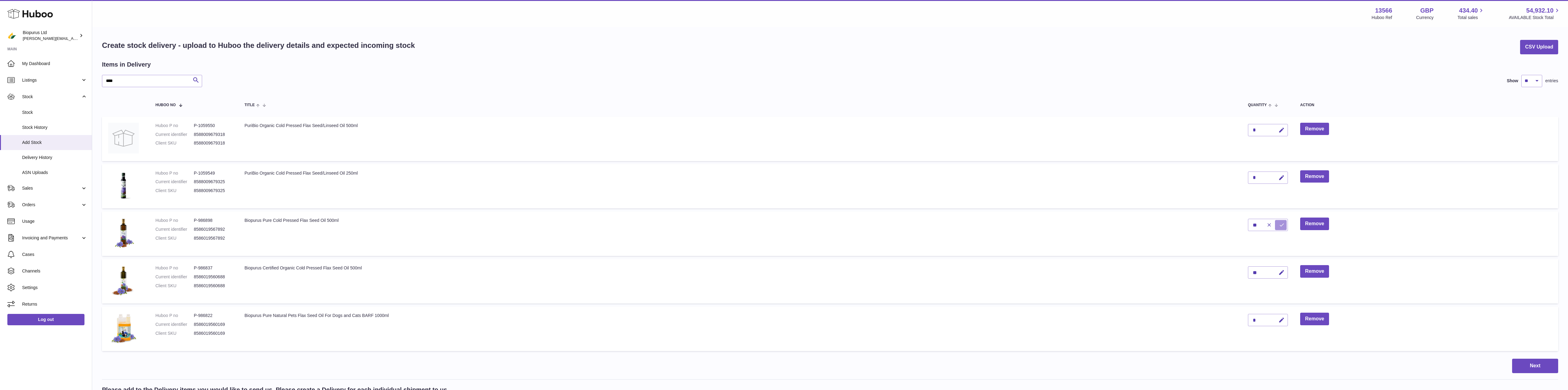
click at [1280, 225] on icon "submit" at bounding box center [1282, 225] width 5 height 5
drag, startPoint x: 129, startPoint y: 81, endPoint x: 71, endPoint y: 86, distance: 58.2
click at [71, 86] on div "Huboo Biopurus Ltd peter@biopurus.co.uk Main My Dashboard Listings Not with Hub…" at bounding box center [784, 302] width 1568 height 604
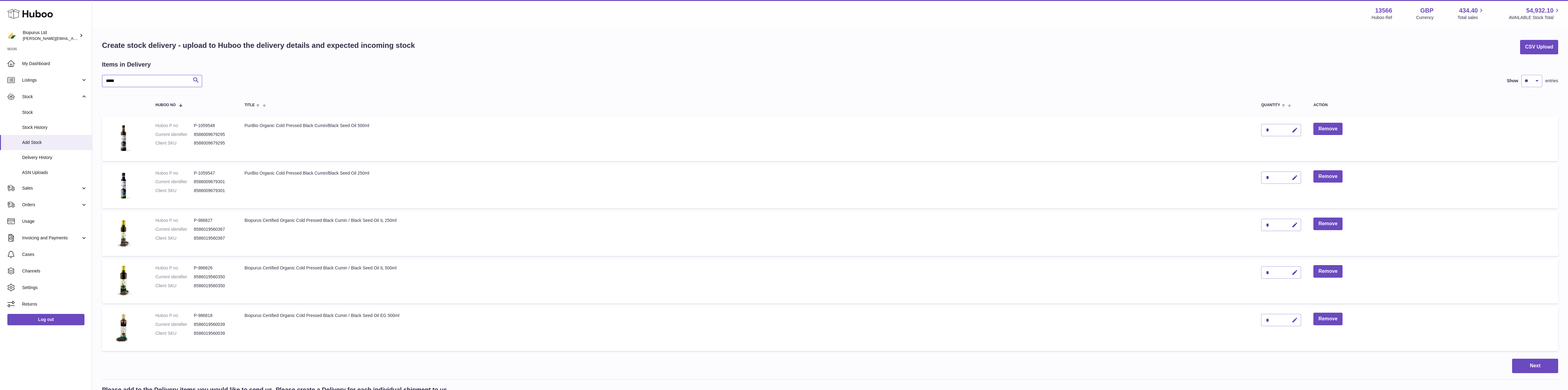
type input "*****"
click at [1298, 323] on icon "button" at bounding box center [1295, 320] width 7 height 7
drag, startPoint x: 1265, startPoint y: 317, endPoint x: 1253, endPoint y: 319, distance: 12.2
click at [1254, 317] on tr "Huboo P no P-986818 Current identifier 8586019560039 Client SKU 8586019560039 B…" at bounding box center [830, 329] width 1456 height 45
type input "**"
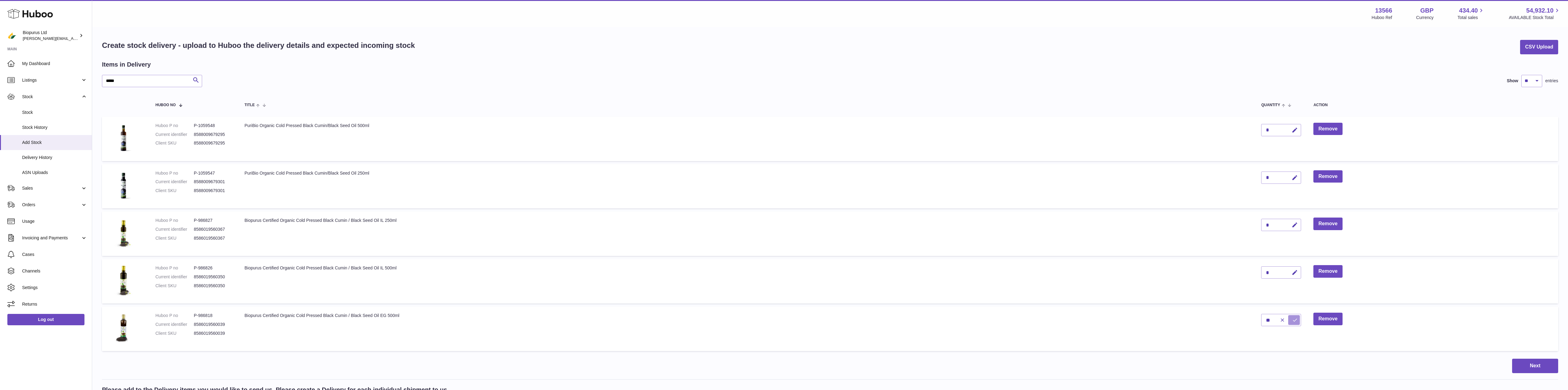
click at [1292, 322] on button "submit" at bounding box center [1294, 320] width 12 height 10
drag, startPoint x: 130, startPoint y: 81, endPoint x: 82, endPoint y: 78, distance: 48.1
click at [82, 78] on div "Huboo Biopurus Ltd peter@biopurus.co.uk Main My Dashboard Listings Not with Hub…" at bounding box center [784, 302] width 1568 height 604
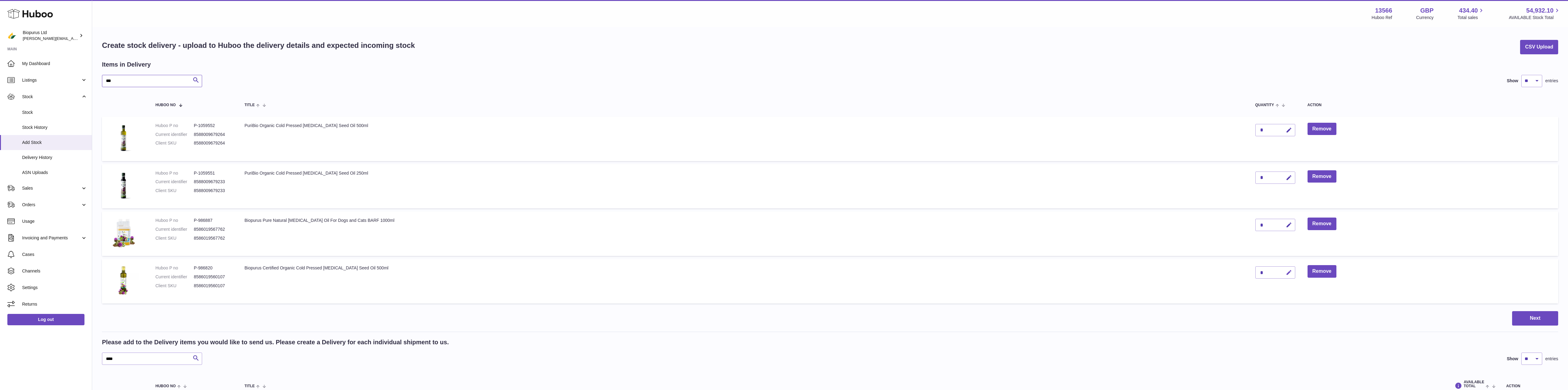
type input "***"
click at [1286, 273] on icon "button" at bounding box center [1289, 273] width 7 height 7
drag, startPoint x: 1249, startPoint y: 273, endPoint x: 1238, endPoint y: 275, distance: 11.2
click at [1255, 274] on input "*" at bounding box center [1275, 273] width 40 height 12
type input "**"
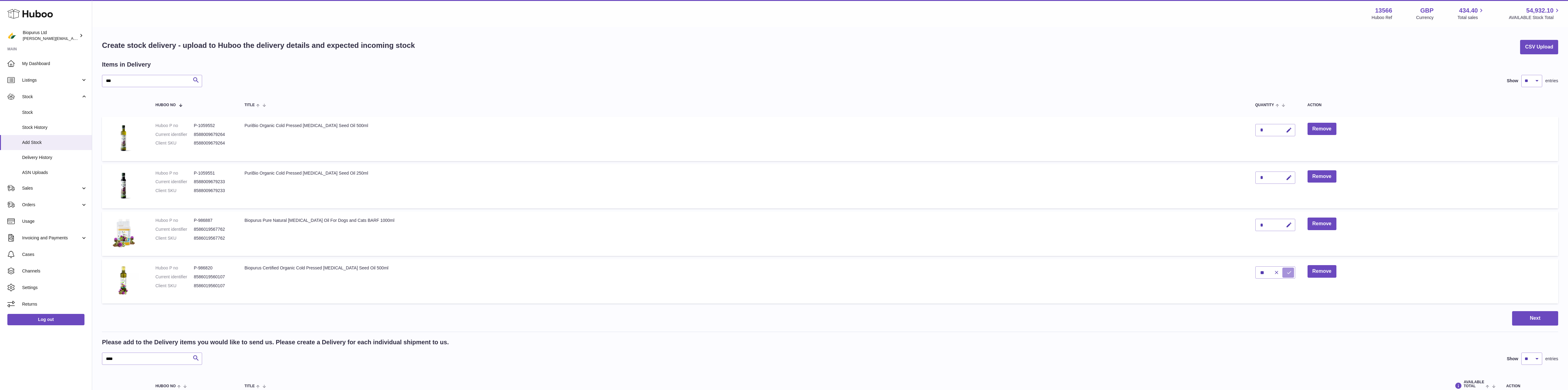
click at [1287, 275] on icon "submit" at bounding box center [1289, 272] width 5 height 5
drag, startPoint x: 109, startPoint y: 84, endPoint x: 65, endPoint y: 85, distance: 44.0
click at [67, 84] on div "Huboo Biopurus Ltd peter@biopurus.co.uk Main My Dashboard Listings Not with Hub…" at bounding box center [784, 278] width 1568 height 556
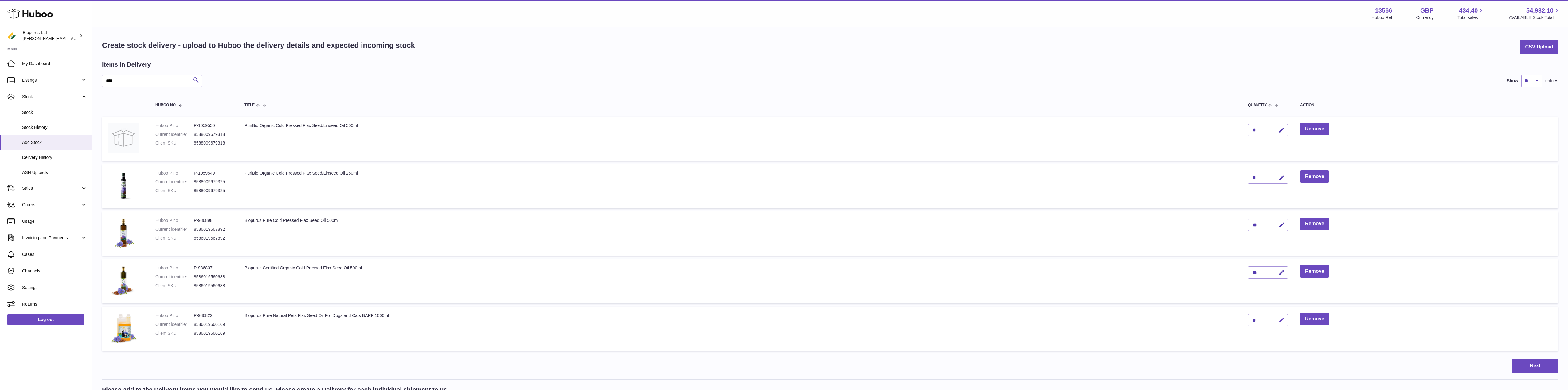
type input "****"
click at [1285, 321] on icon "button" at bounding box center [1282, 320] width 7 height 7
drag, startPoint x: 1259, startPoint y: 322, endPoint x: 1247, endPoint y: 321, distance: 12.0
click at [1247, 321] on td "*" at bounding box center [1268, 329] width 53 height 45
type input "**"
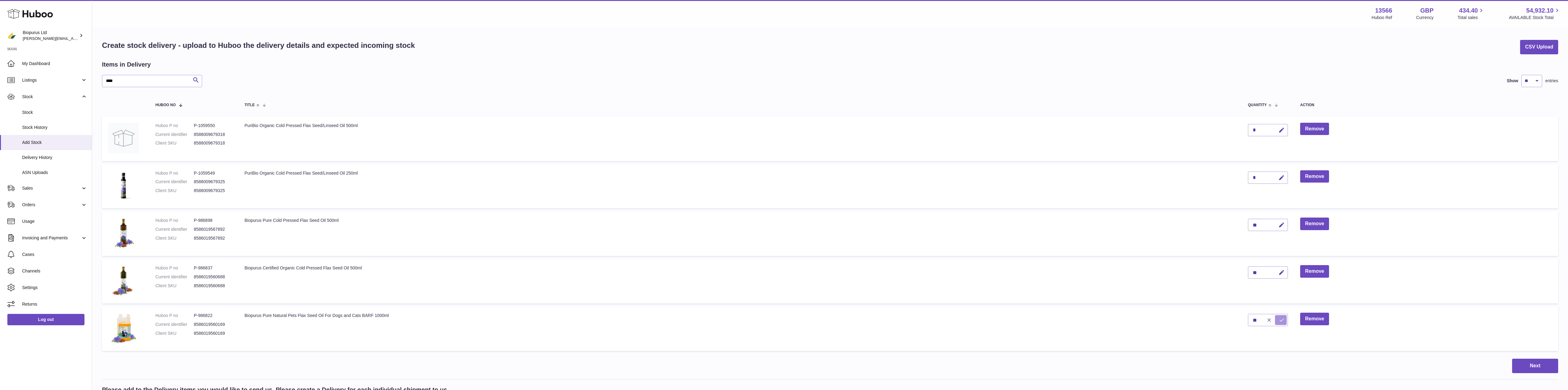
click at [1283, 321] on icon "submit" at bounding box center [1282, 320] width 5 height 5
drag, startPoint x: 130, startPoint y: 82, endPoint x: 72, endPoint y: 88, distance: 58.3
click at [72, 88] on div "Huboo Biopurus Ltd peter@biopurus.co.uk Main My Dashboard Listings Not with Hub…" at bounding box center [784, 302] width 1568 height 604
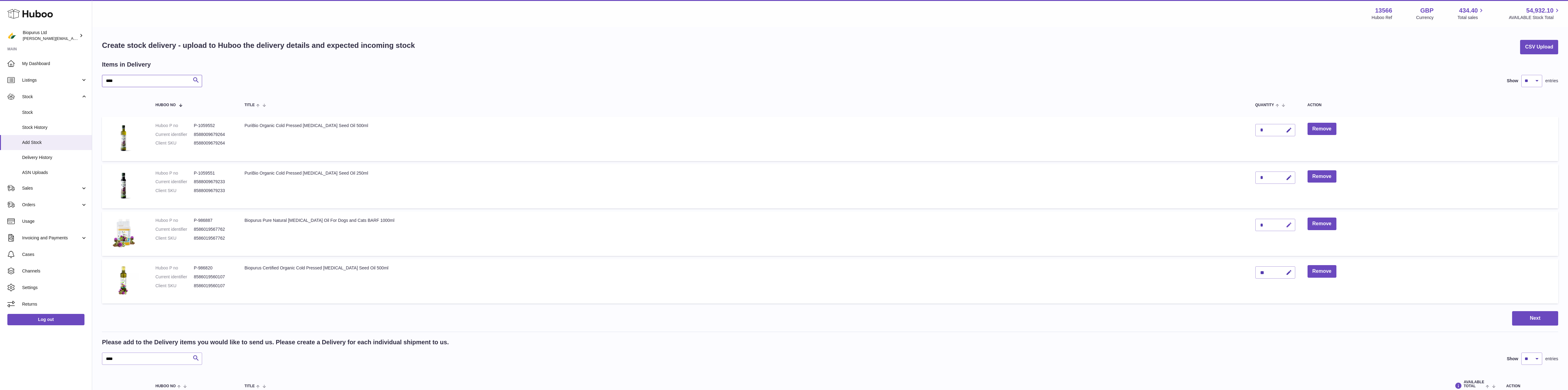
type input "****"
click at [1286, 225] on icon "button" at bounding box center [1289, 225] width 7 height 7
drag, startPoint x: 1243, startPoint y: 224, endPoint x: 1236, endPoint y: 225, distance: 7.1
click at [1249, 225] on td "*" at bounding box center [1276, 234] width 53 height 45
type input "**"
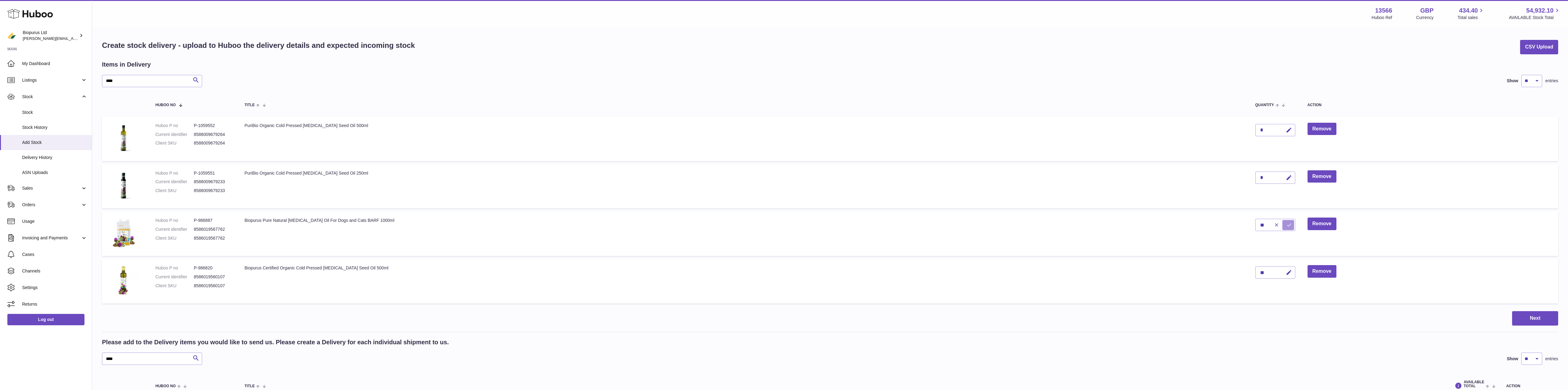
click at [1283, 227] on button "submit" at bounding box center [1288, 225] width 12 height 10
drag, startPoint x: 124, startPoint y: 80, endPoint x: 74, endPoint y: 80, distance: 50.0
click at [74, 80] on div "Huboo Biopurus Ltd peter@biopurus.co.uk Main My Dashboard Listings Not with Hub…" at bounding box center [784, 278] width 1568 height 556
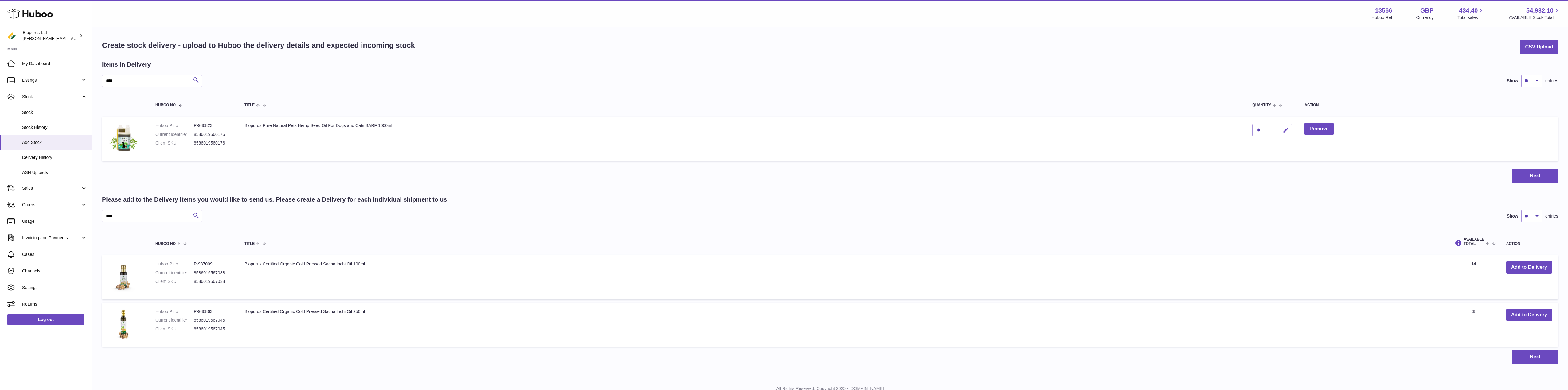
type input "****"
click at [1288, 131] on button "button" at bounding box center [1285, 130] width 15 height 13
drag, startPoint x: 1265, startPoint y: 130, endPoint x: 1249, endPoint y: 131, distance: 16.0
click at [1249, 130] on td "*" at bounding box center [1272, 139] width 53 height 45
type input "**"
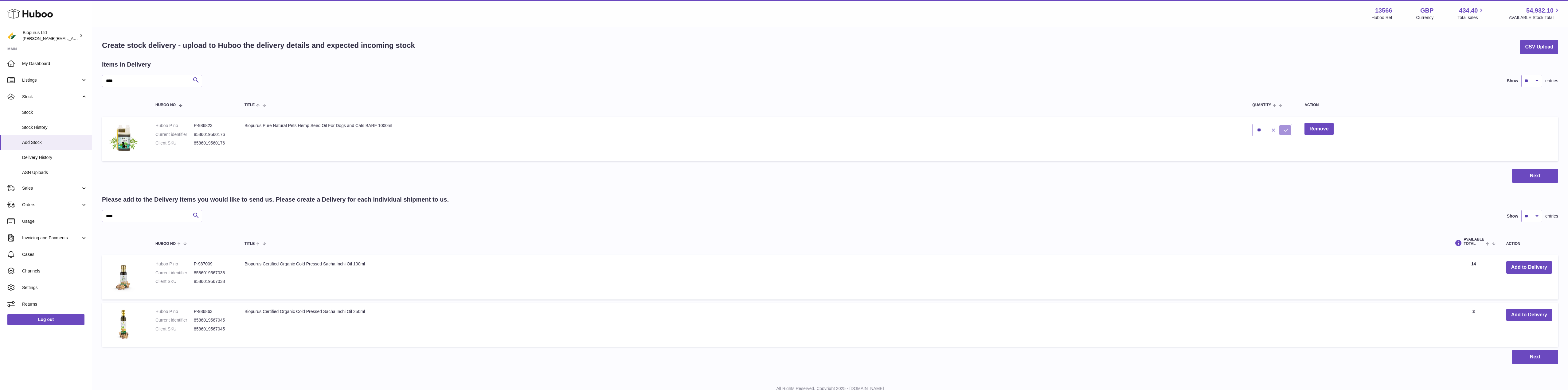
click at [1282, 128] on button "submit" at bounding box center [1285, 130] width 12 height 10
drag, startPoint x: 132, startPoint y: 86, endPoint x: 86, endPoint y: 84, distance: 46.0
click at [87, 83] on div "Huboo Biopurus Ltd peter@biopurus.co.uk Main My Dashboard Listings Not with Hub…" at bounding box center [784, 206] width 1568 height 413
type input "*****"
click at [1250, 131] on icon "button" at bounding box center [1249, 130] width 7 height 7
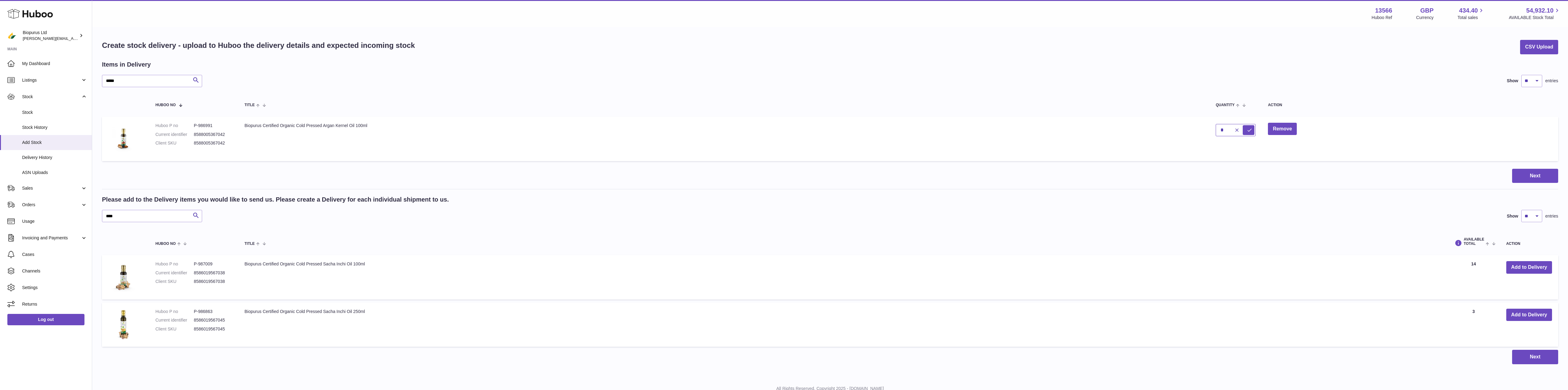
drag, startPoint x: 1213, startPoint y: 128, endPoint x: 1208, endPoint y: 128, distance: 5.0
click at [1208, 128] on tr "Huboo P no P-986991 Current identifier 8588005367042 Client SKU 8588005367042 B…" at bounding box center [830, 139] width 1456 height 45
type input "*"
click at [1251, 128] on icon "submit" at bounding box center [1249, 130] width 5 height 5
drag, startPoint x: 132, startPoint y: 82, endPoint x: 56, endPoint y: 87, distance: 76.2
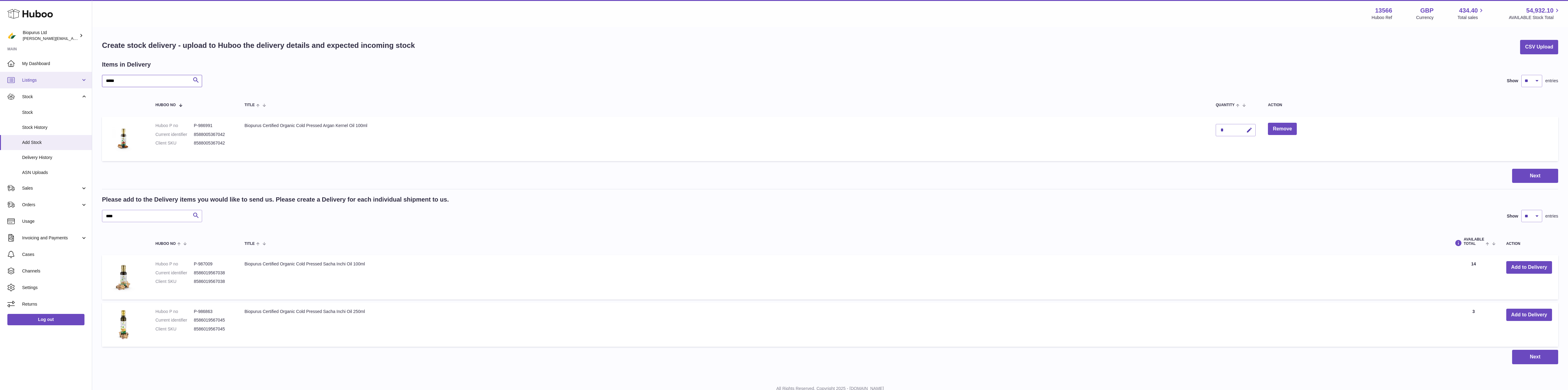
click at [58, 85] on div "Huboo Biopurus Ltd peter@biopurus.co.uk Main My Dashboard Listings Not with Hub…" at bounding box center [784, 206] width 1568 height 413
type input "****"
click at [1211, 131] on icon "button" at bounding box center [1212, 130] width 7 height 7
drag, startPoint x: 1186, startPoint y: 131, endPoint x: 1167, endPoint y: 131, distance: 19.0
click at [1168, 130] on tr "Huboo P no P-1058251 Current identifier 8586019567632 Client SKU 8586019567632 …" at bounding box center [830, 139] width 1456 height 45
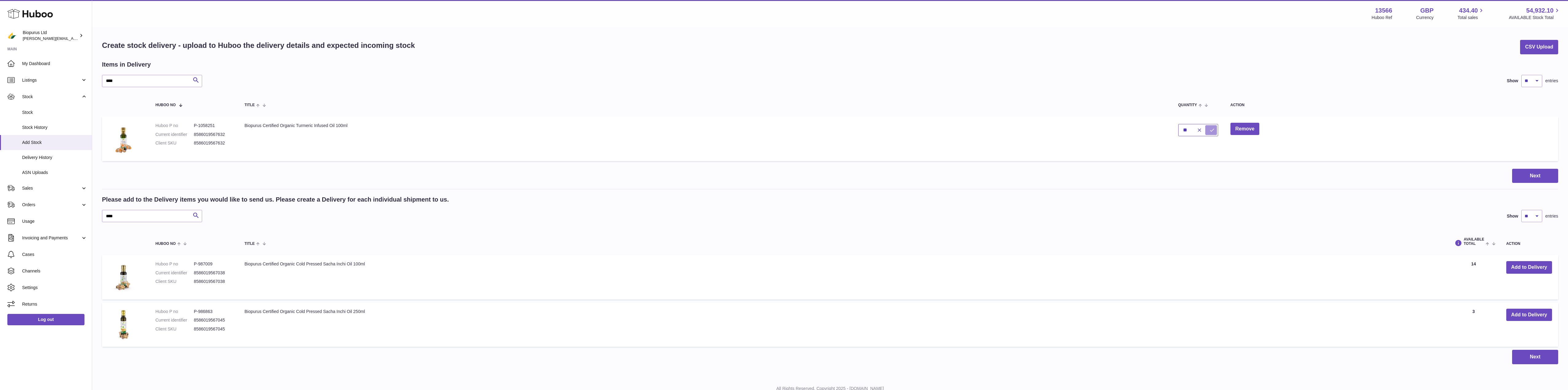
type input "**"
click at [1213, 131] on icon "submit" at bounding box center [1212, 130] width 5 height 5
drag, startPoint x: 126, startPoint y: 82, endPoint x: 68, endPoint y: 85, distance: 58.1
click at [68, 85] on div "Huboo Biopurus Ltd peter@biopurus.co.uk Main My Dashboard Listings Not with Hub…" at bounding box center [784, 206] width 1568 height 413
type input "****"
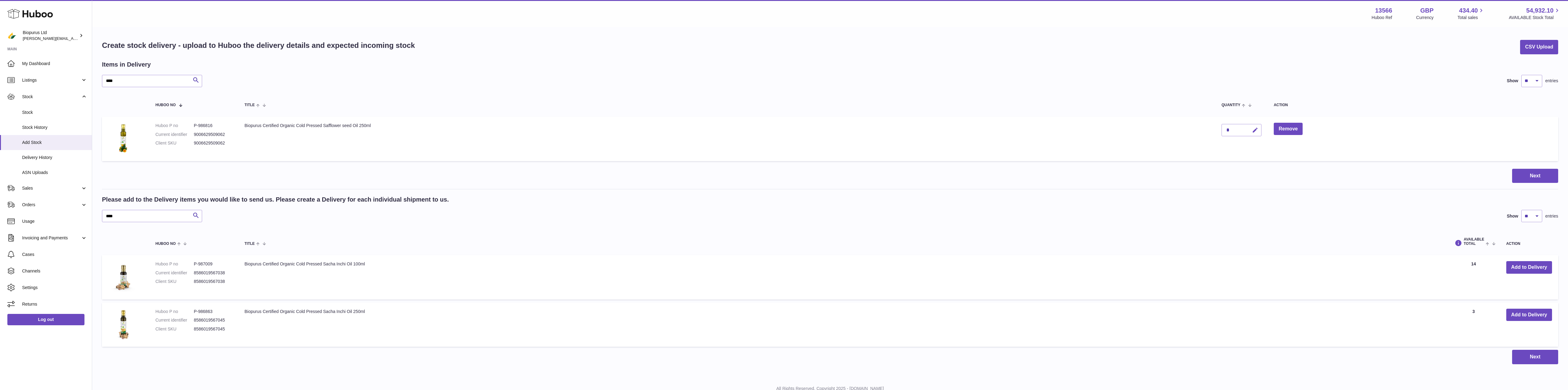
click at [1252, 131] on icon "button" at bounding box center [1255, 130] width 7 height 7
drag, startPoint x: 1231, startPoint y: 130, endPoint x: 1211, endPoint y: 129, distance: 20.0
click at [1211, 129] on tr "Huboo P no P-986816 Current identifier 9006629509062 Client SKU 9006629509062 B…" at bounding box center [830, 139] width 1456 height 45
type input "**"
click at [1254, 132] on icon "submit" at bounding box center [1255, 130] width 5 height 5
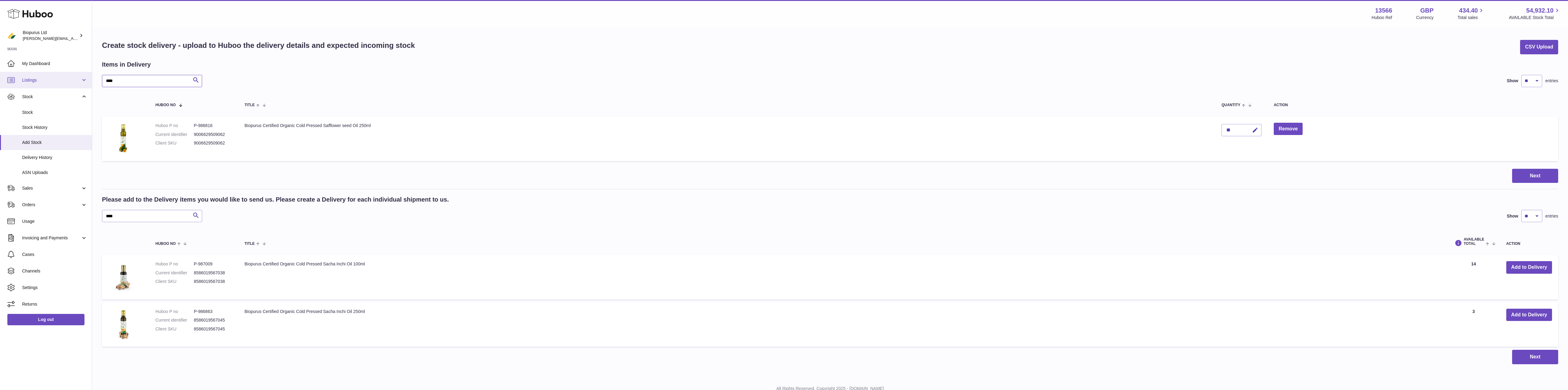
drag, startPoint x: 123, startPoint y: 85, endPoint x: 77, endPoint y: 87, distance: 46.0
click at [77, 87] on div "Huboo Biopurus Ltd peter@biopurus.co.uk Main My Dashboard Listings Not with Hub…" at bounding box center [784, 206] width 1568 height 413
type input "***"
click at [1232, 133] on icon "button" at bounding box center [1235, 130] width 7 height 7
drag, startPoint x: 1210, startPoint y: 130, endPoint x: 1181, endPoint y: 134, distance: 29.3
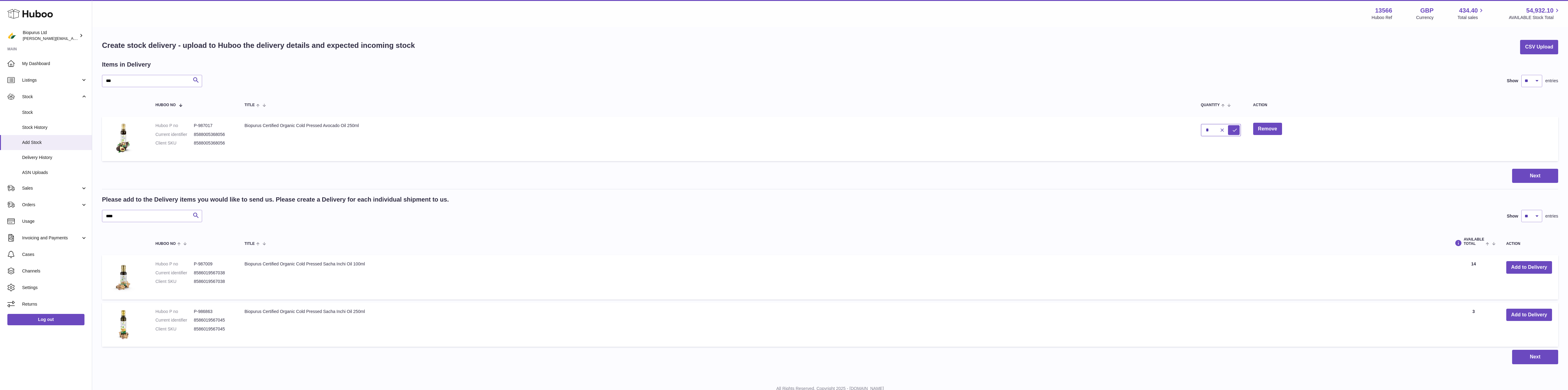
click at [1185, 132] on tr "Huboo P no P-987017 Current identifier 8588005368056 Client SKU 8588005368056 B…" at bounding box center [830, 139] width 1456 height 45
type input "*"
click at [1236, 130] on icon "submit" at bounding box center [1235, 130] width 5 height 5
drag, startPoint x: 117, startPoint y: 84, endPoint x: 73, endPoint y: 89, distance: 44.3
click at [73, 89] on div "Huboo Biopurus Ltd peter@biopurus.co.uk Main My Dashboard Listings Not with Hub…" at bounding box center [784, 206] width 1568 height 413
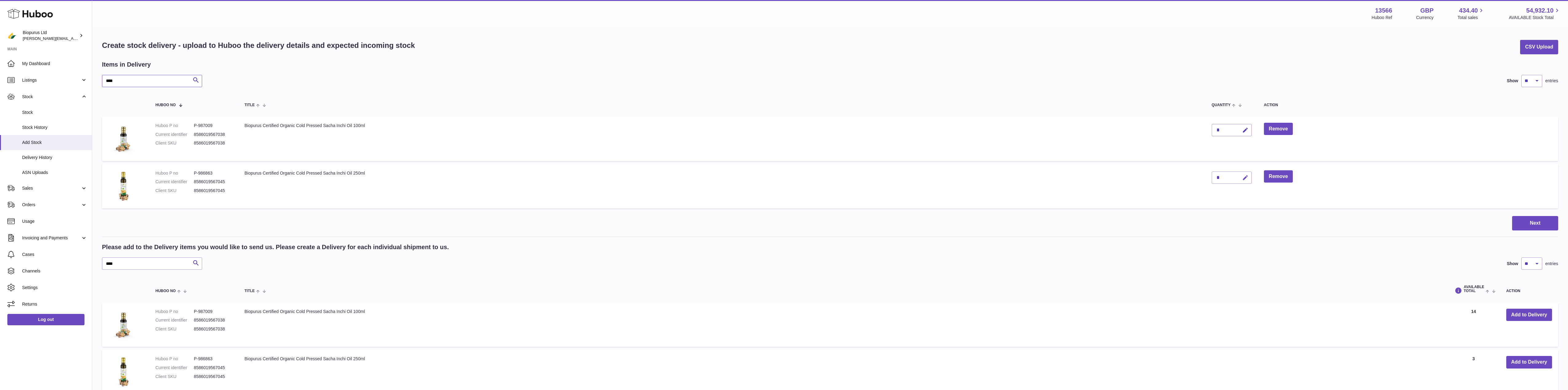
type input "****"
click at [1247, 178] on icon "button" at bounding box center [1246, 178] width 7 height 7
drag, startPoint x: 1213, startPoint y: 177, endPoint x: 1199, endPoint y: 179, distance: 14.1
click at [1199, 179] on tr "Huboo P no P-986863 Current identifier 8586019567045 Client SKU 8586019567045 B…" at bounding box center [830, 186] width 1456 height 45
drag, startPoint x: 1222, startPoint y: 179, endPoint x: 1196, endPoint y: 179, distance: 26.0
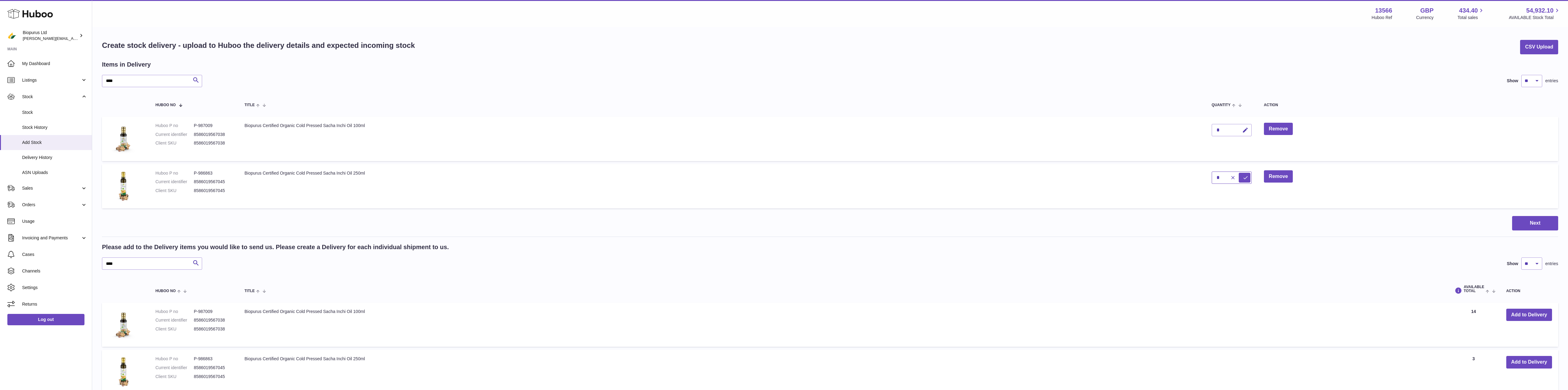
click at [1197, 178] on tr "Huboo P no P-986863 Current identifier 8586019567045 Client SKU 8586019567045 B…" at bounding box center [830, 186] width 1456 height 45
type input "**"
click at [1246, 176] on icon "submit" at bounding box center [1246, 178] width 5 height 5
drag, startPoint x: 123, startPoint y: 79, endPoint x: 67, endPoint y: 82, distance: 56.1
click at [67, 82] on div "Huboo Biopurus Ltd peter@biopurus.co.uk Main My Dashboard Listings Not with Hub…" at bounding box center [784, 230] width 1568 height 461
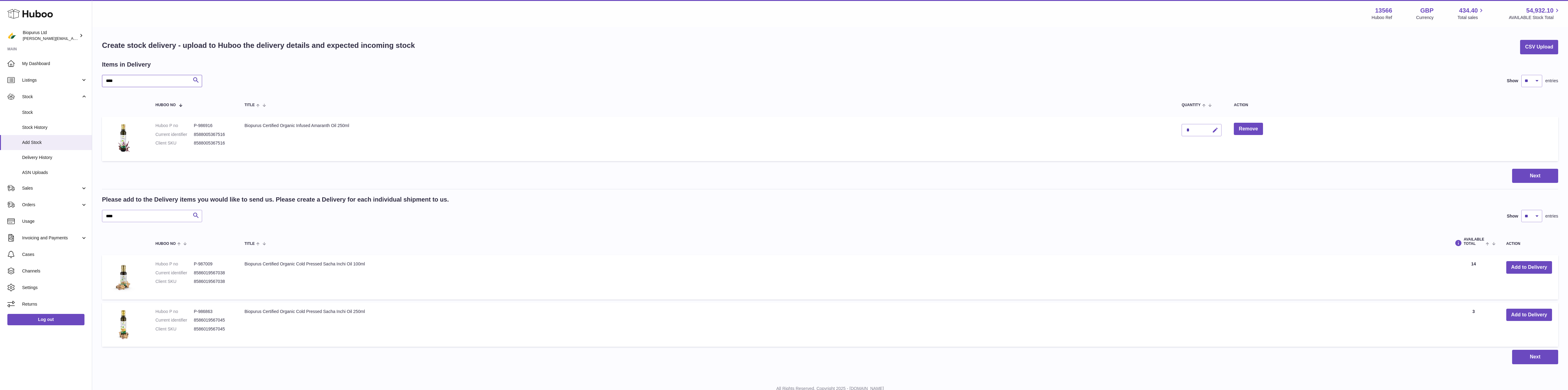
type input "****"
click at [1217, 129] on icon "button" at bounding box center [1215, 130] width 7 height 7
drag, startPoint x: 1193, startPoint y: 128, endPoint x: 1182, endPoint y: 128, distance: 11.0
click at [1182, 128] on input "*" at bounding box center [1202, 130] width 40 height 12
type input "**"
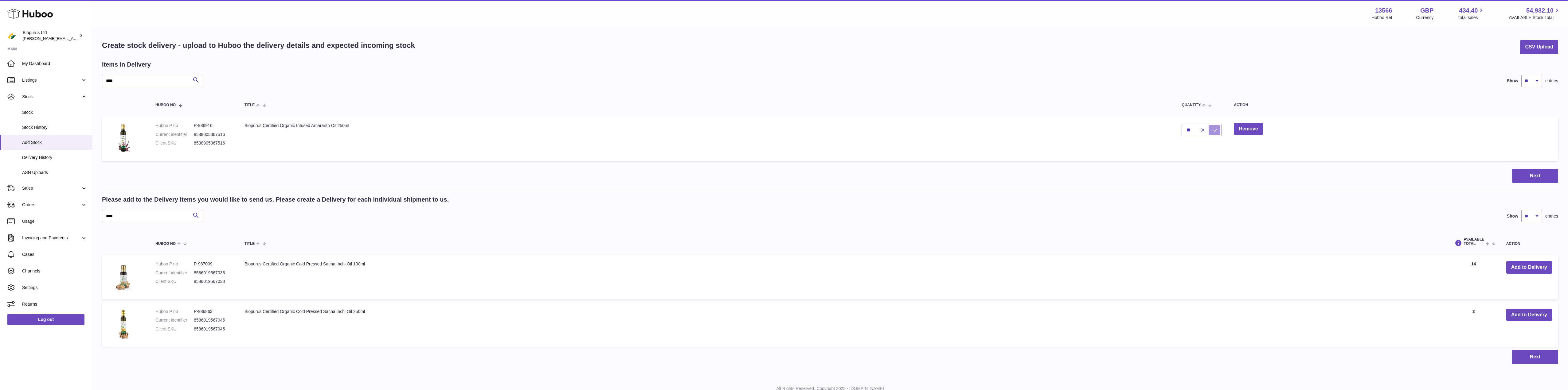
click at [1214, 131] on icon "submit" at bounding box center [1215, 130] width 5 height 5
drag, startPoint x: 130, startPoint y: 80, endPoint x: 56, endPoint y: 88, distance: 74.4
click at [57, 87] on div "Huboo Biopurus Ltd peter@biopurus.co.uk Main My Dashboard Listings Not with Hub…" at bounding box center [784, 206] width 1568 height 413
type input "****"
click at [1257, 129] on button "button" at bounding box center [1260, 130] width 15 height 13
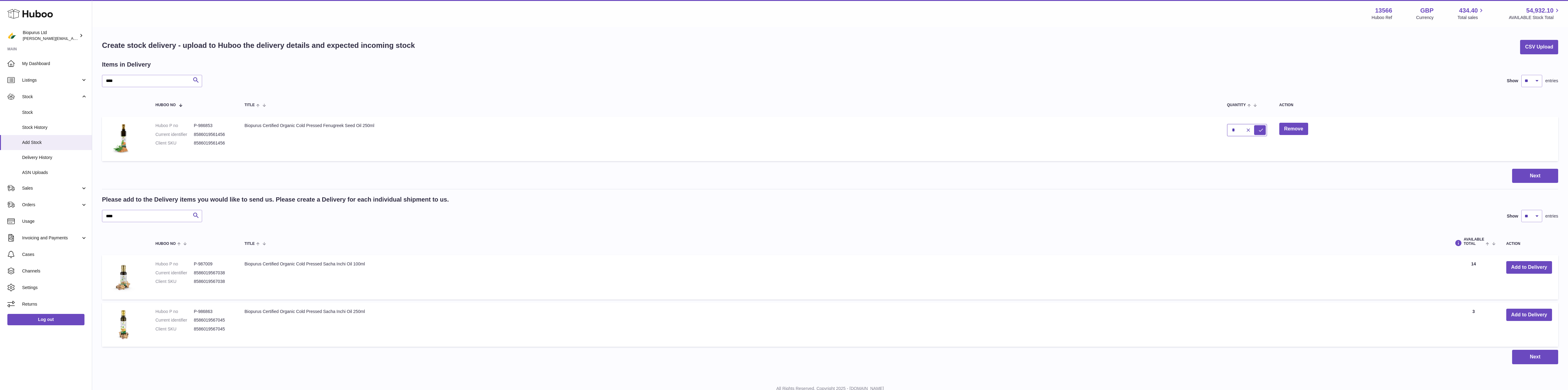
drag, startPoint x: 1238, startPoint y: 129, endPoint x: 1223, endPoint y: 130, distance: 15.0
click at [1223, 130] on td "*" at bounding box center [1247, 139] width 53 height 45
type input "**"
click at [1260, 132] on icon "submit" at bounding box center [1261, 130] width 5 height 5
drag, startPoint x: 131, startPoint y: 78, endPoint x: 79, endPoint y: 85, distance: 52.5
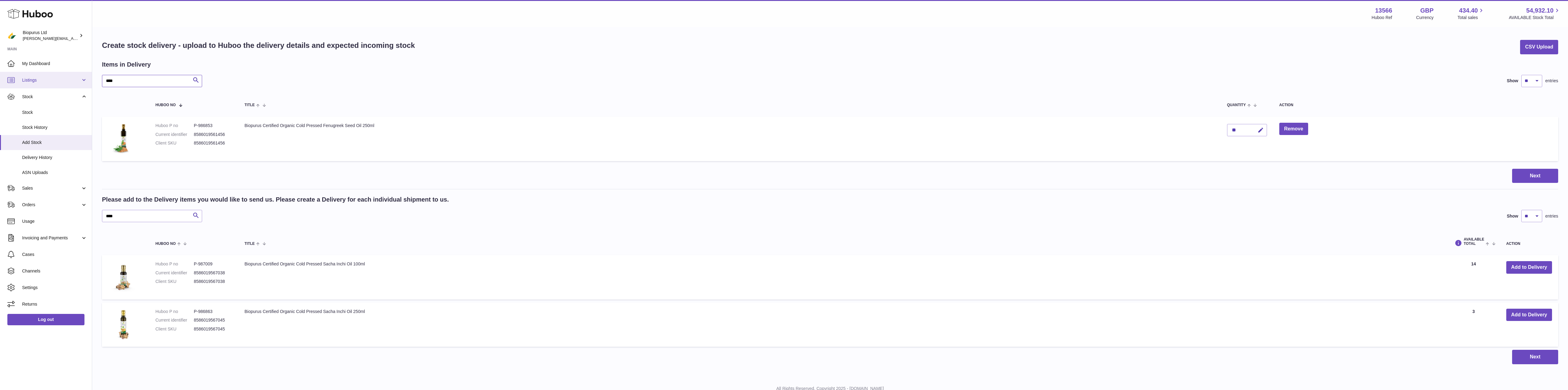
click at [80, 84] on div "Huboo Biopurus Ltd peter@biopurus.co.uk Main My Dashboard Listings Not with Hub…" at bounding box center [784, 206] width 1568 height 413
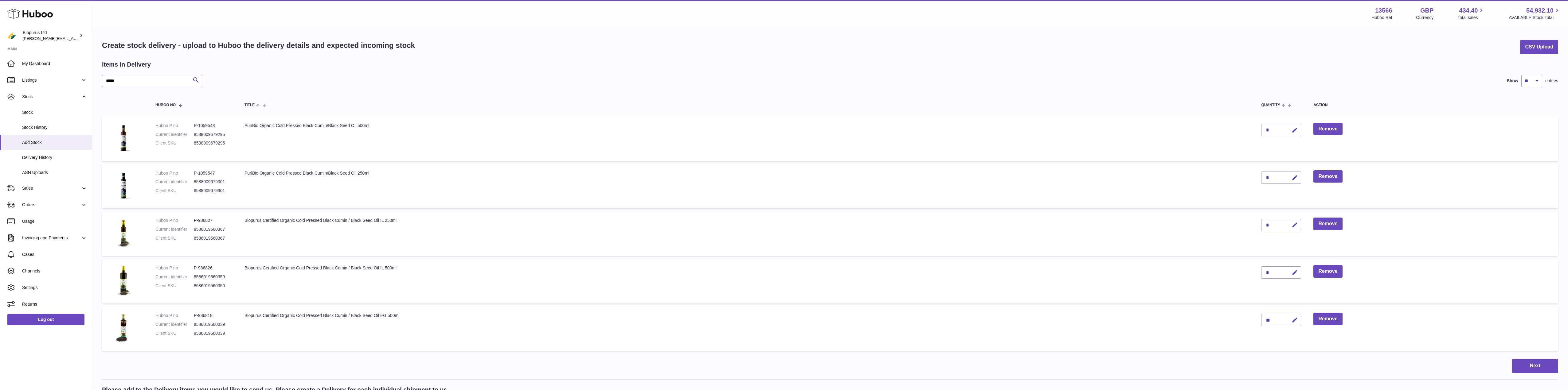
type input "*****"
click at [1293, 224] on icon "button" at bounding box center [1295, 225] width 7 height 7
drag, startPoint x: 1273, startPoint y: 223, endPoint x: 1259, endPoint y: 223, distance: 14.0
click at [1259, 223] on td "*" at bounding box center [1282, 234] width 53 height 45
type input "**"
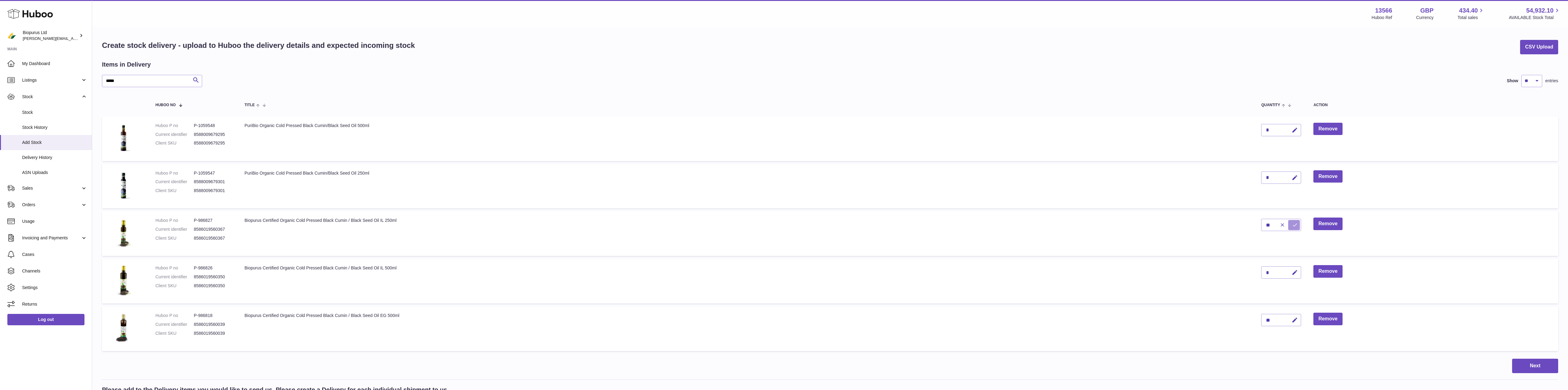
click at [1295, 224] on icon "submit" at bounding box center [1295, 225] width 5 height 5
click at [1293, 272] on icon "button" at bounding box center [1295, 273] width 7 height 7
drag, startPoint x: 1272, startPoint y: 272, endPoint x: 1255, endPoint y: 271, distance: 17.0
click at [1256, 270] on td "*" at bounding box center [1282, 281] width 53 height 45
type input "**"
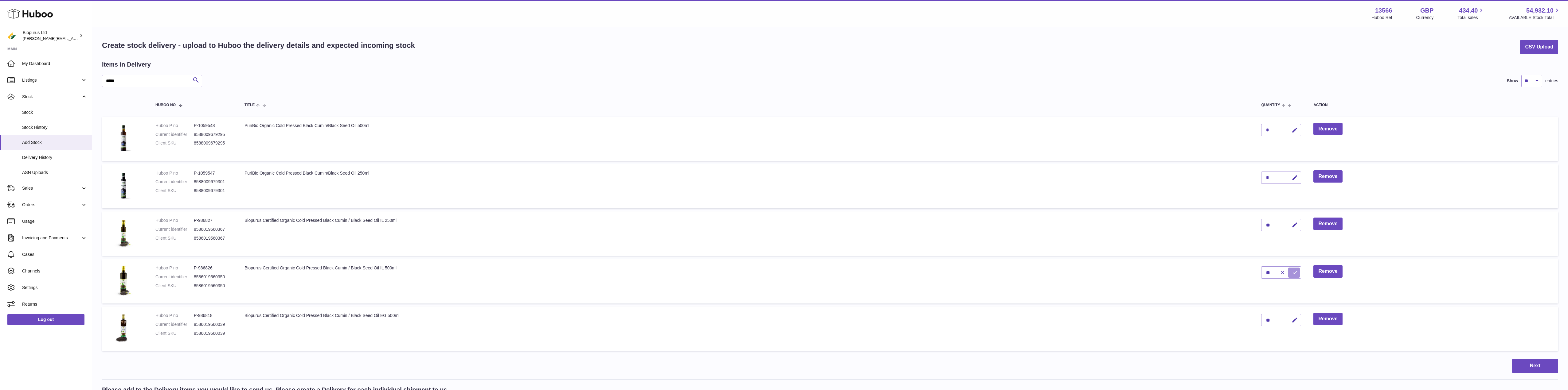
click at [1294, 273] on icon "submit" at bounding box center [1295, 272] width 5 height 5
drag, startPoint x: 107, startPoint y: 82, endPoint x: 53, endPoint y: 82, distance: 54.0
click at [53, 82] on div "Huboo Biopurus Ltd peter@biopurus.co.uk Main My Dashboard Listings Not with Hub…" at bounding box center [784, 302] width 1568 height 604
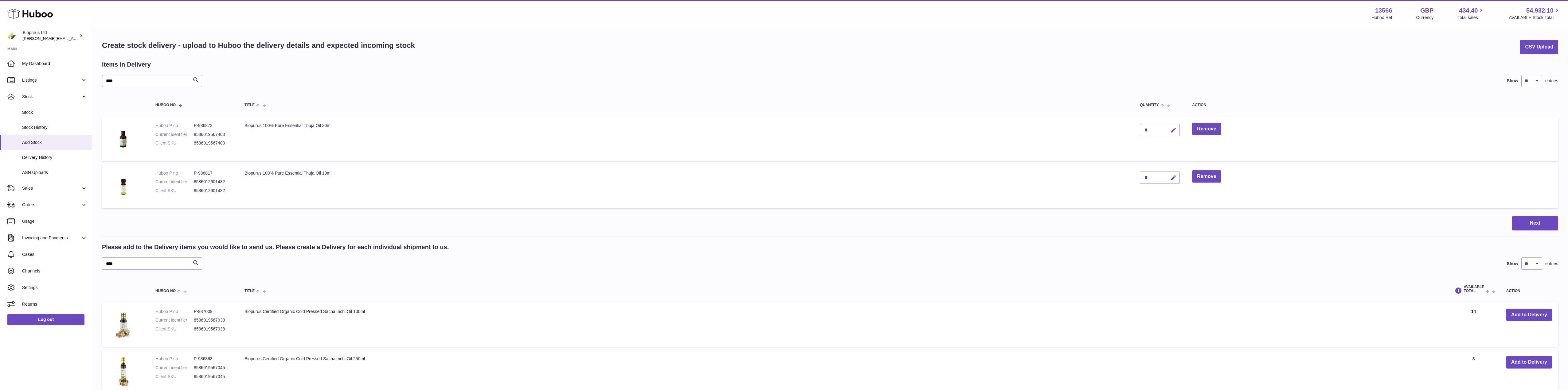
type input "****"
click at [1173, 131] on icon "button" at bounding box center [1174, 130] width 7 height 7
drag, startPoint x: 1152, startPoint y: 130, endPoint x: 1131, endPoint y: 129, distance: 21.0
click at [1133, 128] on tr "Huboo P no P-986873 Current identifier 8586019567403 Client SKU 8586019567403 B…" at bounding box center [830, 139] width 1456 height 45
type input "**"
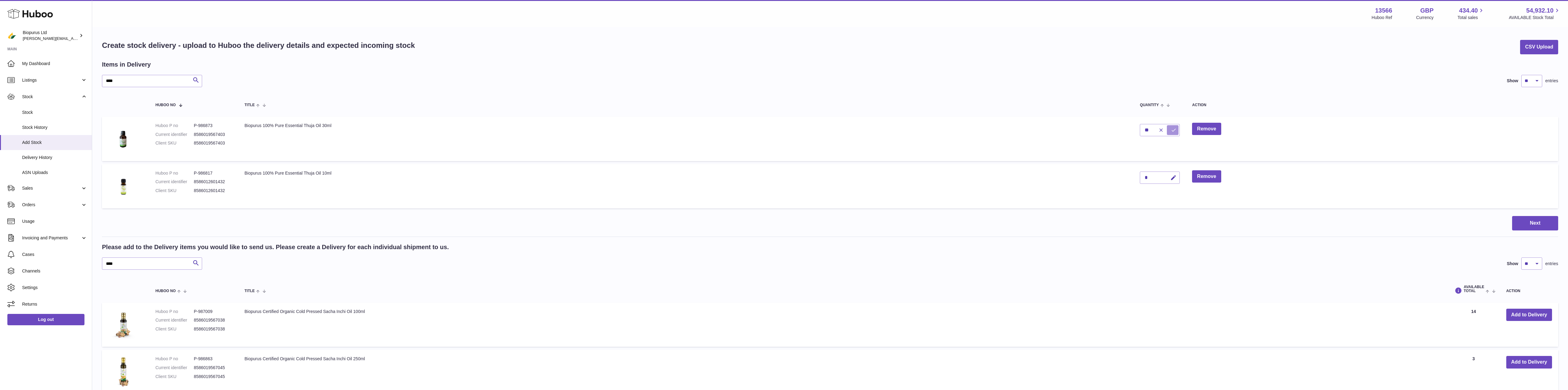
click at [1172, 129] on button "submit" at bounding box center [1172, 130] width 12 height 10
click at [1172, 178] on icon "button" at bounding box center [1174, 178] width 7 height 7
drag, startPoint x: 1150, startPoint y: 176, endPoint x: 1134, endPoint y: 176, distance: 16.0
click at [1134, 176] on td "*" at bounding box center [1160, 186] width 53 height 45
type input "**"
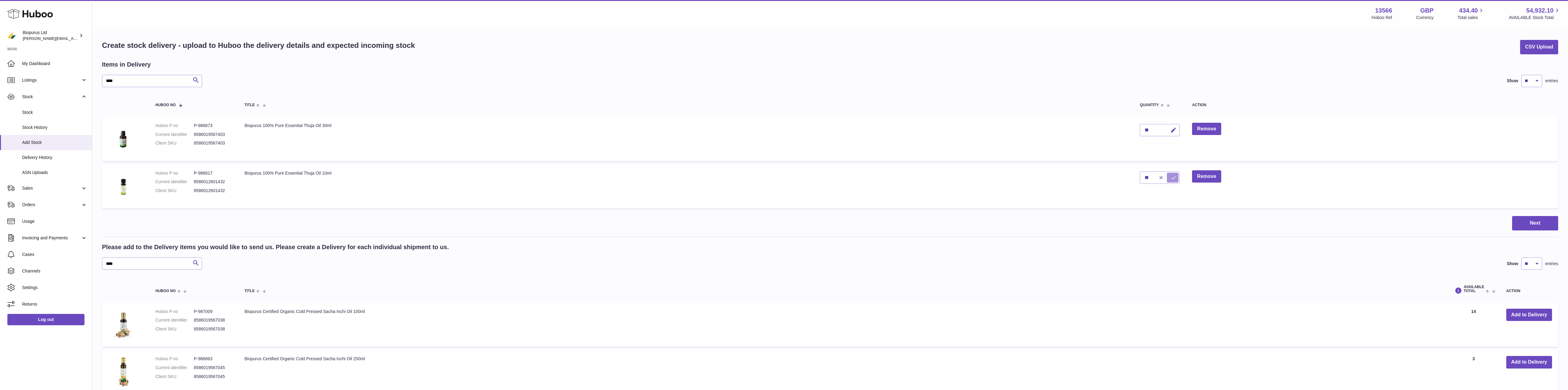
click at [1171, 178] on button "submit" at bounding box center [1172, 178] width 12 height 10
drag, startPoint x: 128, startPoint y: 79, endPoint x: 76, endPoint y: 81, distance: 52.0
click at [76, 81] on div "Huboo Biopurus Ltd peter@biopurus.co.uk Main My Dashboard Listings Not with Hub…" at bounding box center [784, 230] width 1568 height 461
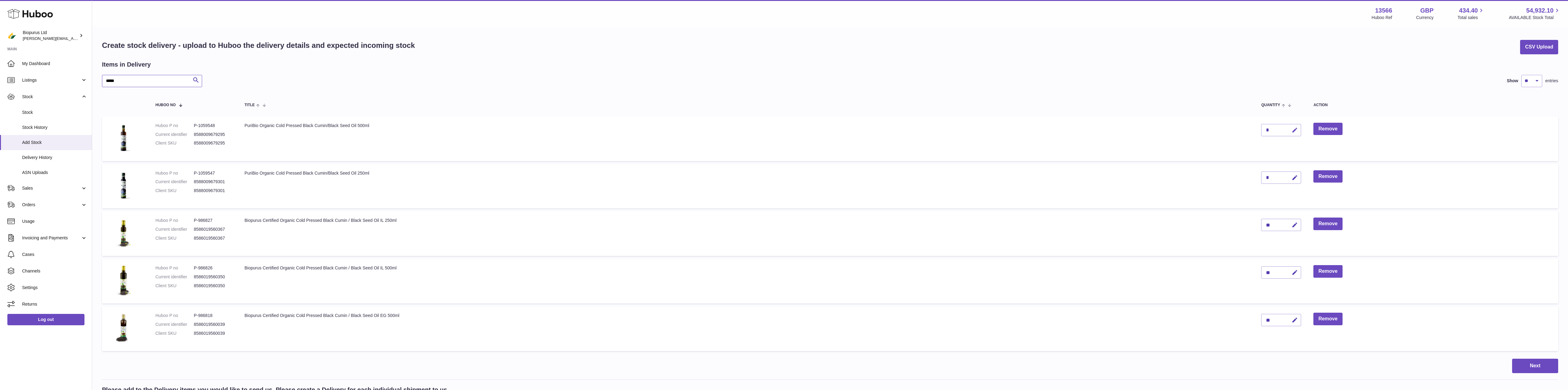
type input "*****"
click at [1294, 129] on icon "button" at bounding box center [1295, 130] width 7 height 7
drag, startPoint x: 1277, startPoint y: 129, endPoint x: 1261, endPoint y: 128, distance: 16.0
click at [1261, 128] on td "*" at bounding box center [1282, 139] width 53 height 45
drag, startPoint x: 1272, startPoint y: 133, endPoint x: 1263, endPoint y: 132, distance: 9.1
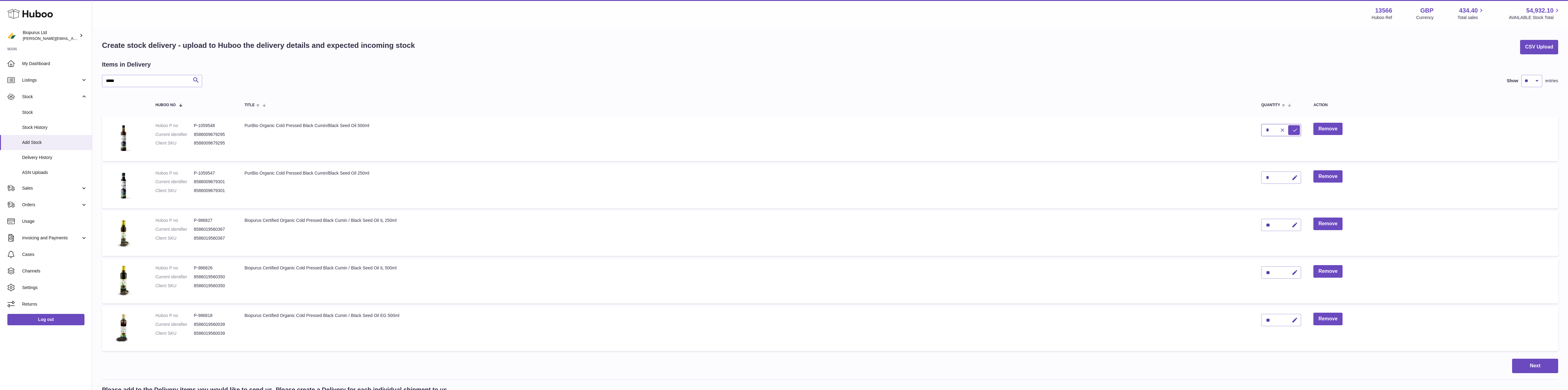
click at [1263, 132] on input "*" at bounding box center [1281, 130] width 40 height 12
type input "**"
click at [1296, 132] on icon "submit" at bounding box center [1295, 130] width 5 height 5
drag, startPoint x: 1274, startPoint y: 175, endPoint x: 1270, endPoint y: 174, distance: 4.1
click at [1268, 175] on div "*" at bounding box center [1281, 178] width 40 height 12
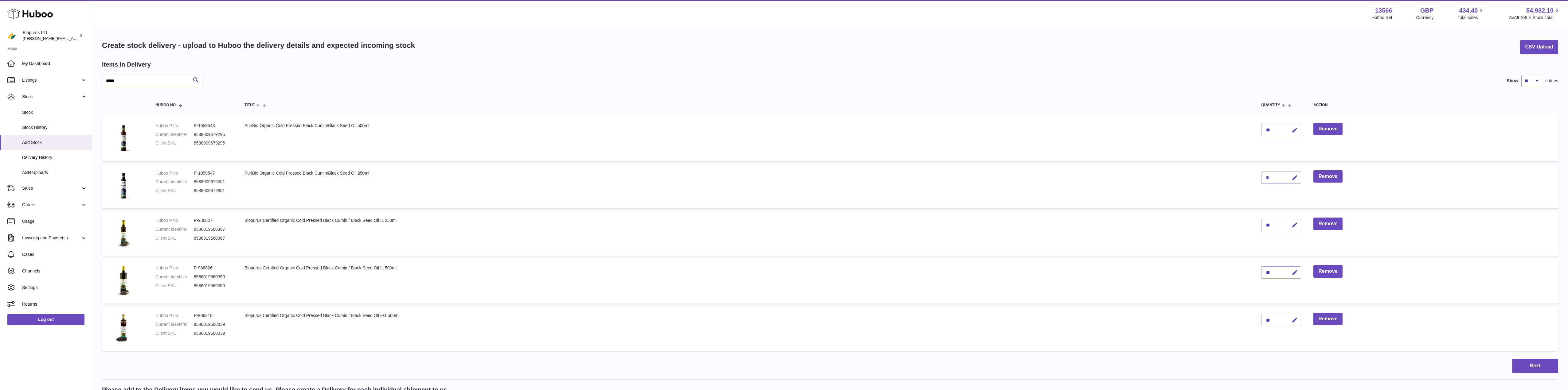
click at [1271, 179] on div "*" at bounding box center [1281, 178] width 40 height 12
click at [1294, 178] on icon "button" at bounding box center [1295, 178] width 7 height 7
drag, startPoint x: 1274, startPoint y: 177, endPoint x: 1255, endPoint y: 180, distance: 19.2
click at [1256, 178] on td "*" at bounding box center [1282, 186] width 53 height 45
type input "**"
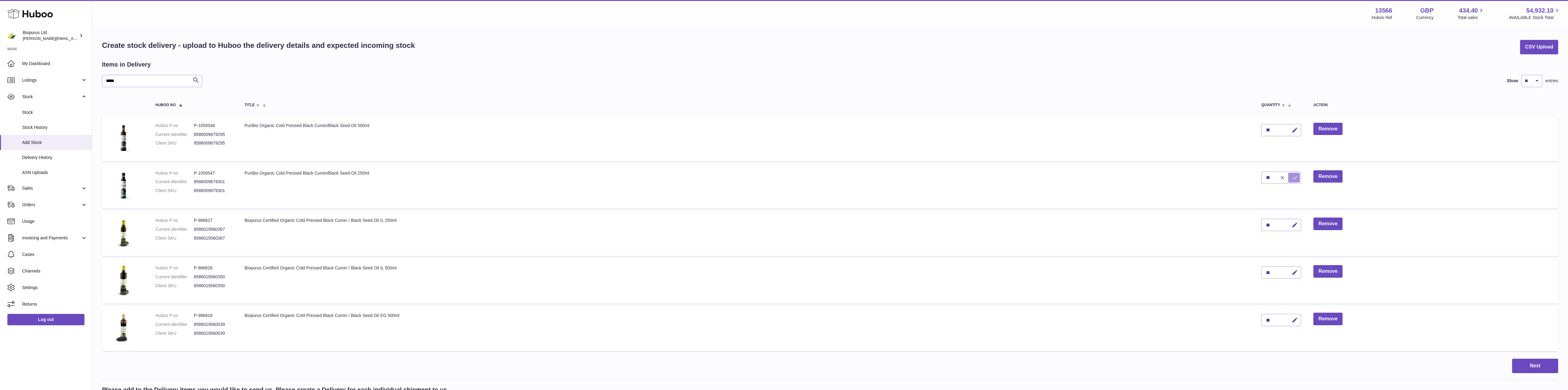
click at [1297, 179] on icon "submit" at bounding box center [1295, 178] width 5 height 5
drag, startPoint x: 129, startPoint y: 82, endPoint x: 54, endPoint y: 85, distance: 75.1
click at [54, 85] on div "Huboo Biopurus Ltd peter@biopurus.co.uk Main My Dashboard Listings Not with Hub…" at bounding box center [784, 302] width 1568 height 604
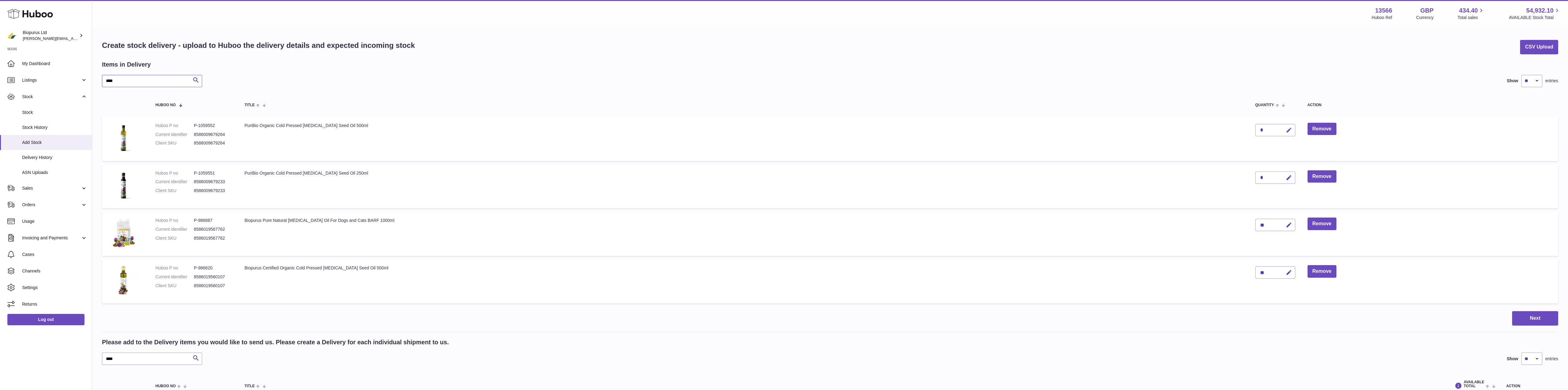
type input "****"
click at [1286, 131] on icon "button" at bounding box center [1289, 130] width 7 height 7
drag, startPoint x: 1251, startPoint y: 128, endPoint x: 1226, endPoint y: 129, distance: 25.0
click at [1226, 129] on tr "Huboo P no P-1059552 Current identifier 8588009679264 Client SKU 8588009679264 …" at bounding box center [830, 139] width 1456 height 45
drag, startPoint x: 1247, startPoint y: 131, endPoint x: 1230, endPoint y: 131, distance: 17.0
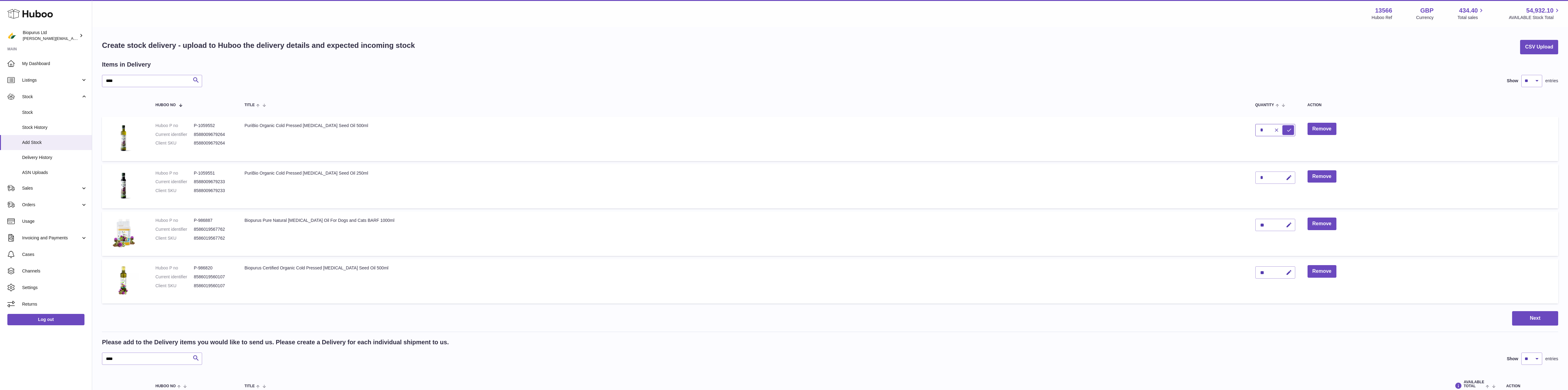
click at [1230, 131] on tr "Huboo P no P-1059552 Current identifier 8588009679264 Client SKU 8588009679264 …" at bounding box center [830, 139] width 1456 height 45
type input "**"
click at [1287, 128] on icon "submit" at bounding box center [1289, 130] width 5 height 5
click at [1286, 179] on icon "button" at bounding box center [1289, 178] width 7 height 7
drag, startPoint x: 1247, startPoint y: 176, endPoint x: 1234, endPoint y: 177, distance: 13.0
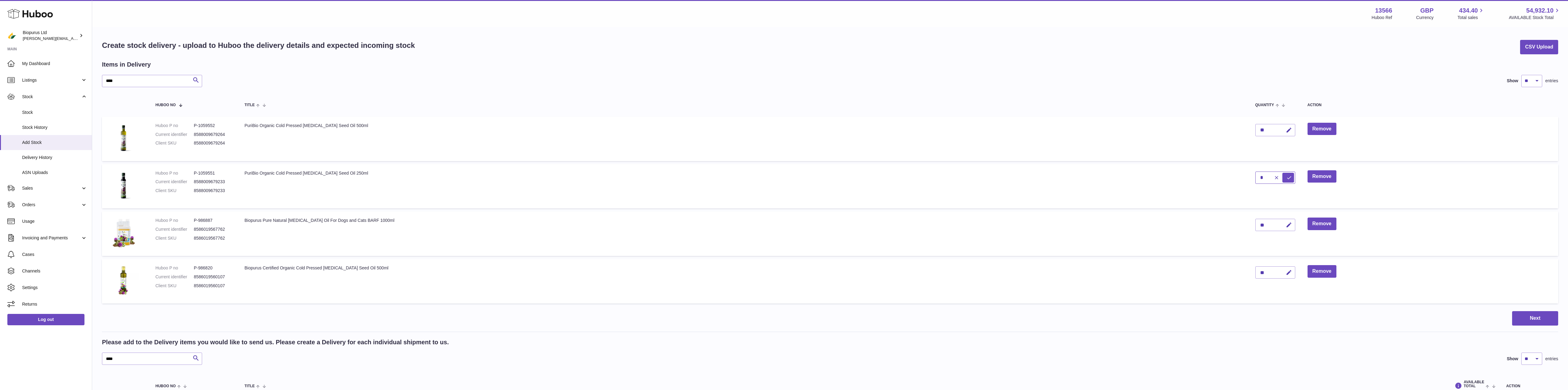
click at [1249, 176] on td "*" at bounding box center [1276, 186] width 53 height 45
type input "**"
click at [1287, 177] on icon "submit" at bounding box center [1289, 178] width 5 height 5
drag, startPoint x: 109, startPoint y: 86, endPoint x: 59, endPoint y: 93, distance: 50.5
click at [59, 93] on div "Huboo Biopurus Ltd peter@biopurus.co.uk Main My Dashboard Listings Not with Hub…" at bounding box center [784, 278] width 1568 height 556
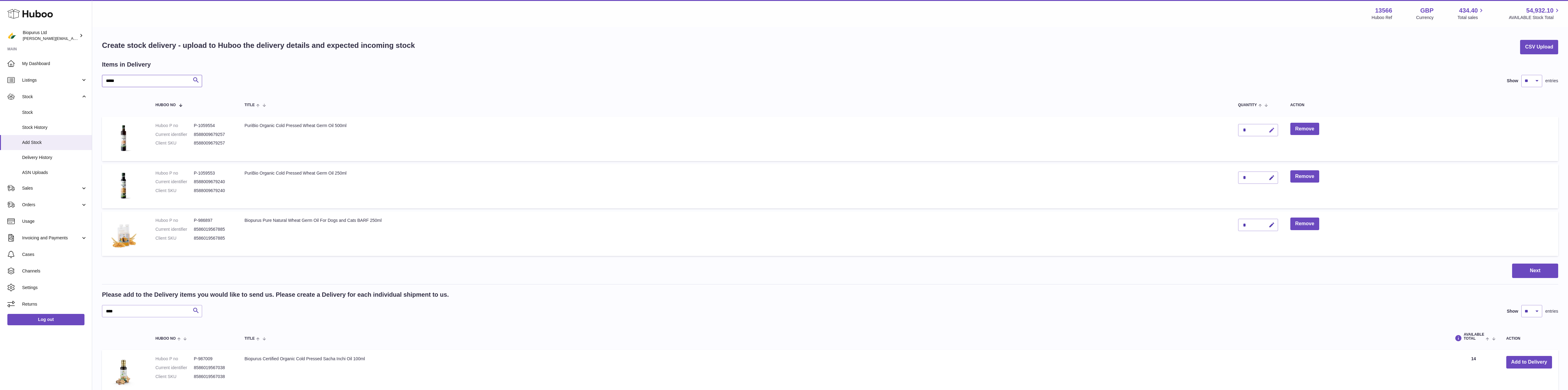
type input "*****"
click at [1273, 131] on icon "button" at bounding box center [1272, 130] width 7 height 7
drag, startPoint x: 1248, startPoint y: 129, endPoint x: 1231, endPoint y: 131, distance: 17.1
click at [1231, 131] on tr "Huboo P no P-1059554 Current identifier 8588009679257 Client SKU 8588009679257 …" at bounding box center [830, 139] width 1456 height 45
type input "**"
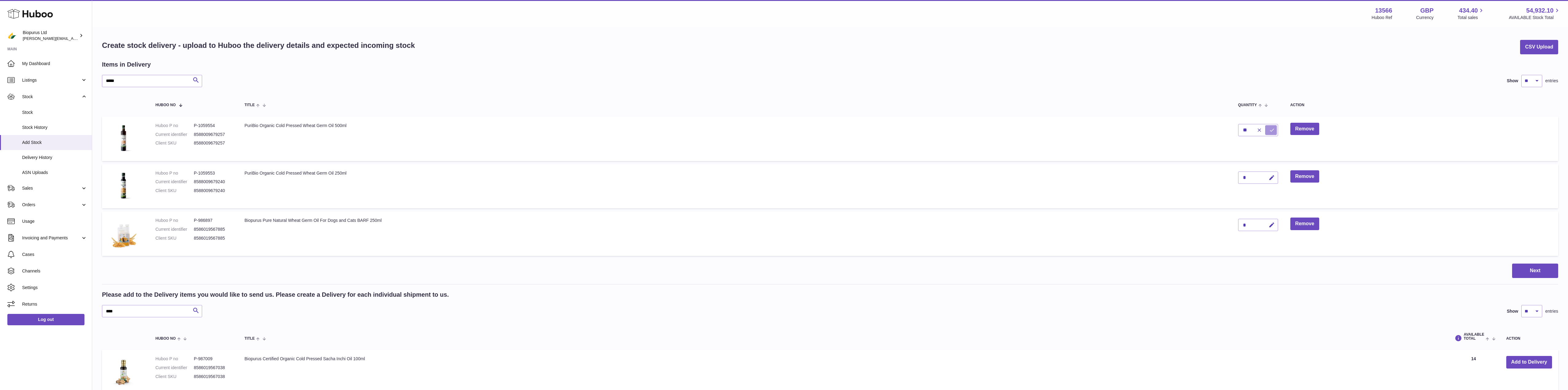
click at [1271, 132] on icon "submit" at bounding box center [1272, 130] width 5 height 5
click at [1274, 178] on icon "button" at bounding box center [1272, 178] width 7 height 7
drag, startPoint x: 1249, startPoint y: 178, endPoint x: 1213, endPoint y: 181, distance: 36.1
click at [1213, 181] on tr "Huboo P no P-1059553 Current identifier 8588009679240 Client SKU 8588009679240 …" at bounding box center [830, 186] width 1456 height 45
type input "**"
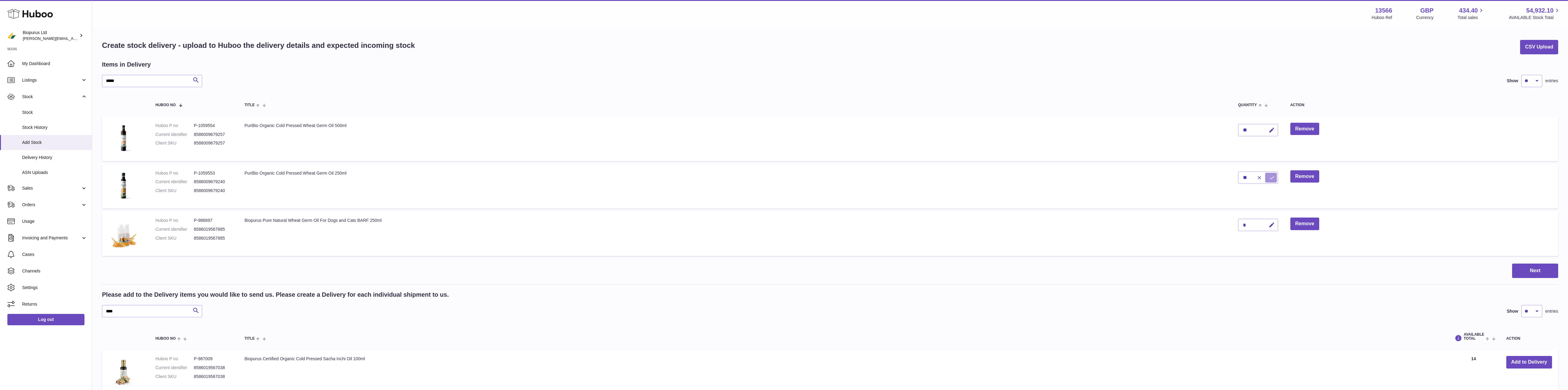
click at [1272, 180] on icon "submit" at bounding box center [1272, 178] width 5 height 5
click at [46, 92] on div "Huboo Biopurus Ltd peter@biopurus.co.uk Main My Dashboard Listings Not with Hub…" at bounding box center [784, 254] width 1568 height 508
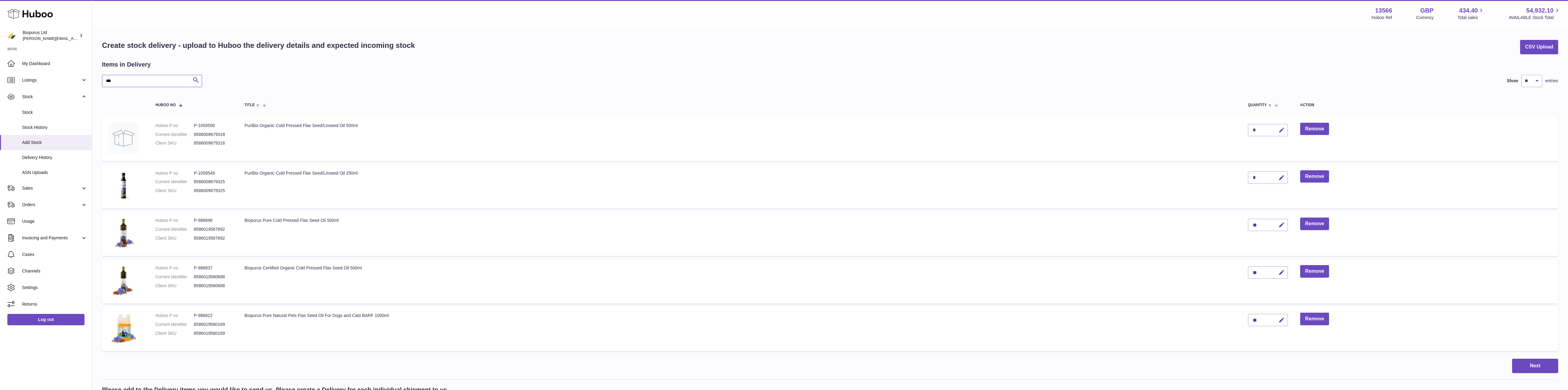
type input "***"
click at [1280, 130] on icon "button" at bounding box center [1282, 130] width 7 height 7
drag, startPoint x: 1260, startPoint y: 132, endPoint x: 1246, endPoint y: 133, distance: 14.0
click at [1246, 133] on td "*" at bounding box center [1268, 139] width 53 height 45
type input "**"
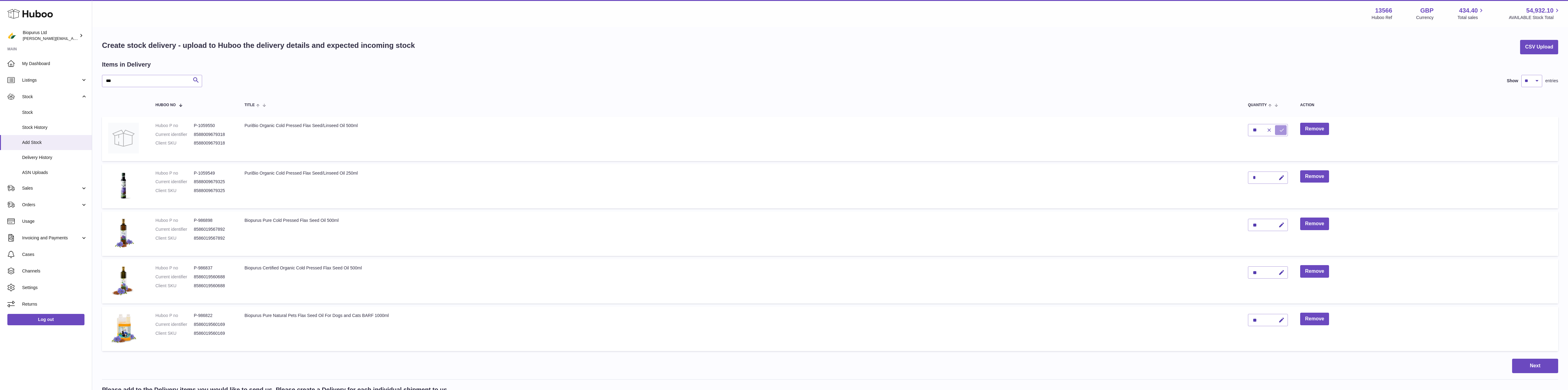
click at [1282, 128] on icon "submit" at bounding box center [1282, 130] width 5 height 5
click at [1282, 178] on icon "button" at bounding box center [1282, 178] width 7 height 7
drag, startPoint x: 1256, startPoint y: 176, endPoint x: 1247, endPoint y: 176, distance: 9.0
click at [1247, 176] on td "*" at bounding box center [1268, 186] width 53 height 45
type input "**"
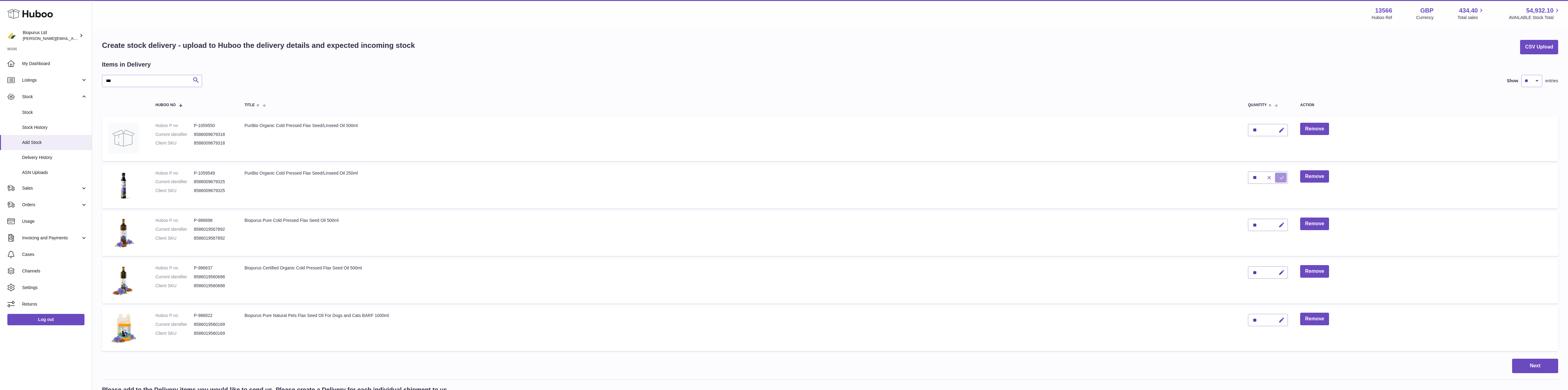
click at [1281, 178] on icon "submit" at bounding box center [1282, 178] width 5 height 5
drag, startPoint x: 137, startPoint y: 83, endPoint x: 68, endPoint y: 86, distance: 69.1
click at [68, 86] on div "Huboo Biopurus Ltd peter@biopurus.co.uk Main My Dashboard Listings Not with Hub…" at bounding box center [784, 302] width 1568 height 604
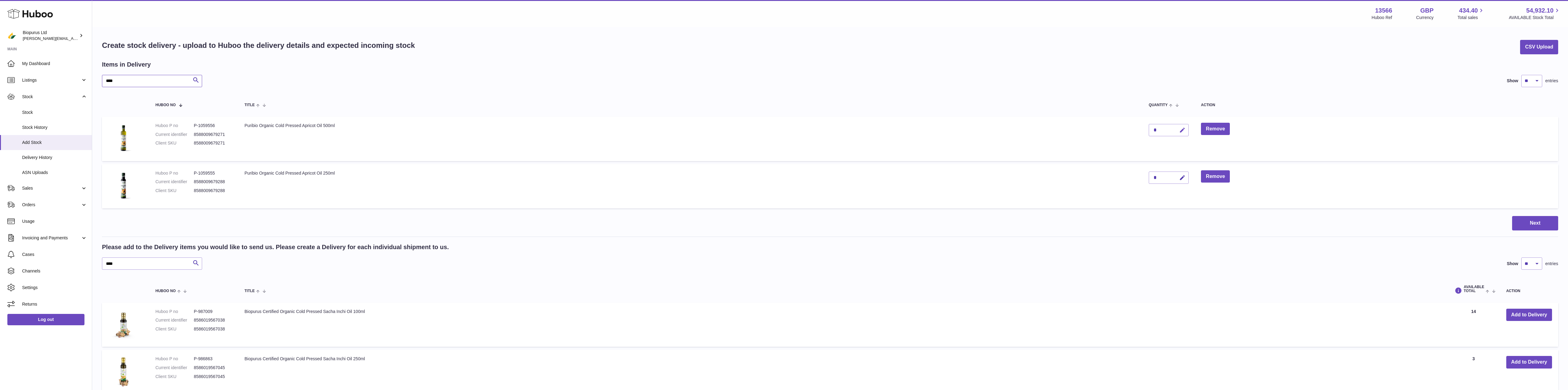
type input "****"
click at [1180, 131] on icon "button" at bounding box center [1182, 130] width 7 height 7
drag, startPoint x: 1160, startPoint y: 129, endPoint x: 1150, endPoint y: 129, distance: 10.0
click at [1150, 129] on input "*" at bounding box center [1169, 130] width 40 height 12
type input "**"
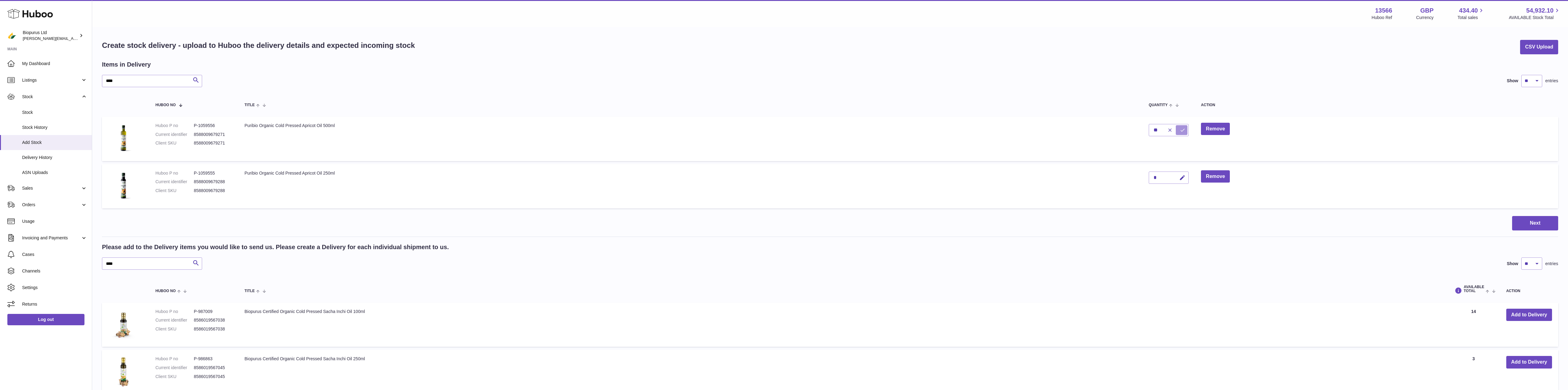
drag, startPoint x: 1181, startPoint y: 126, endPoint x: 1178, endPoint y: 136, distance: 10.4
click at [1181, 126] on button "submit" at bounding box center [1181, 130] width 12 height 10
click at [1181, 177] on icon "button" at bounding box center [1182, 178] width 7 height 7
drag, startPoint x: 1159, startPoint y: 178, endPoint x: 1151, endPoint y: 178, distance: 8.0
click at [1151, 178] on input "*" at bounding box center [1169, 178] width 40 height 12
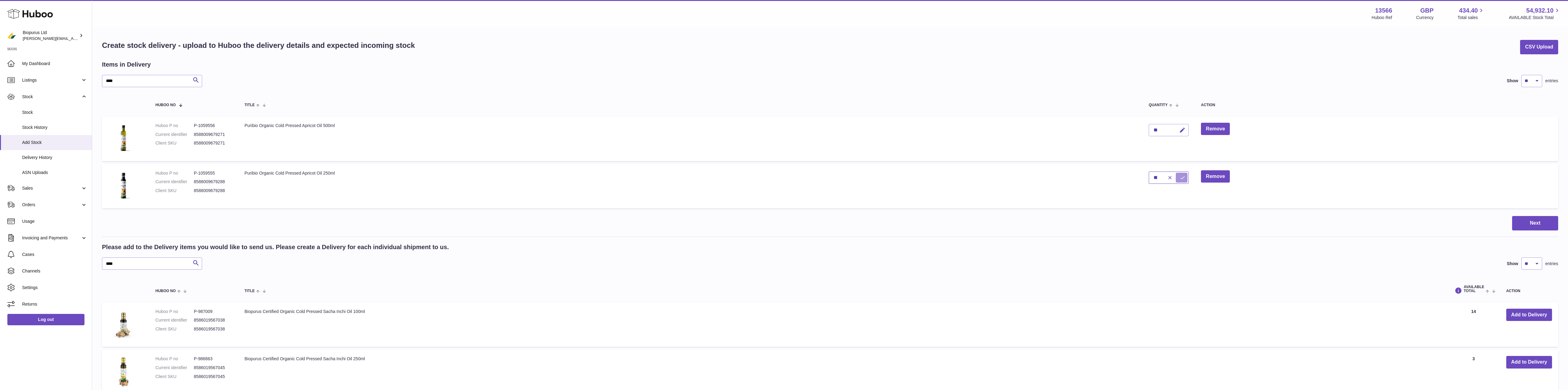
type input "**"
click at [1182, 179] on icon "submit" at bounding box center [1183, 178] width 5 height 5
drag, startPoint x: 137, startPoint y: 84, endPoint x: 76, endPoint y: 85, distance: 61.0
click at [76, 85] on div "Huboo Biopurus Ltd peter@biopurus.co.uk Main My Dashboard Listings Not with Hub…" at bounding box center [784, 230] width 1568 height 461
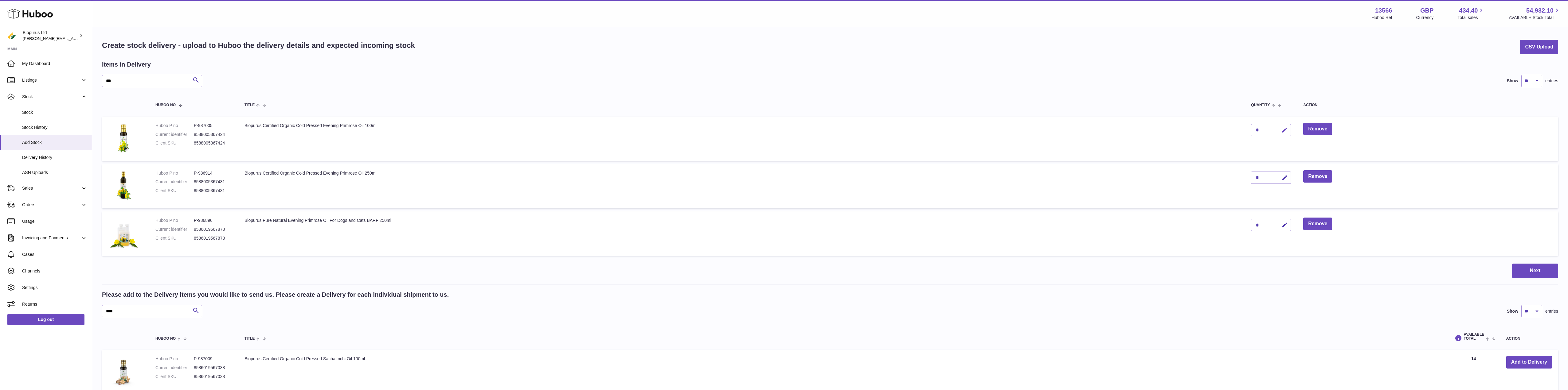
type input "***"
click at [1287, 132] on icon "button" at bounding box center [1285, 130] width 7 height 7
drag, startPoint x: 1263, startPoint y: 131, endPoint x: 1249, endPoint y: 129, distance: 14.1
click at [1249, 129] on td "*" at bounding box center [1271, 139] width 53 height 45
type input "**"
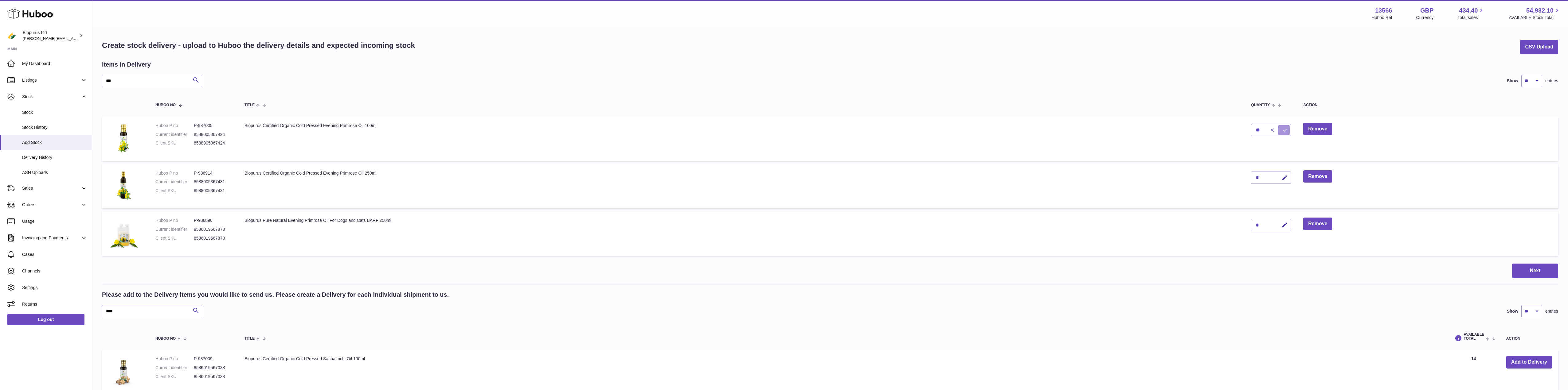
click at [1287, 129] on icon "submit" at bounding box center [1285, 130] width 5 height 5
click at [1283, 178] on icon "button" at bounding box center [1285, 178] width 7 height 7
click at [1252, 176] on div "*" at bounding box center [1271, 178] width 40 height 12
drag, startPoint x: 1261, startPoint y: 179, endPoint x: 1254, endPoint y: 179, distance: 7.0
click at [1254, 179] on input "*" at bounding box center [1271, 178] width 40 height 12
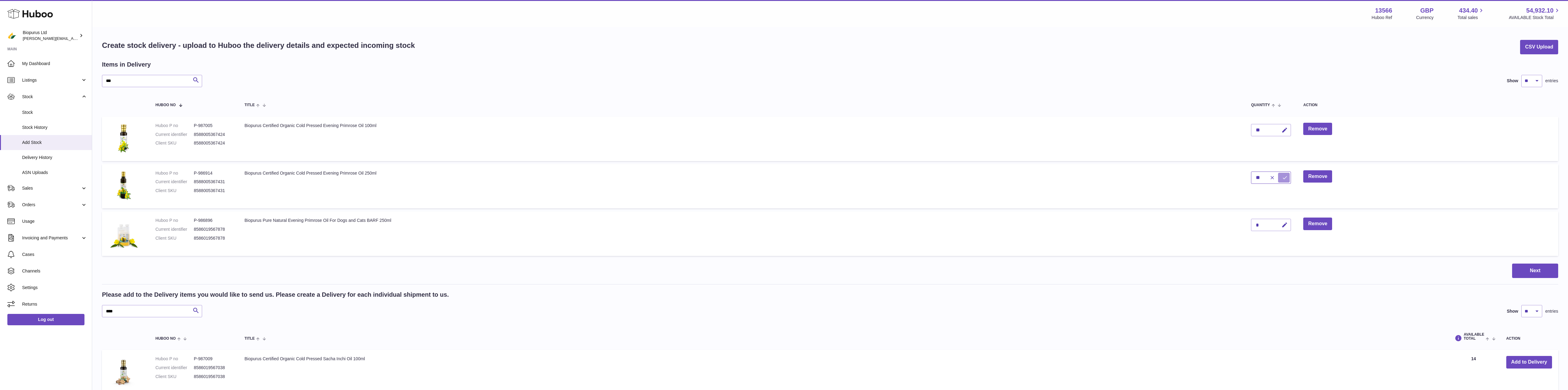
type input "**"
click at [1283, 176] on icon "submit" at bounding box center [1285, 178] width 5 height 5
drag, startPoint x: 134, startPoint y: 82, endPoint x: 71, endPoint y: 85, distance: 63.1
click at [71, 85] on div "Huboo Biopurus Ltd peter@biopurus.co.uk Main My Dashboard Listings Not with Hub…" at bounding box center [784, 254] width 1568 height 508
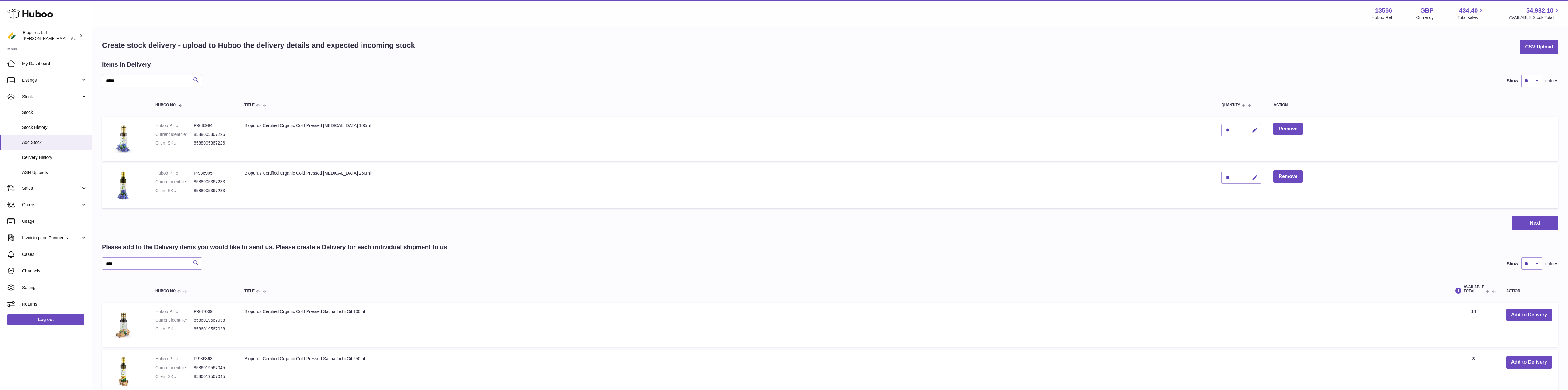
type input "*****"
click at [1252, 179] on icon "button" at bounding box center [1255, 178] width 7 height 7
drag, startPoint x: 1227, startPoint y: 176, endPoint x: 1214, endPoint y: 178, distance: 13.2
click at [1215, 178] on td "*" at bounding box center [1241, 186] width 53 height 45
type input "**"
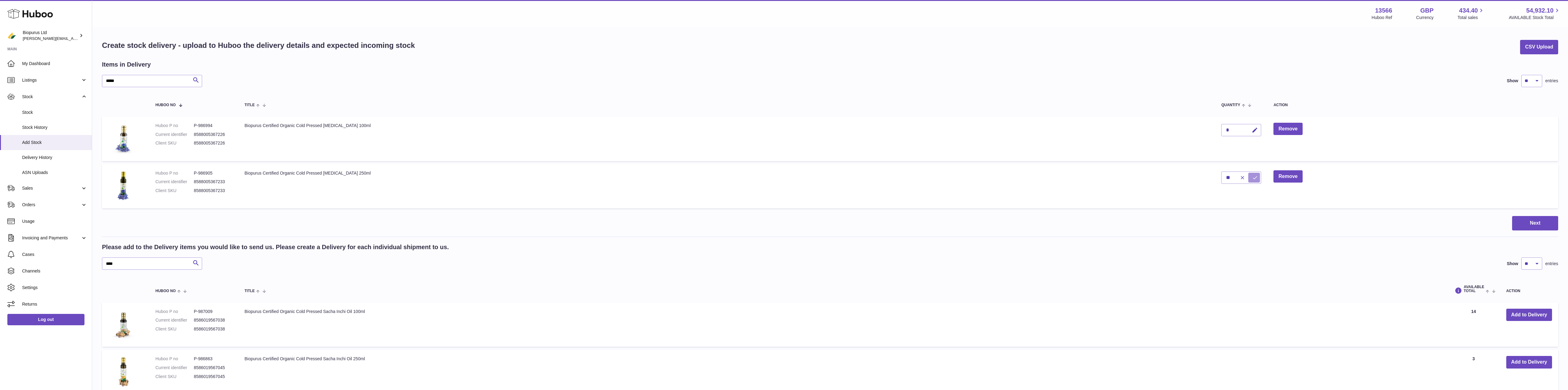
click at [1252, 175] on icon "submit" at bounding box center [1255, 178] width 5 height 5
click at [1252, 129] on icon "button" at bounding box center [1255, 130] width 7 height 7
drag, startPoint x: 1229, startPoint y: 128, endPoint x: 1211, endPoint y: 129, distance: 18.0
click at [1215, 129] on td "*" at bounding box center [1241, 139] width 53 height 45
type input "**"
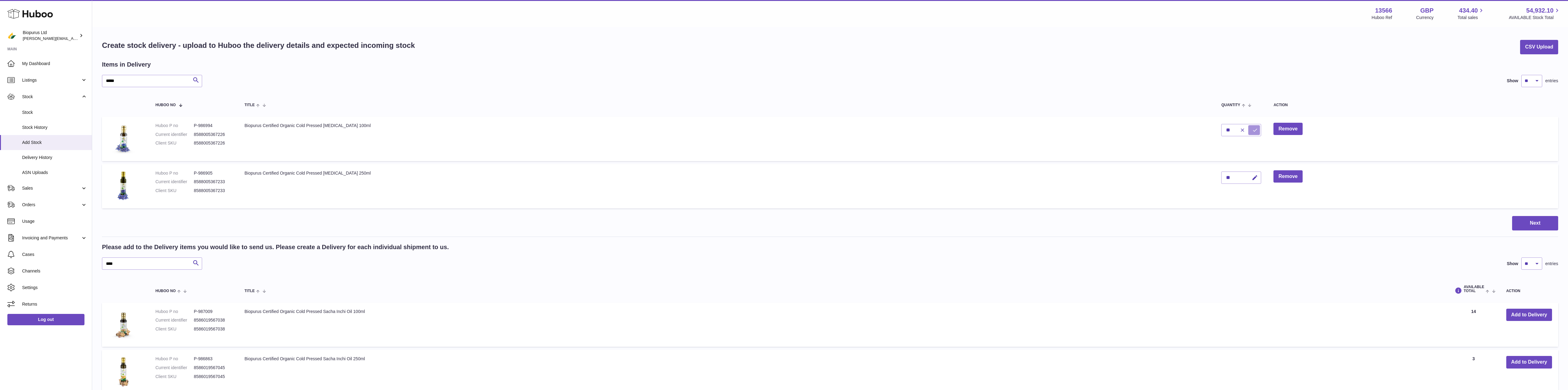
click at [1252, 131] on icon "submit" at bounding box center [1255, 130] width 5 height 5
drag, startPoint x: 123, startPoint y: 82, endPoint x: 65, endPoint y: 91, distance: 58.7
click at [65, 91] on div "Huboo Biopurus Ltd peter@biopurus.co.uk Main My Dashboard Listings Not with Hub…" at bounding box center [784, 230] width 1568 height 461
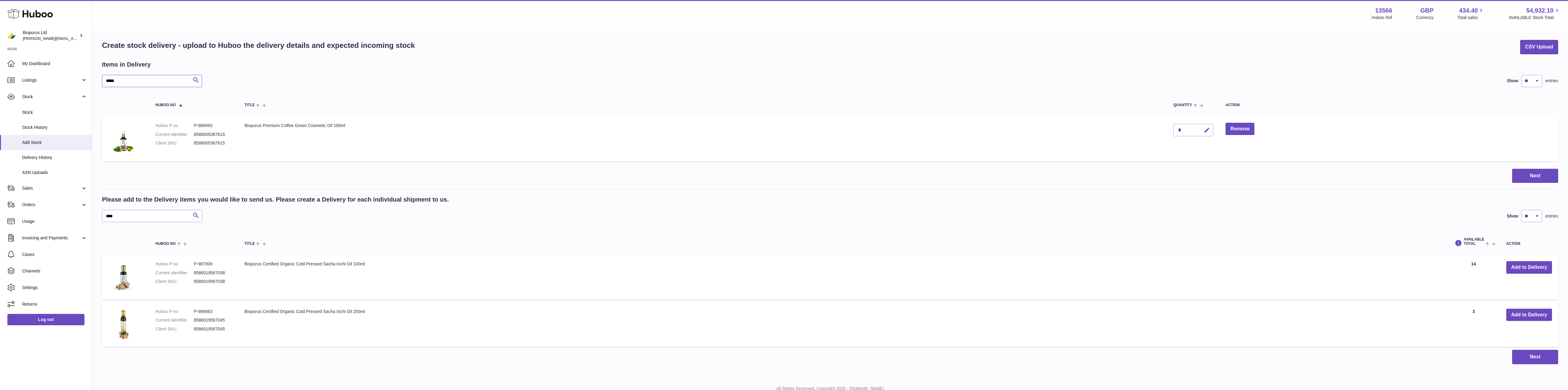
type input "*****"
click at [1208, 133] on icon "button" at bounding box center [1207, 130] width 7 height 7
drag, startPoint x: 1177, startPoint y: 129, endPoint x: 1169, endPoint y: 129, distance: 8.0
click at [1169, 129] on td "*" at bounding box center [1194, 139] width 53 height 45
type input "**"
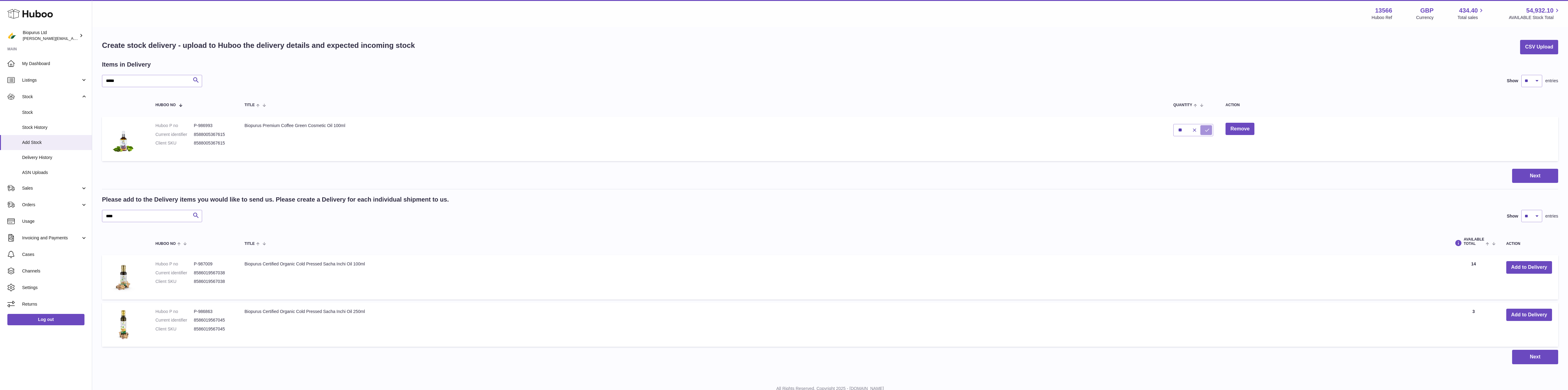
click at [1202, 127] on button "submit" at bounding box center [1206, 130] width 12 height 10
drag, startPoint x: 96, startPoint y: 78, endPoint x: 80, endPoint y: 79, distance: 16.0
click at [80, 79] on div "Huboo Biopurus Ltd peter@biopurus.co.uk Main My Dashboard Listings Not with Hub…" at bounding box center [784, 206] width 1568 height 413
type input "****"
drag, startPoint x: 1264, startPoint y: 131, endPoint x: 1248, endPoint y: 135, distance: 16.5
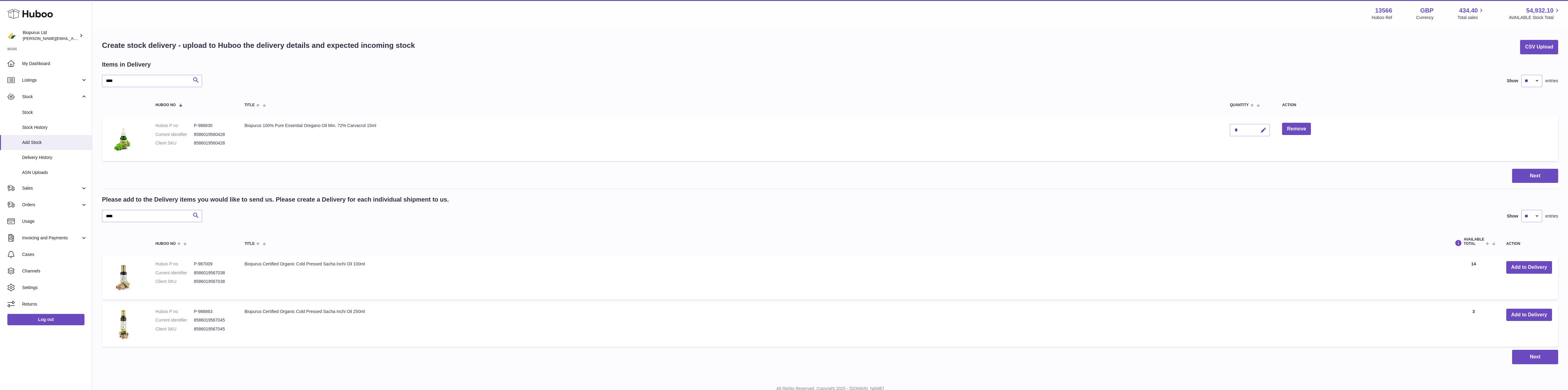
click at [1263, 131] on icon "button" at bounding box center [1263, 130] width 7 height 7
drag, startPoint x: 1241, startPoint y: 132, endPoint x: 1224, endPoint y: 128, distance: 17.5
click at [1224, 128] on td "*" at bounding box center [1250, 139] width 53 height 45
type input "**"
click at [1267, 129] on button "submit" at bounding box center [1263, 130] width 12 height 10
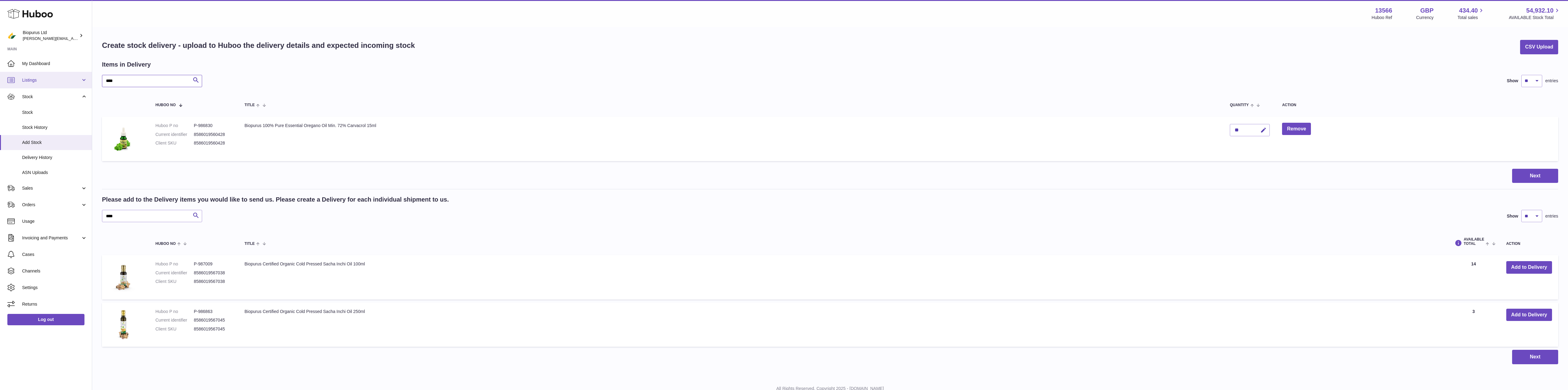
drag, startPoint x: 102, startPoint y: 82, endPoint x: 75, endPoint y: 84, distance: 27.1
click at [75, 84] on div "Huboo Biopurus Ltd peter@biopurus.co.uk Main My Dashboard Listings Not with Hub…" at bounding box center [784, 206] width 1568 height 413
type input "****"
click at [1275, 130] on button "button" at bounding box center [1271, 130] width 15 height 13
drag, startPoint x: 1247, startPoint y: 131, endPoint x: 1233, endPoint y: 132, distance: 14.0
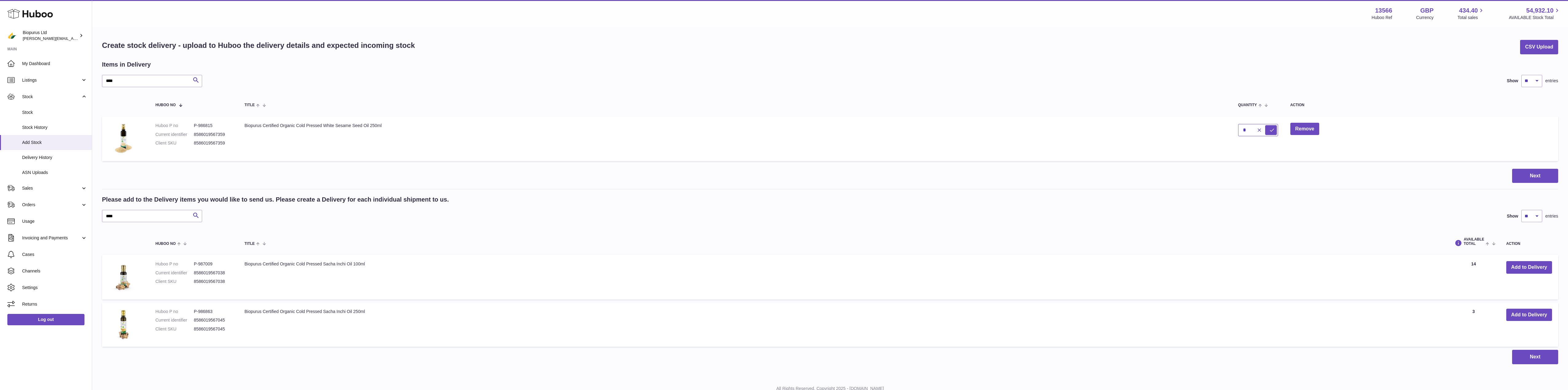
click at [1233, 132] on td "*" at bounding box center [1258, 139] width 53 height 45
type input "**"
click at [1273, 131] on icon "submit" at bounding box center [1272, 130] width 5 height 5
drag, startPoint x: 132, startPoint y: 79, endPoint x: 71, endPoint y: 85, distance: 61.3
click at [71, 84] on div "Huboo Biopurus Ltd peter@biopurus.co.uk Main My Dashboard Listings Not with Hub…" at bounding box center [784, 206] width 1568 height 413
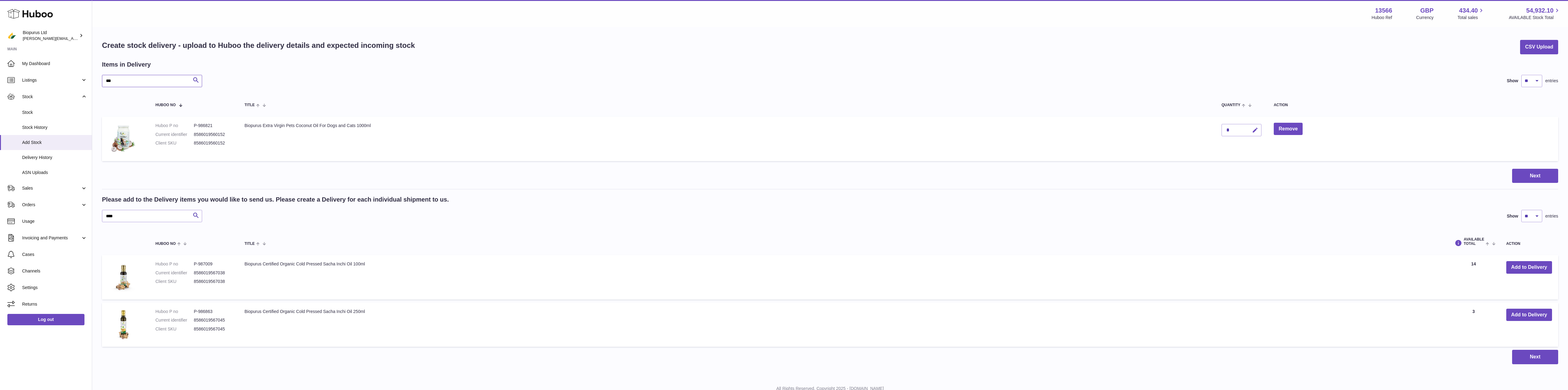
type input "***"
click at [1255, 131] on icon "button" at bounding box center [1255, 130] width 7 height 7
drag, startPoint x: 1232, startPoint y: 130, endPoint x: 1216, endPoint y: 131, distance: 16.0
click at [1216, 131] on td "*" at bounding box center [1242, 139] width 53 height 45
type input "**"
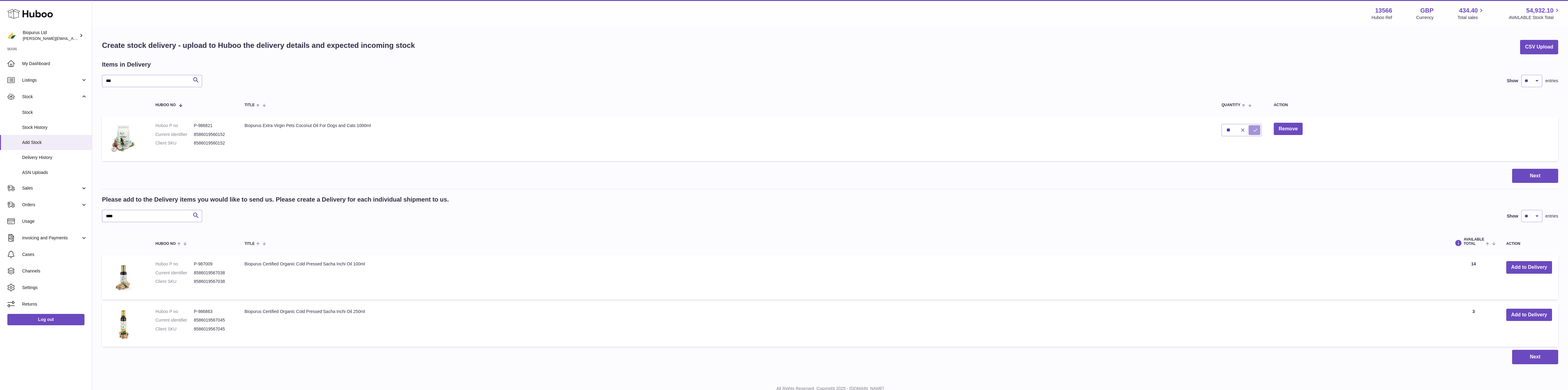
click at [1253, 129] on icon "submit" at bounding box center [1255, 130] width 5 height 5
drag, startPoint x: 73, startPoint y: 79, endPoint x: 62, endPoint y: 79, distance: 11.0
click at [62, 79] on div "Huboo Biopurus Ltd peter@biopurus.co.uk Main My Dashboard Listings Not with Hub…" at bounding box center [784, 206] width 1568 height 413
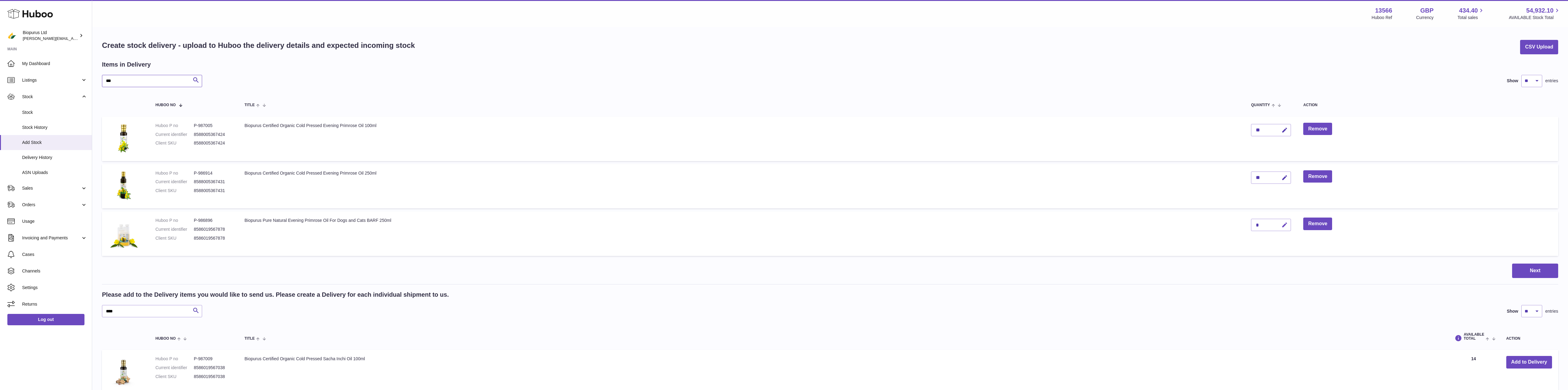
type input "***"
click at [1287, 226] on icon "button" at bounding box center [1285, 225] width 7 height 7
drag, startPoint x: 1240, startPoint y: 226, endPoint x: 1233, endPoint y: 226, distance: 7.0
click at [1233, 226] on tr "Huboo P no P-986896 Current identifier 8586019567878 Client SKU 8586019567878 B…" at bounding box center [830, 234] width 1456 height 45
type input "*"
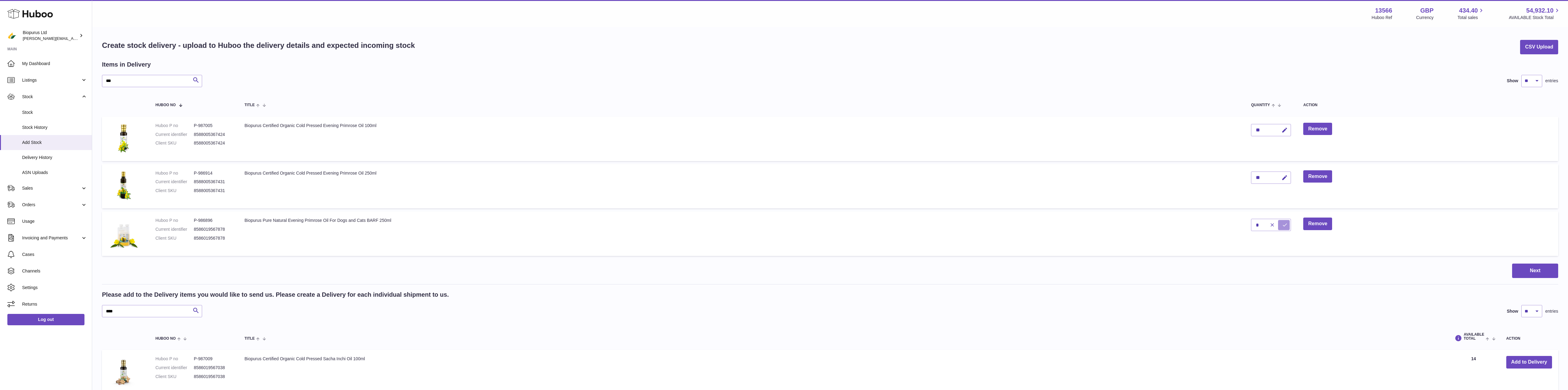
click at [1289, 223] on button "submit" at bounding box center [1284, 225] width 12 height 10
drag, startPoint x: 97, startPoint y: 81, endPoint x: 59, endPoint y: 82, distance: 38.0
click at [59, 82] on div "Huboo Biopurus Ltd peter@biopurus.co.uk Main My Dashboard Listings Not with Hub…" at bounding box center [784, 254] width 1568 height 508
type input "*****"
click at [1271, 226] on icon "button" at bounding box center [1272, 225] width 7 height 7
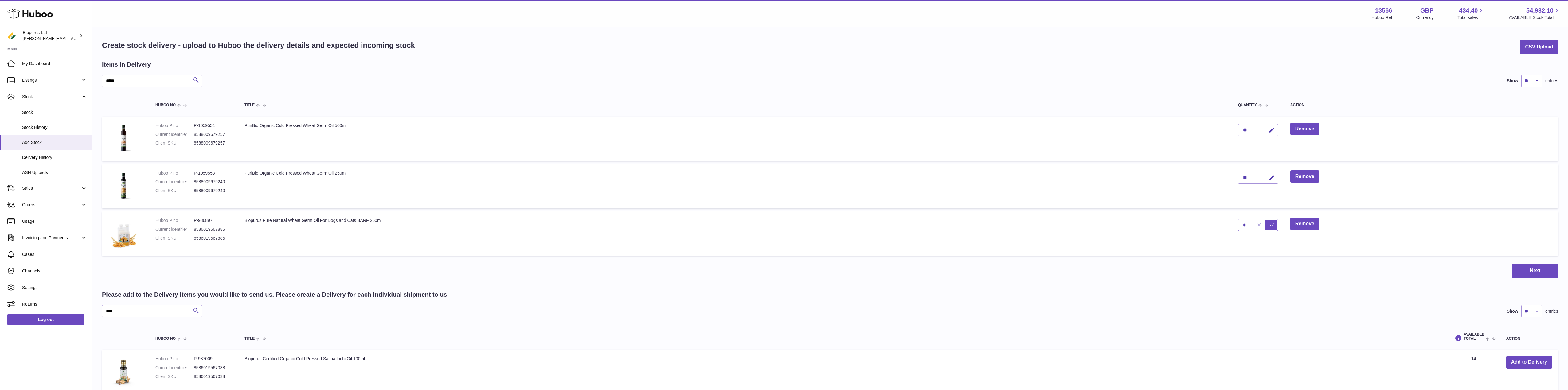
drag, startPoint x: 1243, startPoint y: 226, endPoint x: 1237, endPoint y: 226, distance: 6.0
click at [1237, 226] on td "*" at bounding box center [1258, 234] width 53 height 45
type input "**"
click at [1271, 224] on icon "submit" at bounding box center [1272, 225] width 5 height 5
drag, startPoint x: 120, startPoint y: 84, endPoint x: 79, endPoint y: 85, distance: 41.0
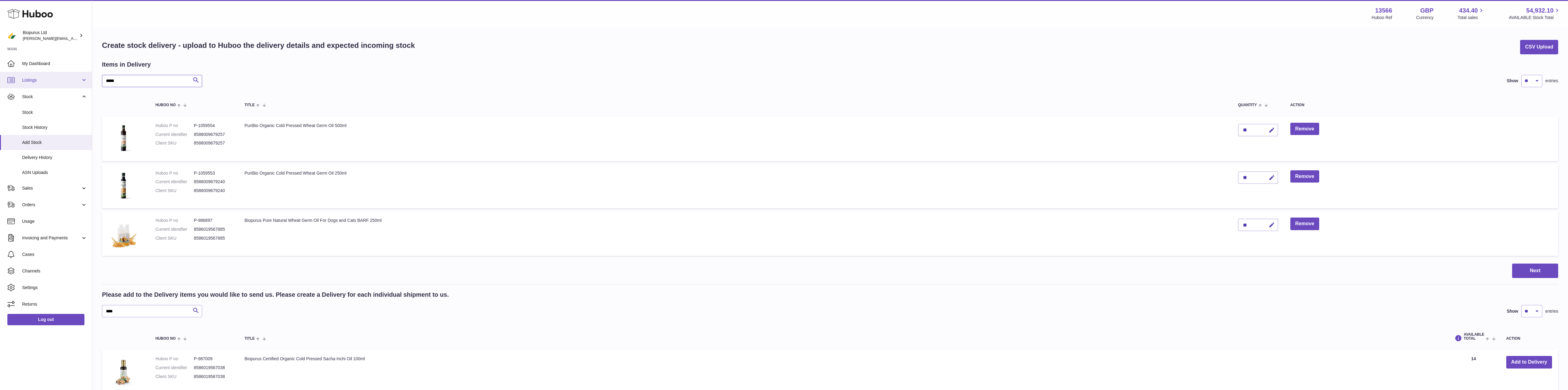
click at [79, 85] on div "Huboo Biopurus Ltd peter@biopurus.co.uk Main My Dashboard Listings Not with Hub…" at bounding box center [784, 254] width 1568 height 508
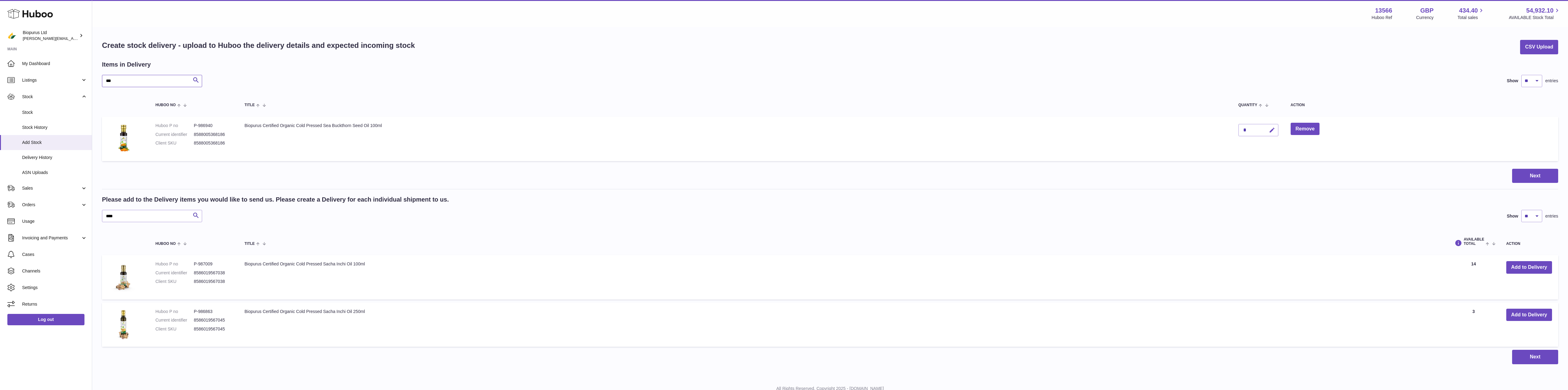
type input "***"
click at [1273, 129] on icon "button" at bounding box center [1272, 130] width 7 height 7
drag, startPoint x: 1247, startPoint y: 131, endPoint x: 1233, endPoint y: 131, distance: 14.0
click at [1234, 131] on td "*" at bounding box center [1259, 139] width 53 height 45
type input "**"
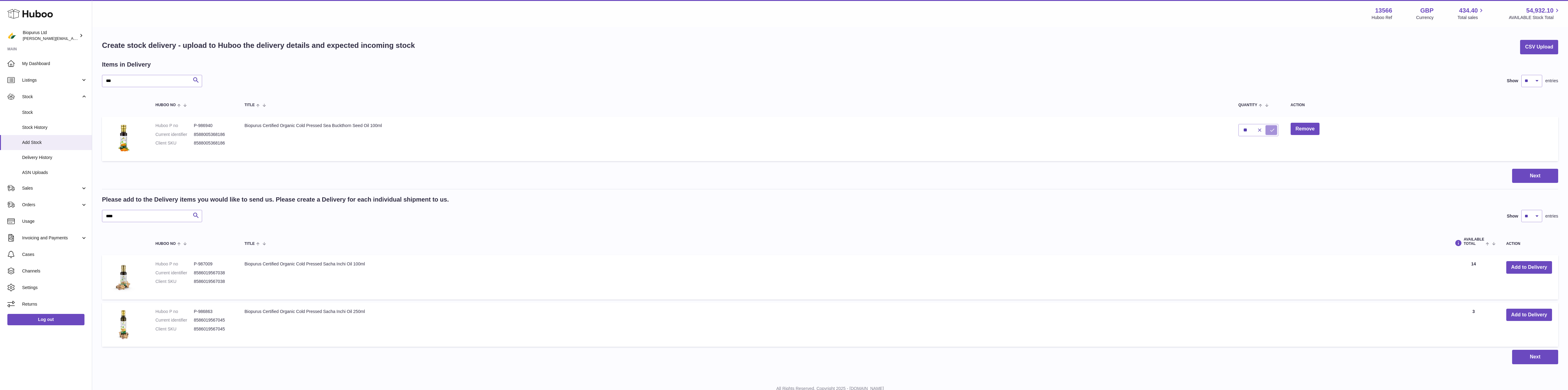
click at [1271, 131] on icon "submit" at bounding box center [1272, 130] width 5 height 5
drag, startPoint x: 119, startPoint y: 81, endPoint x: 81, endPoint y: 80, distance: 38.0
click at [82, 79] on div "Huboo Biopurus Ltd peter@biopurus.co.uk Main My Dashboard Listings Not with Hub…" at bounding box center [784, 206] width 1568 height 413
type input "*****"
click at [1255, 128] on icon "button" at bounding box center [1256, 130] width 7 height 7
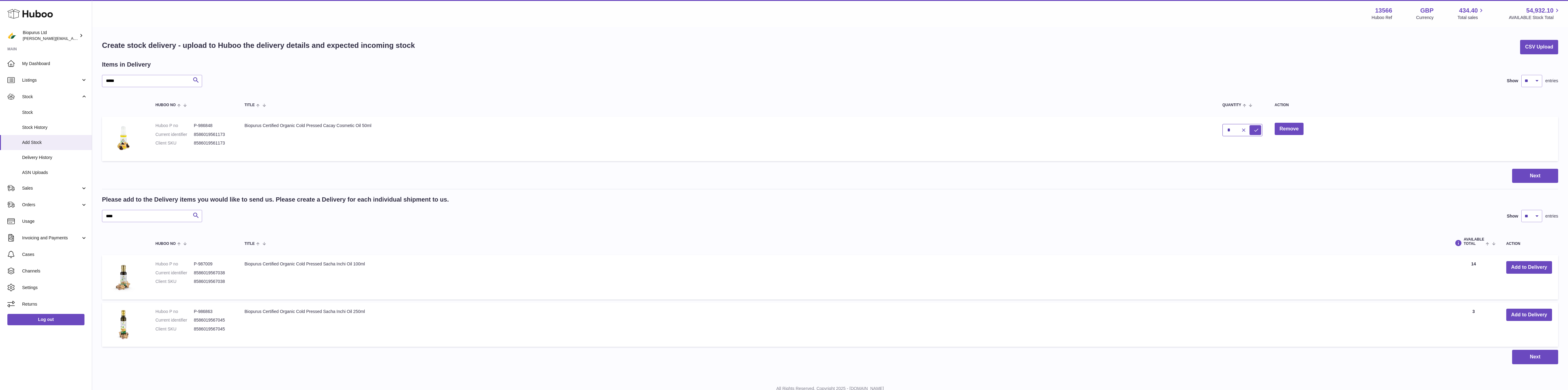
drag, startPoint x: 1233, startPoint y: 131, endPoint x: 1212, endPoint y: 132, distance: 21.0
click at [1214, 131] on tr "Huboo P no P-986848 Current identifier 8586019561173 Client SKU 8586019561173 B…" at bounding box center [830, 139] width 1456 height 45
type input "*"
click at [1254, 129] on icon "submit" at bounding box center [1256, 130] width 5 height 5
drag, startPoint x: 118, startPoint y: 81, endPoint x: 87, endPoint y: 81, distance: 31.0
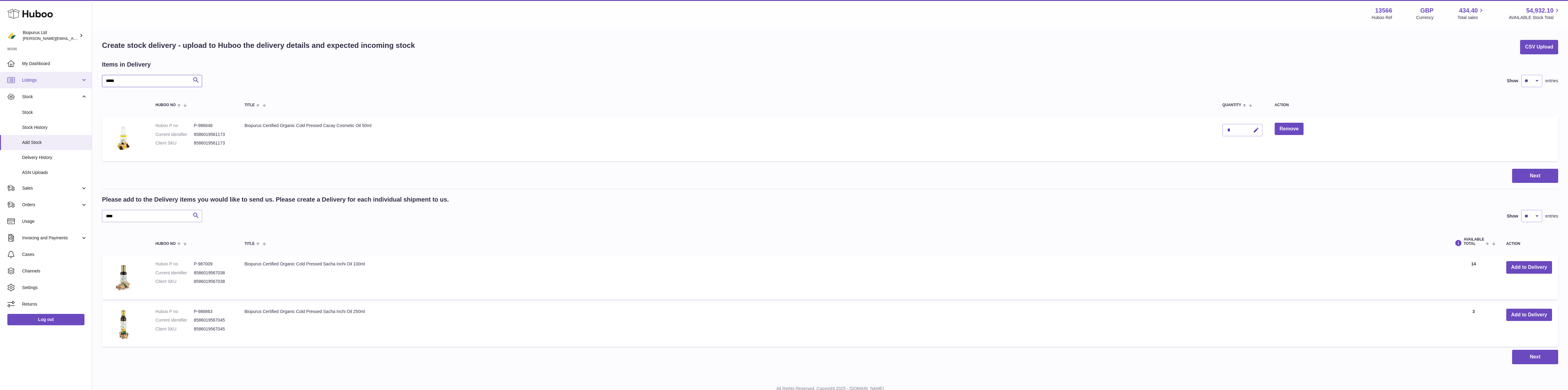
click at [87, 81] on div "Huboo Biopurus Ltd peter@biopurus.co.uk Main My Dashboard Listings Not with Hub…" at bounding box center [784, 206] width 1568 height 413
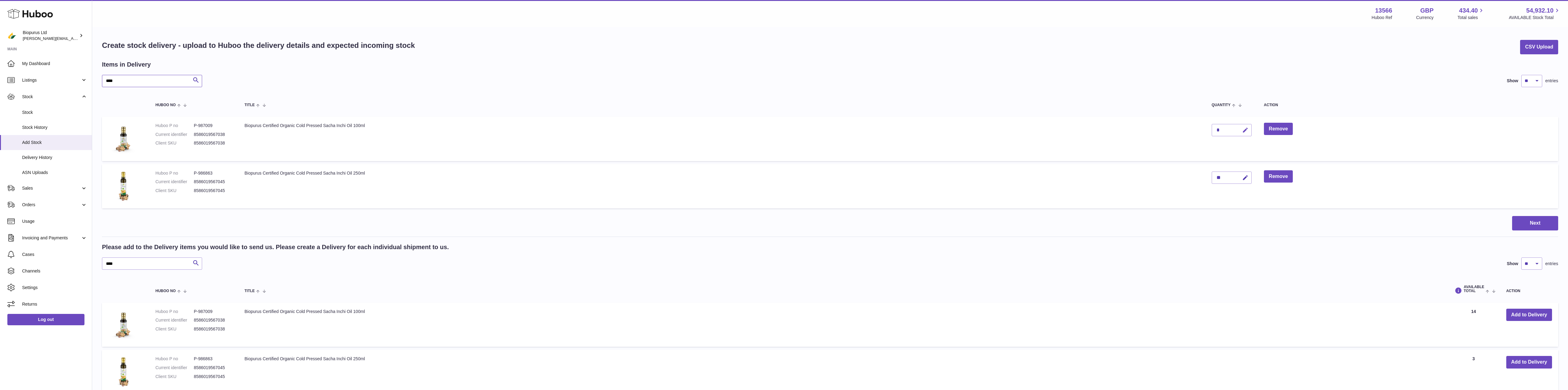
type input "****"
click at [1242, 129] on button "button" at bounding box center [1245, 130] width 15 height 13
drag, startPoint x: 1222, startPoint y: 128, endPoint x: 1210, endPoint y: 129, distance: 12.0
click at [1210, 129] on td "*" at bounding box center [1232, 139] width 53 height 45
type input "**"
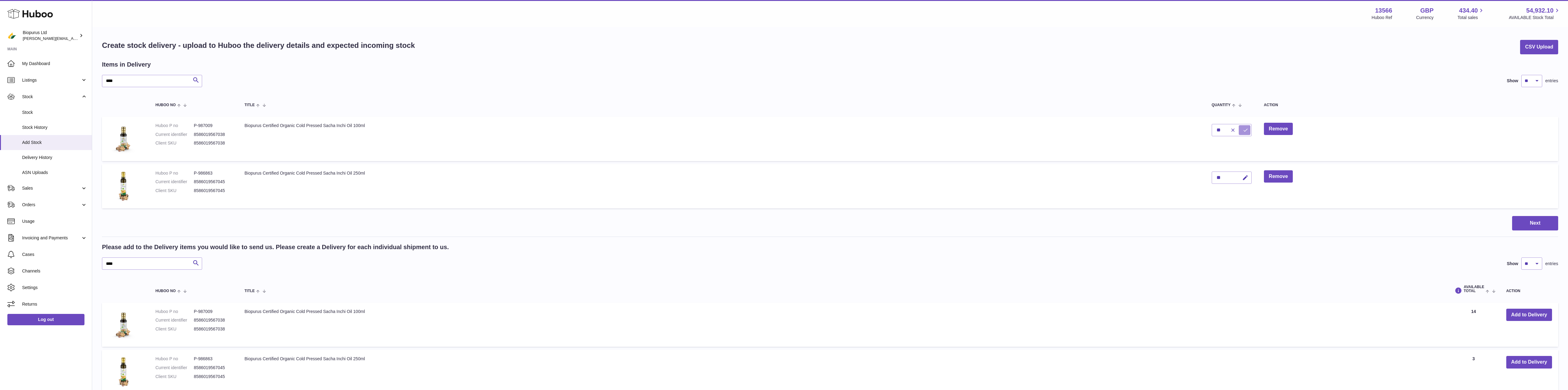
click at [1244, 129] on icon "submit" at bounding box center [1246, 130] width 5 height 5
click at [1529, 226] on button "Next" at bounding box center [1535, 223] width 46 height 15
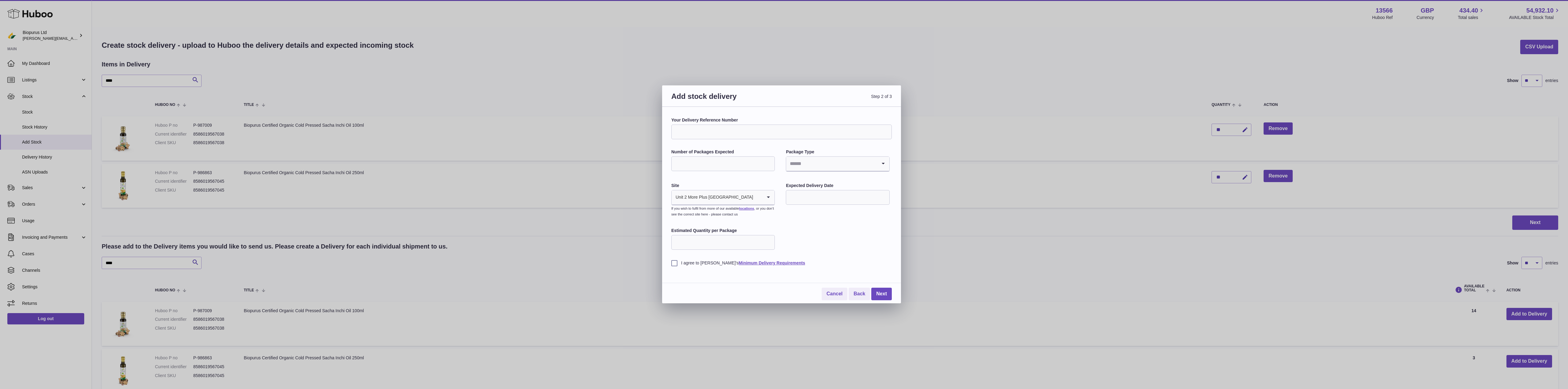
click at [698, 132] on input "Your Delivery Reference Number" at bounding box center [782, 132] width 220 height 15
type input "********"
click at [770, 161] on input "Number of Packages Expected" at bounding box center [723, 164] width 103 height 15
type input "*"
click at [767, 163] on input "*" at bounding box center [723, 164] width 103 height 15
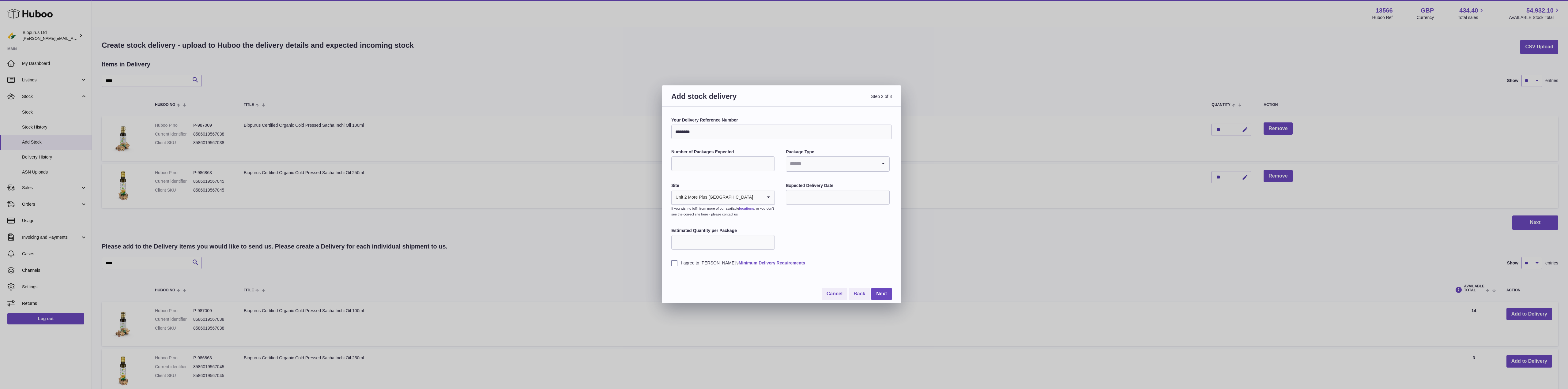
click at [862, 167] on input "Search for option" at bounding box center [831, 164] width 91 height 14
click at [842, 190] on li "Pallets" at bounding box center [838, 192] width 102 height 12
click at [712, 242] on input "Estimated Quantity per Package" at bounding box center [723, 242] width 103 height 15
type input "*"
click at [818, 196] on input "text" at bounding box center [838, 197] width 103 height 15
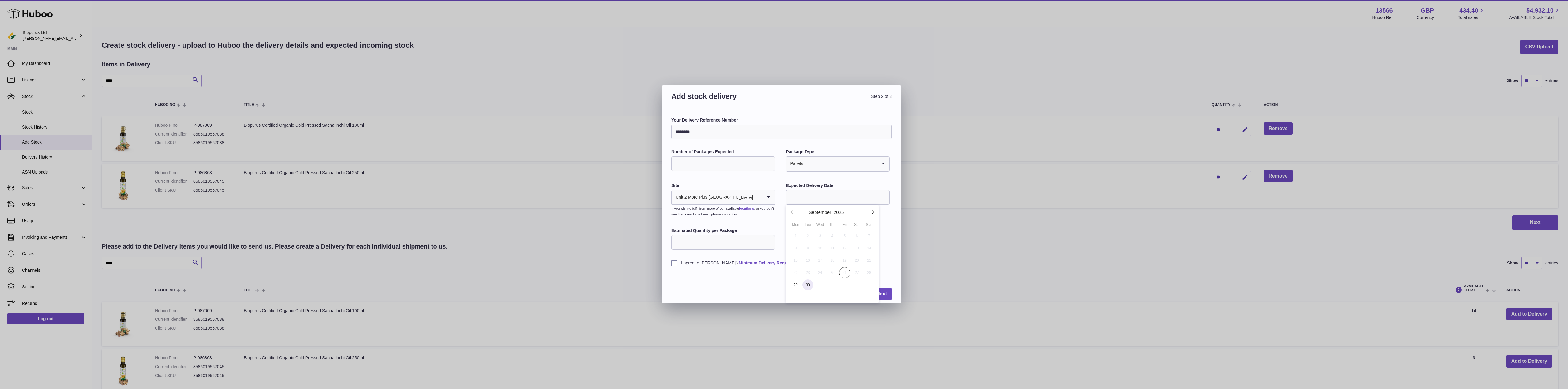
click at [809, 285] on span "30" at bounding box center [808, 285] width 11 height 11
type input "**********"
click at [675, 264] on label "I agree to Huboo's Minimum Delivery Requirements" at bounding box center [782, 264] width 220 height 6
click at [884, 293] on link "Next" at bounding box center [881, 294] width 21 height 13
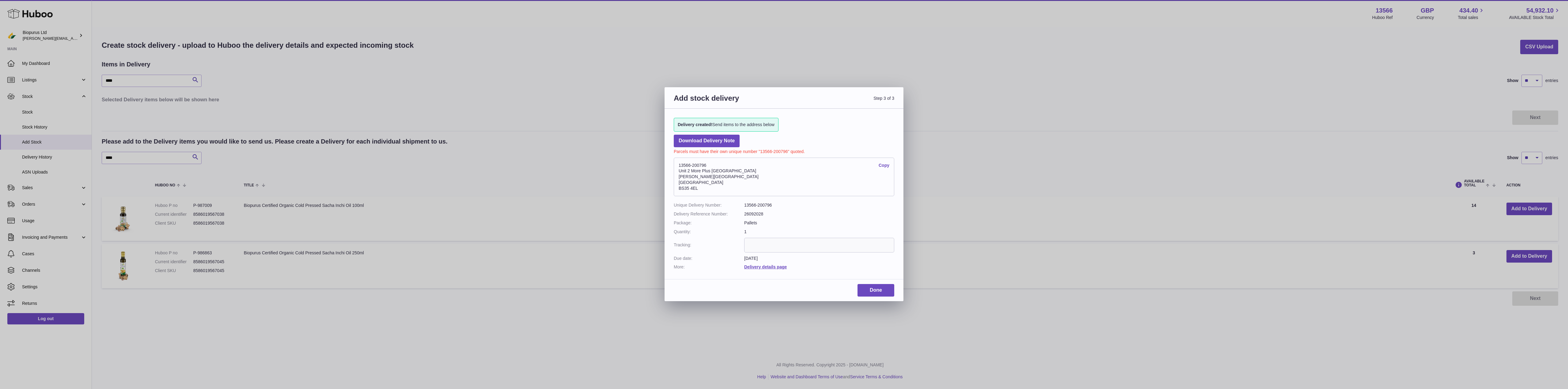
drag, startPoint x: 702, startPoint y: 187, endPoint x: 685, endPoint y: 175, distance: 20.8
click at [685, 175] on address "13566-200796 Copy Unit 2 More Plus Central Park Hudson Ave Severn Beach BS35 4EL" at bounding box center [784, 177] width 220 height 38
click at [723, 181] on address "13566-200796 Copy Unit 2 More Plus Central Park Hudson Ave Severn Beach BS35 4EL" at bounding box center [784, 177] width 220 height 38
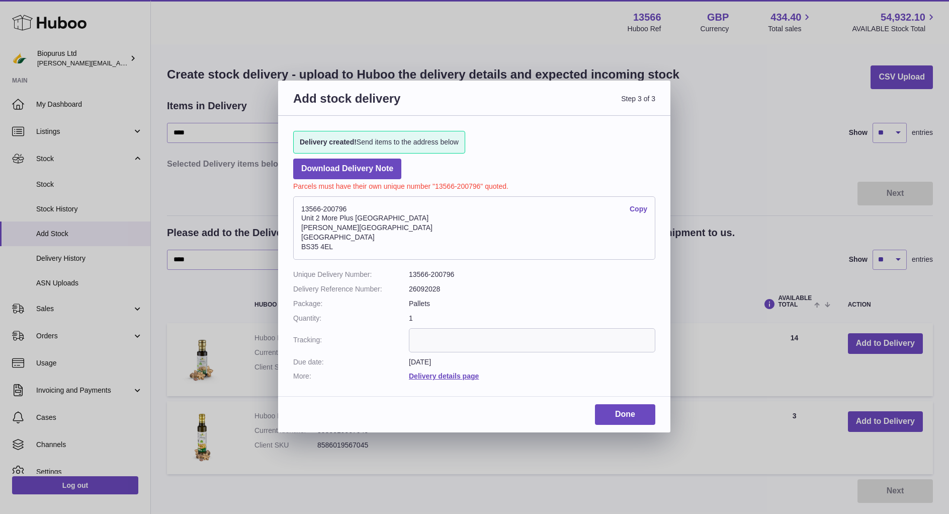
click at [345, 204] on address "13566-200796 Copy Unit 2 More Plus Central Park Hudson Ave Severn Beach BS35 4EL" at bounding box center [474, 227] width 362 height 63
drag, startPoint x: 345, startPoint y: 207, endPoint x: 325, endPoint y: 212, distance: 20.7
click at [325, 212] on address "13566-200796 Copy Unit 2 More Plus Central Park Hudson Ave Severn Beach BS35 4EL" at bounding box center [474, 227] width 362 height 63
copy address "200796"
click at [376, 364] on dt "Due date:" at bounding box center [351, 362] width 116 height 10
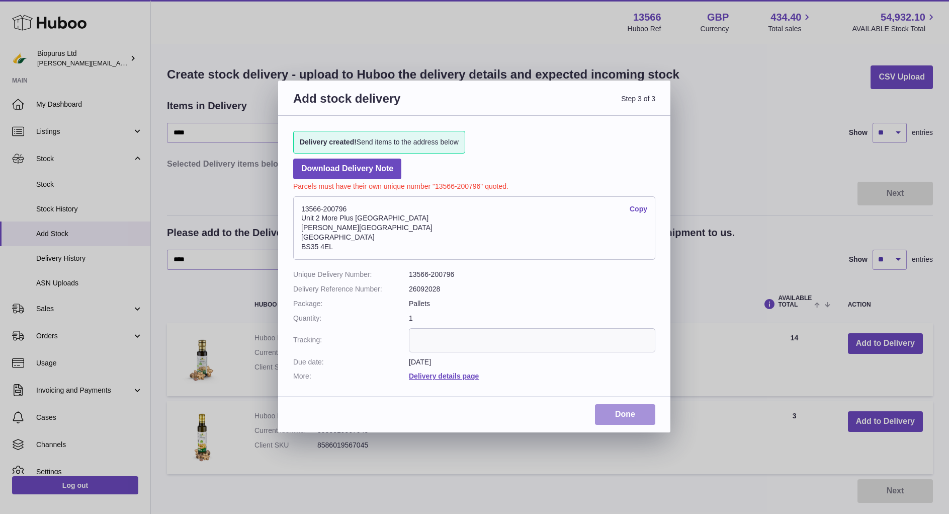
click at [625, 410] on link "Done" at bounding box center [625, 414] width 60 height 21
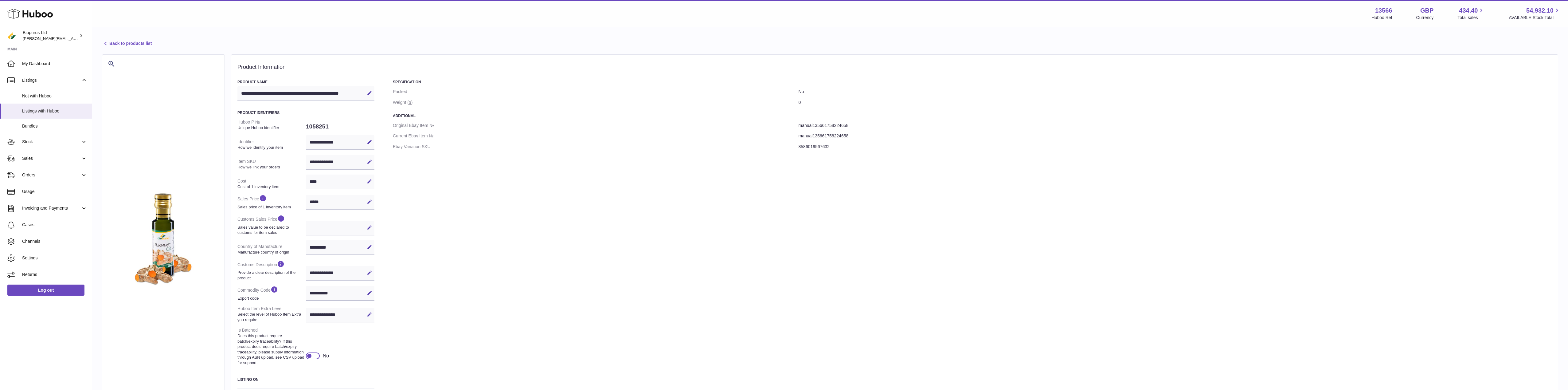
select select "***"
select select "****"
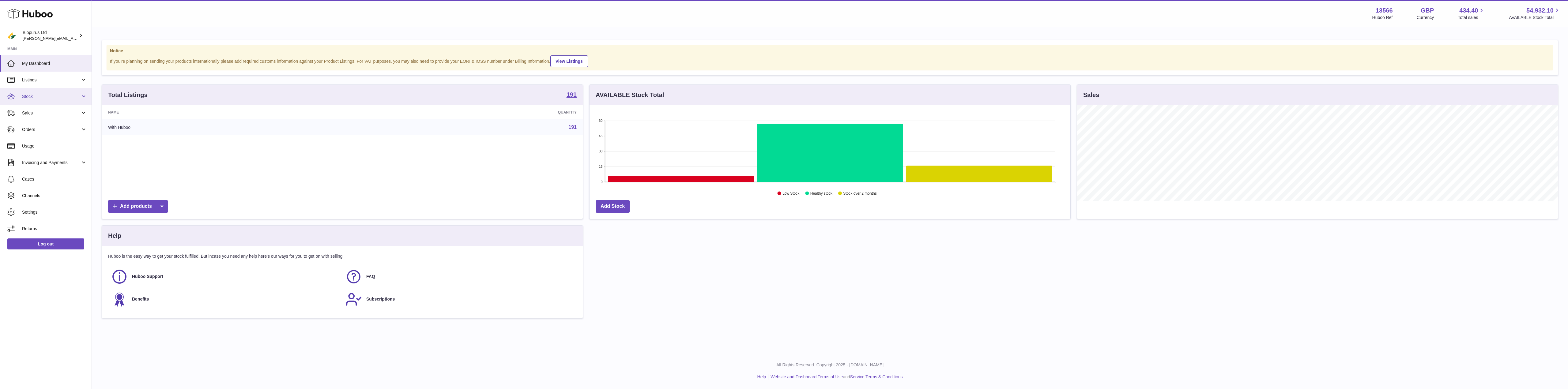
scroll to position [96, 481]
click at [46, 96] on span "Stock" at bounding box center [51, 97] width 58 height 6
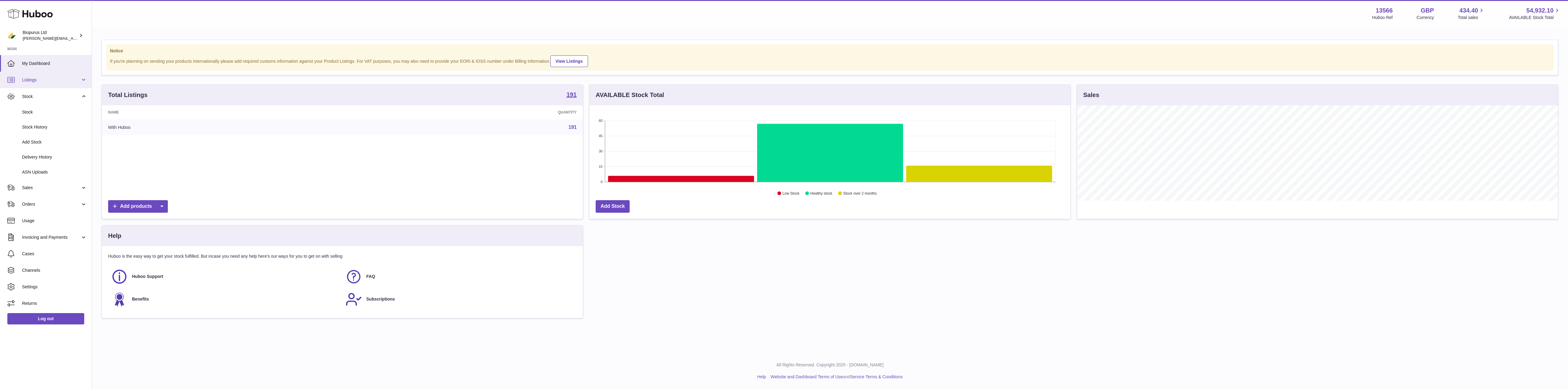
click at [44, 80] on span "Listings" at bounding box center [51, 80] width 58 height 6
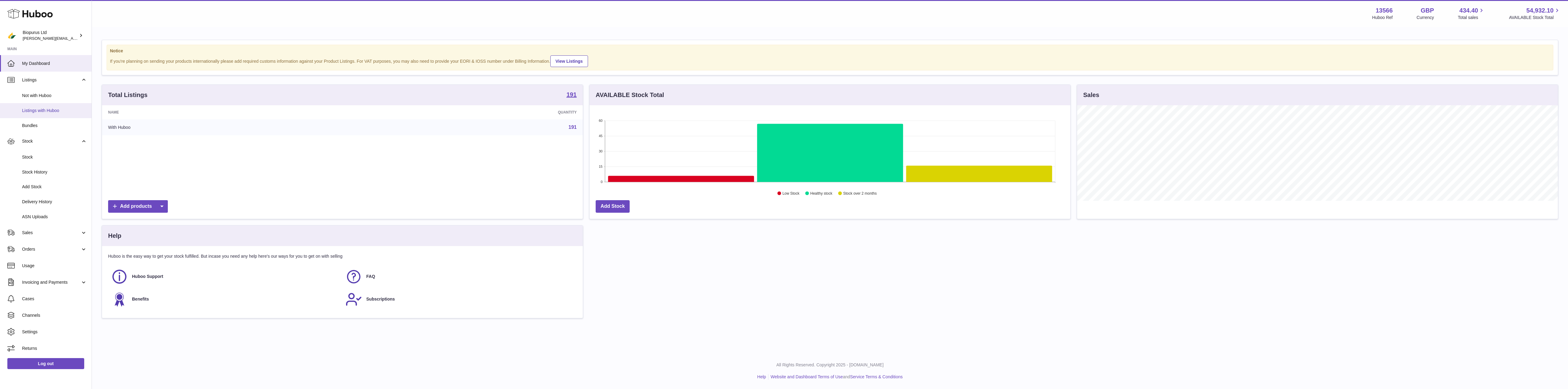
click at [37, 111] on span "Listings with Huboo" at bounding box center [54, 111] width 65 height 6
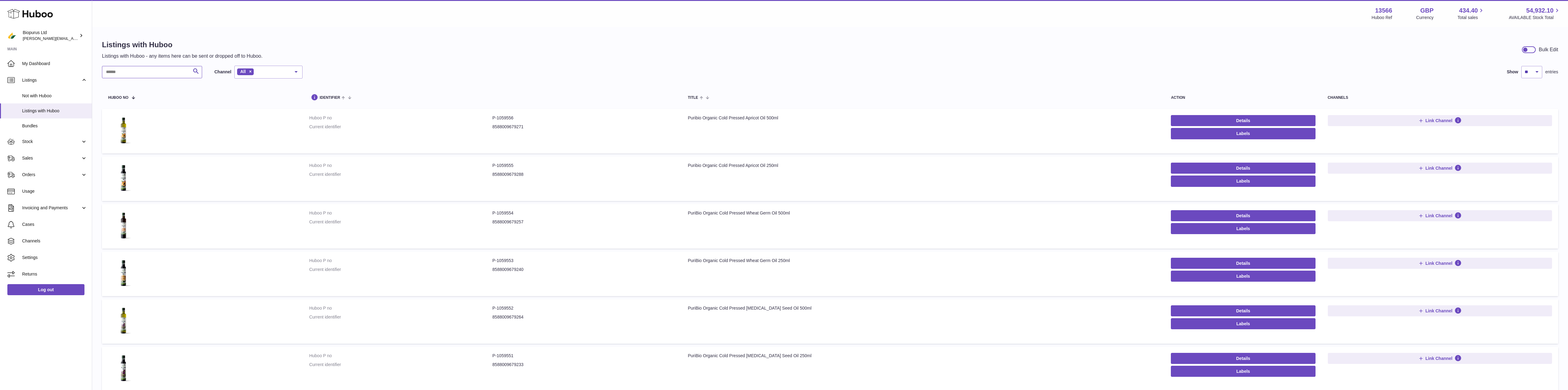
click at [119, 75] on input "text" at bounding box center [152, 72] width 100 height 12
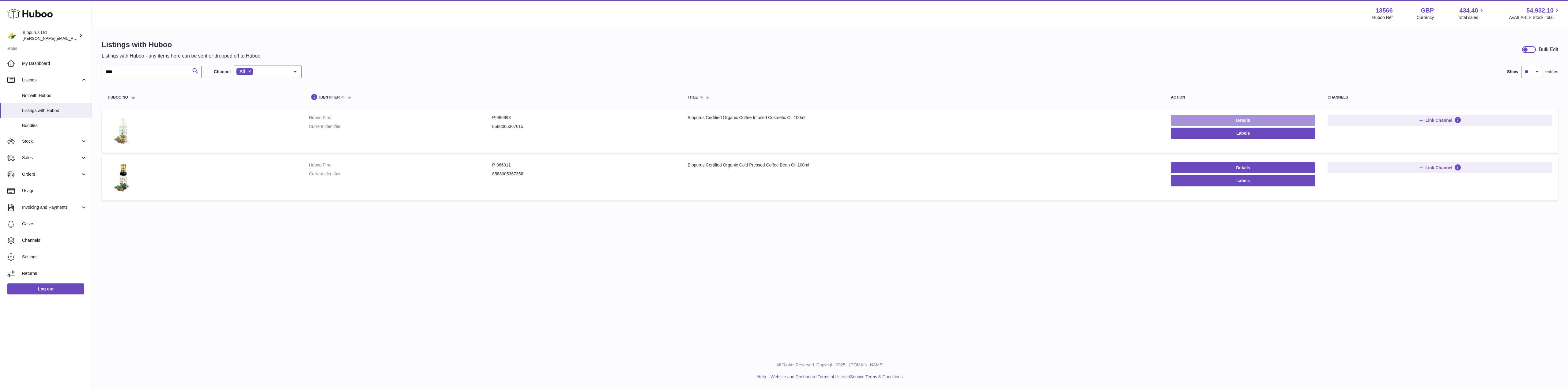
type input "****"
click at [1246, 119] on link "Details" at bounding box center [1242, 121] width 144 height 11
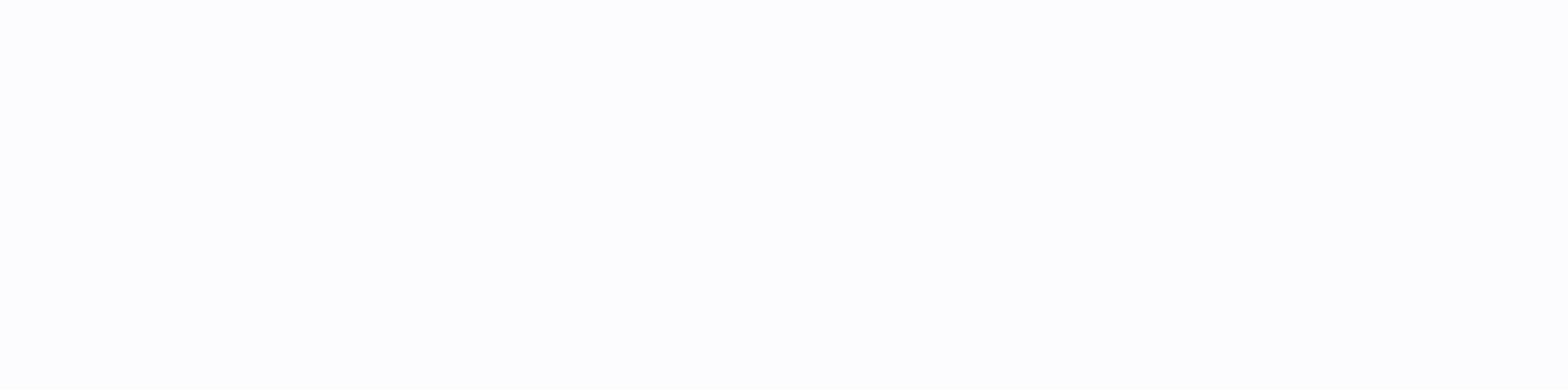
select select "**"
select select "****"
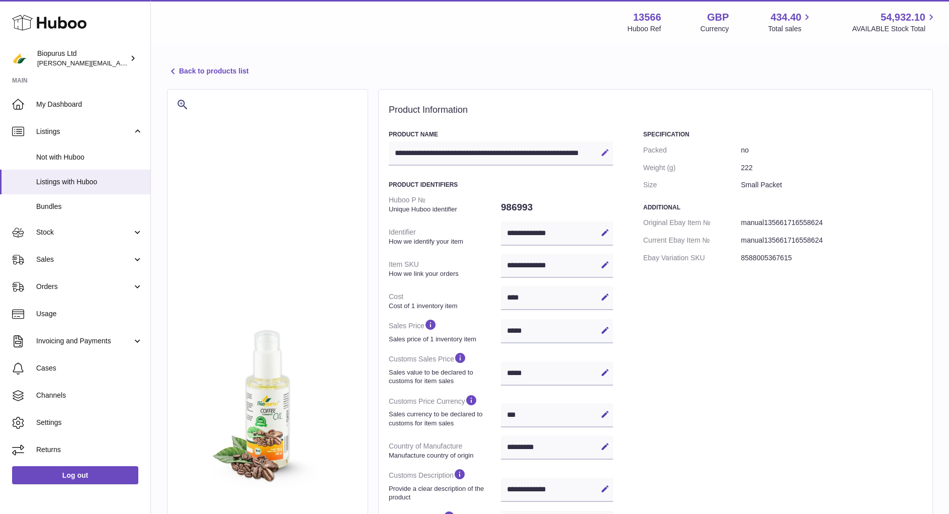
click at [606, 154] on icon at bounding box center [605, 152] width 9 height 9
drag, startPoint x: 580, startPoint y: 151, endPoint x: 364, endPoint y: 147, distance: 215.4
click at [364, 147] on div "**********" at bounding box center [550, 410] width 766 height 642
paste input "text"
type input "**********"
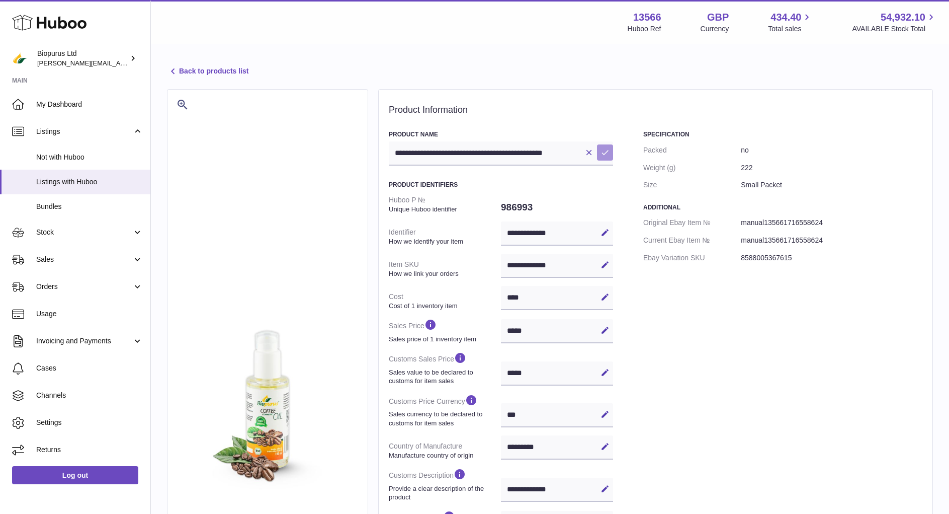
click at [605, 149] on icon at bounding box center [605, 152] width 9 height 9
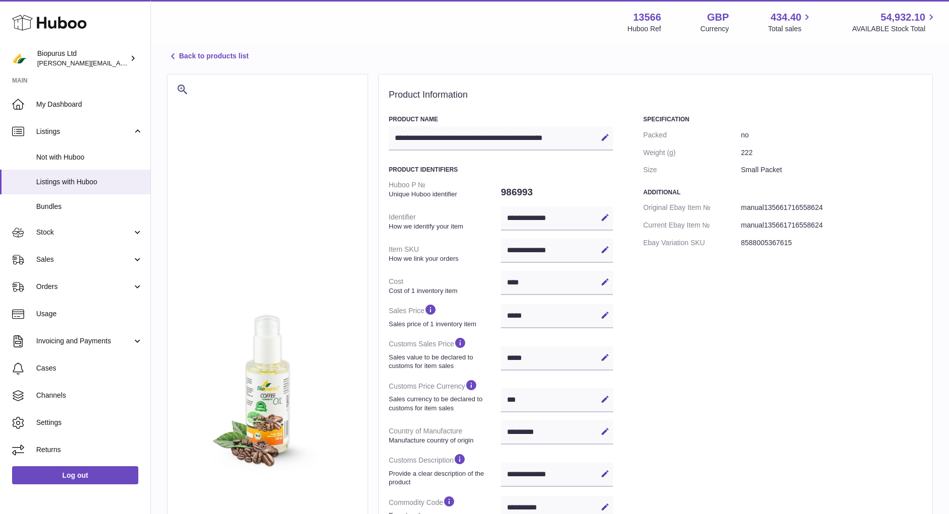
scroll to position [50, 0]
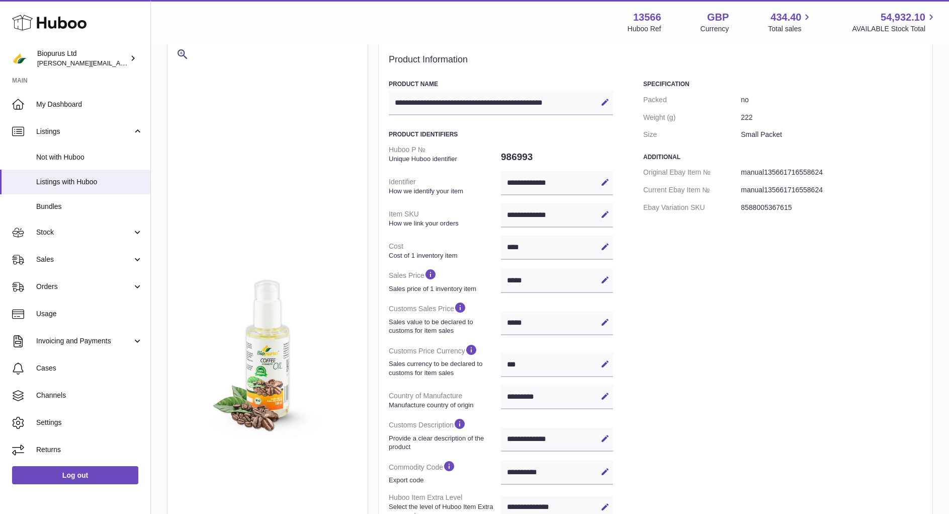
click at [522, 278] on div "***** Edit Cancel Save" at bounding box center [557, 281] width 112 height 24
click at [603, 281] on icon at bounding box center [605, 279] width 9 height 9
drag, startPoint x: 533, startPoint y: 282, endPoint x: 502, endPoint y: 283, distance: 31.7
click at [502, 283] on input "*****" at bounding box center [557, 281] width 112 height 24
type input "*"
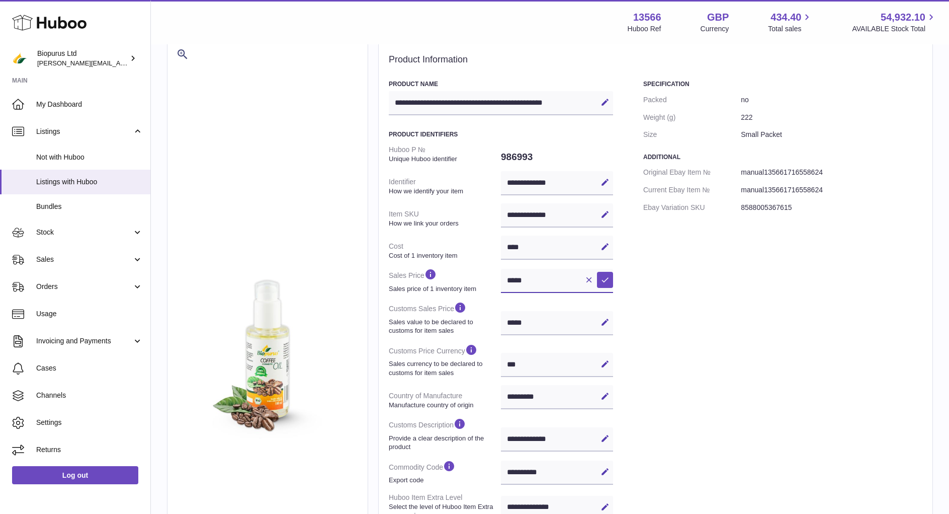
type input "*****"
click at [653, 336] on div "Specification Packed no Weight (g) 222 Size Small Packet Additional Original Eb…" at bounding box center [782, 372] width 279 height 585
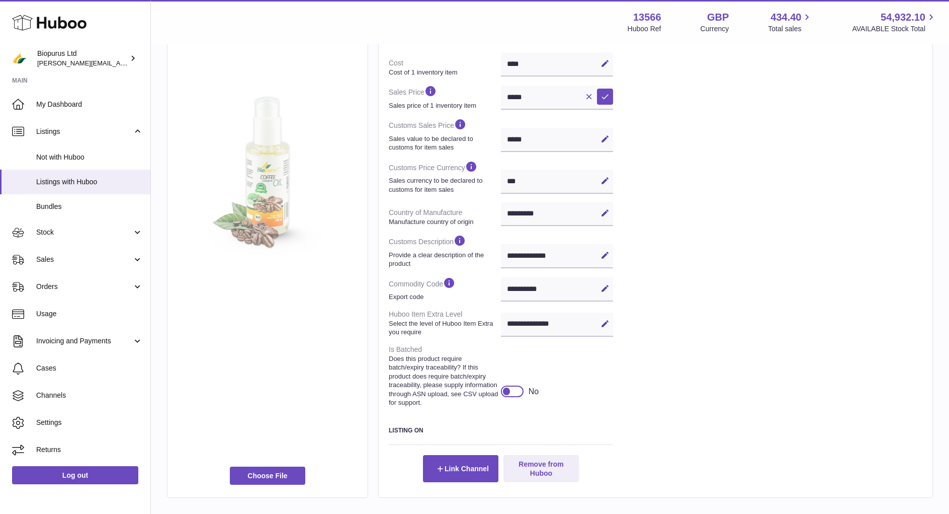
scroll to position [297, 0]
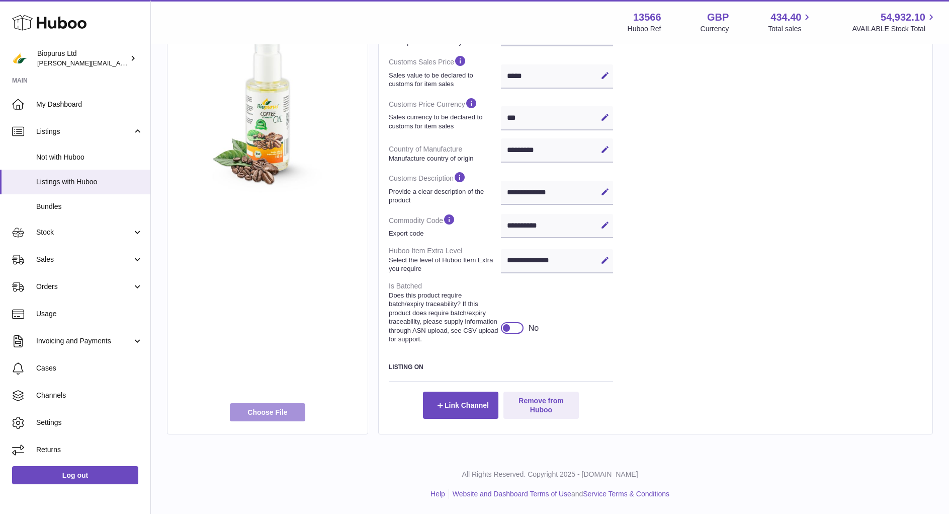
click at [266, 410] on label at bounding box center [267, 412] width 75 height 18
type input "**********"
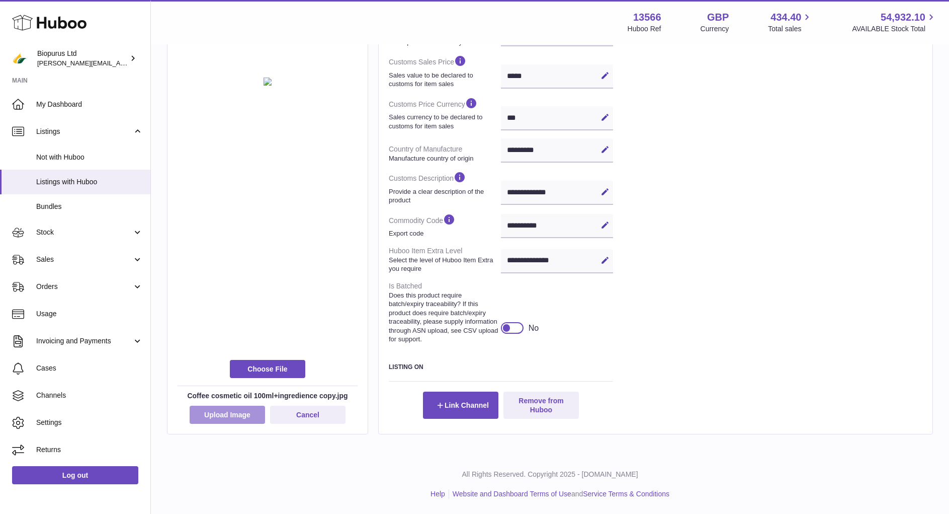
click at [229, 411] on button "Upload Image" at bounding box center [227, 415] width 75 height 18
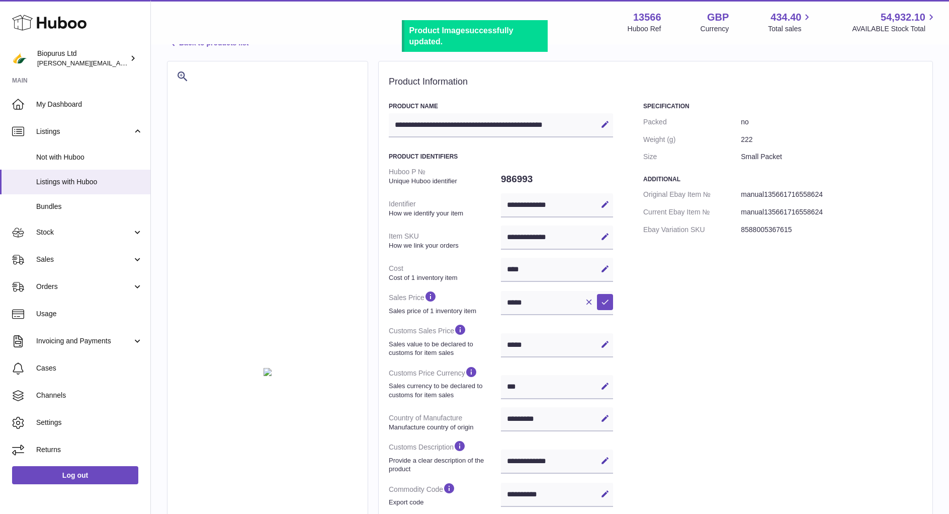
scroll to position [0, 0]
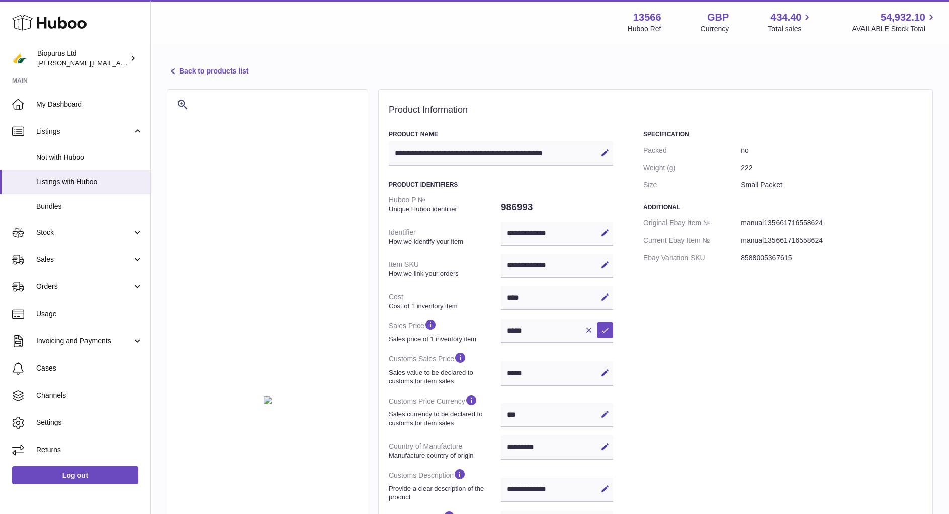
click at [211, 70] on link "Back to products list" at bounding box center [208, 71] width 82 height 12
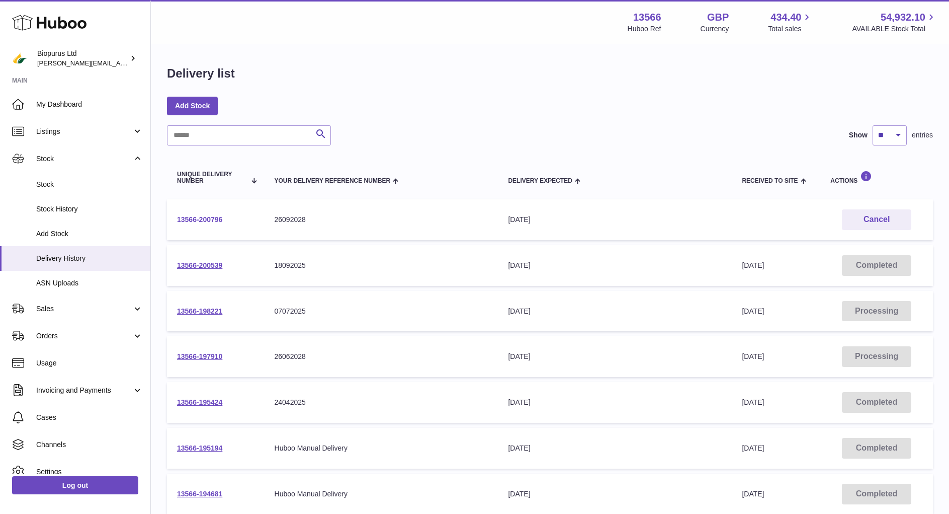
click at [183, 219] on link "13566-200796" at bounding box center [199, 219] width 45 height 8
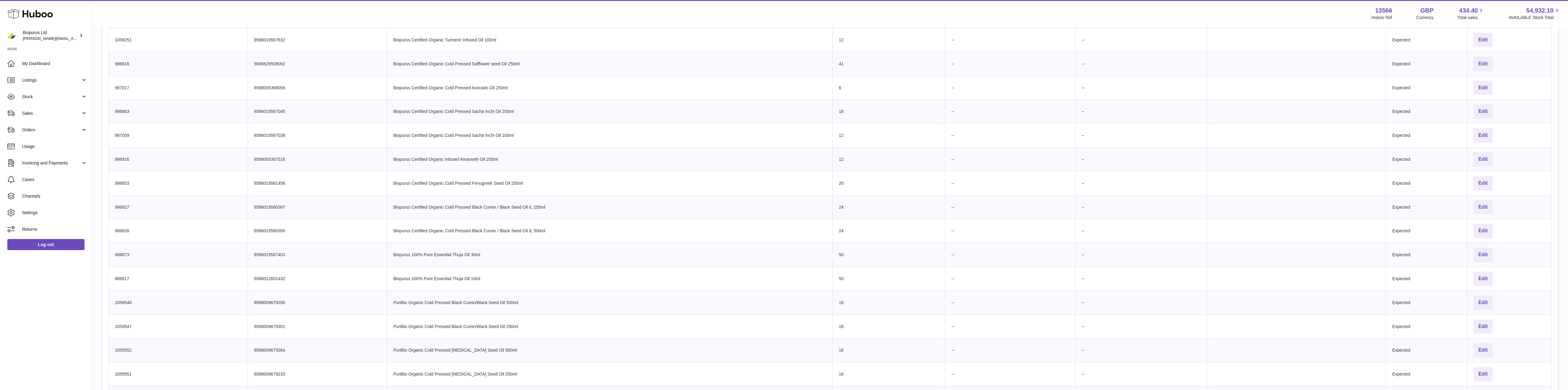
scroll to position [276, 0]
click at [53, 94] on span "Stock" at bounding box center [51, 97] width 59 height 6
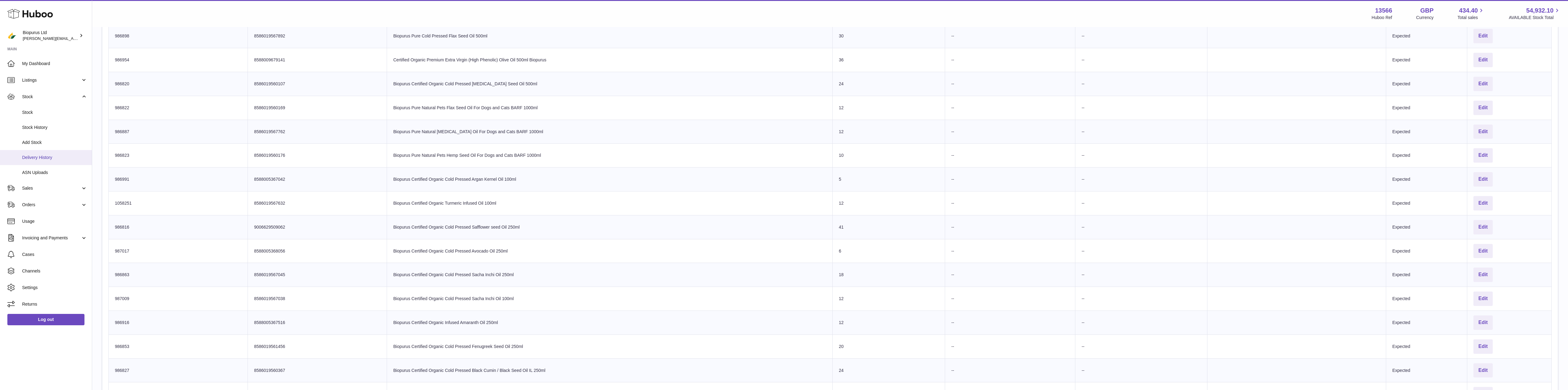
click at [40, 161] on link "Delivery History" at bounding box center [46, 157] width 92 height 15
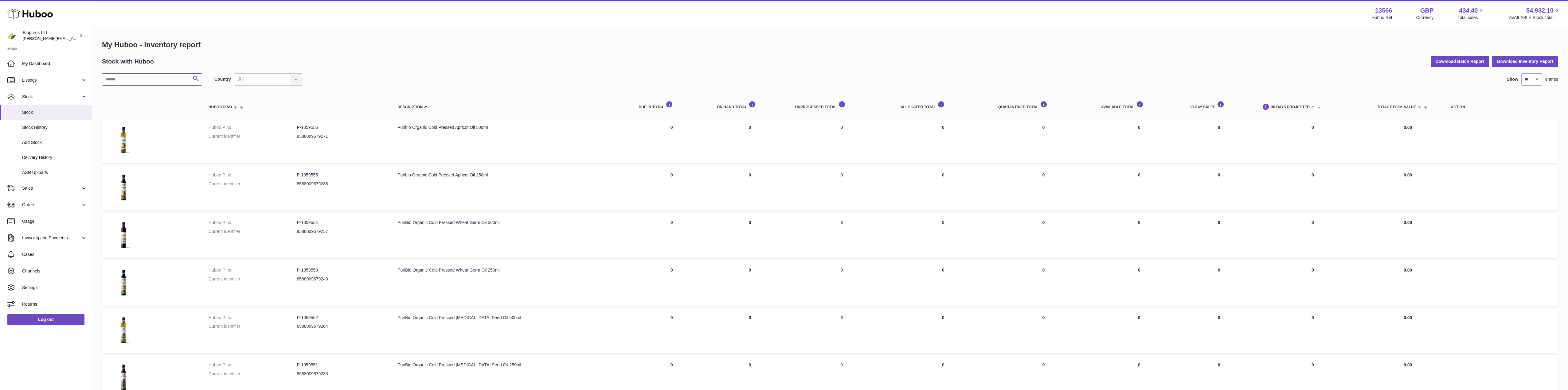
click at [123, 82] on input "text" at bounding box center [152, 79] width 100 height 12
type input "*****"
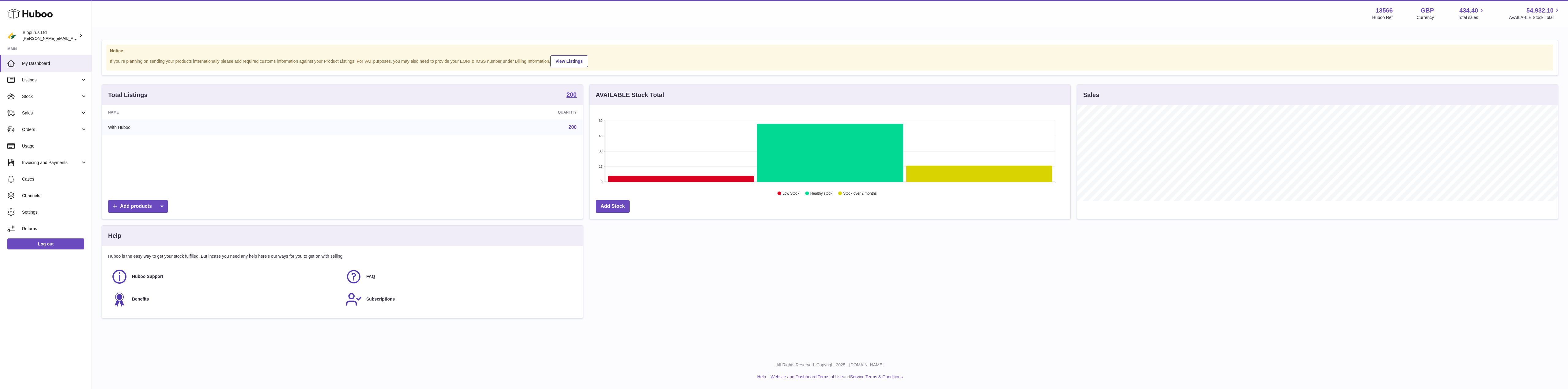
scroll to position [96, 481]
click at [45, 94] on span "Stock" at bounding box center [51, 97] width 58 height 6
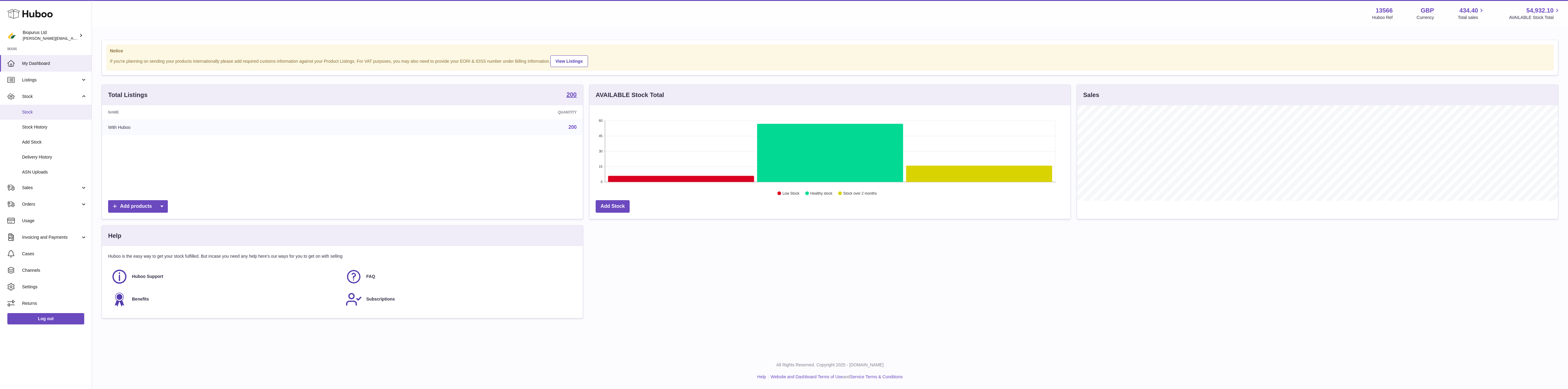
click at [30, 110] on span "Stock" at bounding box center [54, 113] width 65 height 6
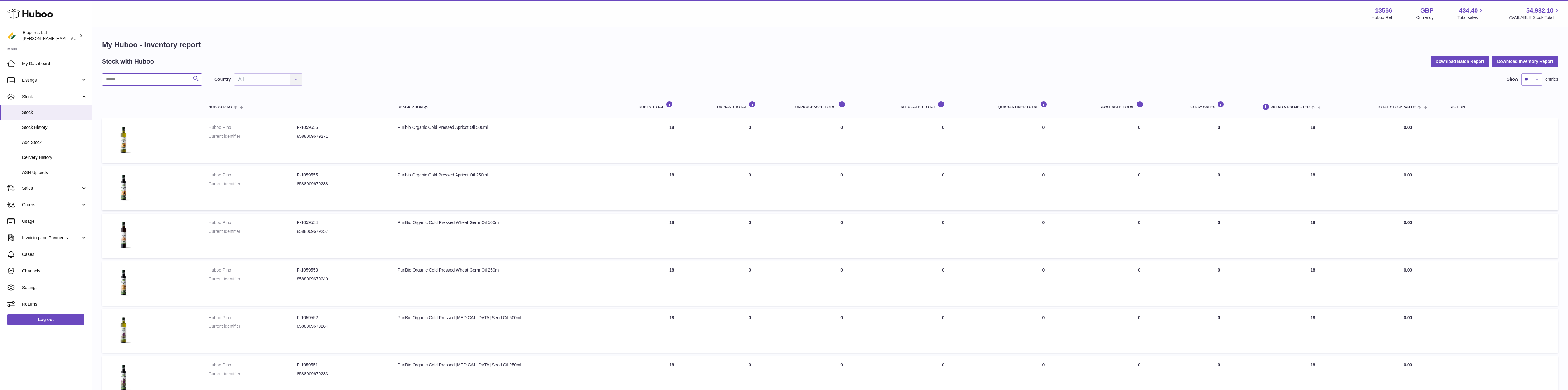
click at [134, 78] on input "text" at bounding box center [152, 79] width 100 height 12
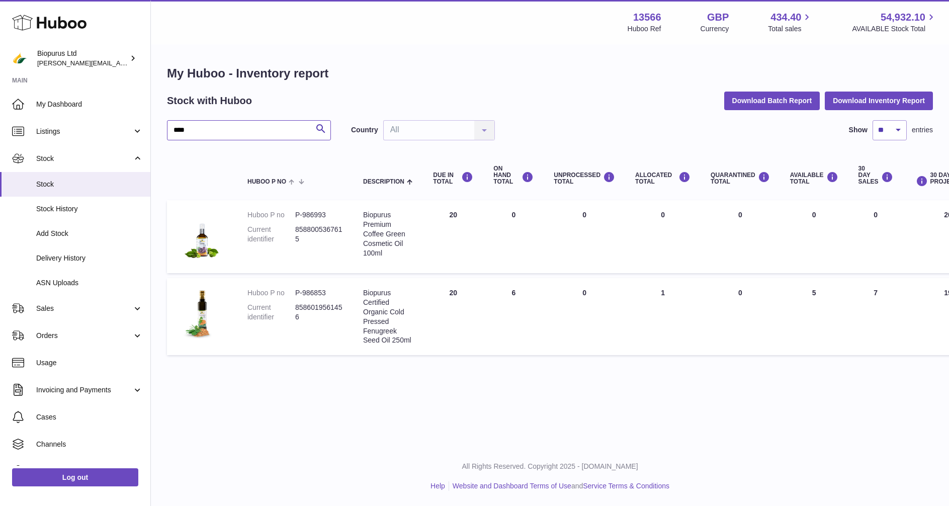
type input "****"
drag, startPoint x: 327, startPoint y: 213, endPoint x: 302, endPoint y: 212, distance: 24.2
click at [302, 212] on dd "P-986993" at bounding box center [319, 215] width 48 height 10
copy dd "986993"
drag, startPoint x: 297, startPoint y: 236, endPoint x: 295, endPoint y: 226, distance: 10.8
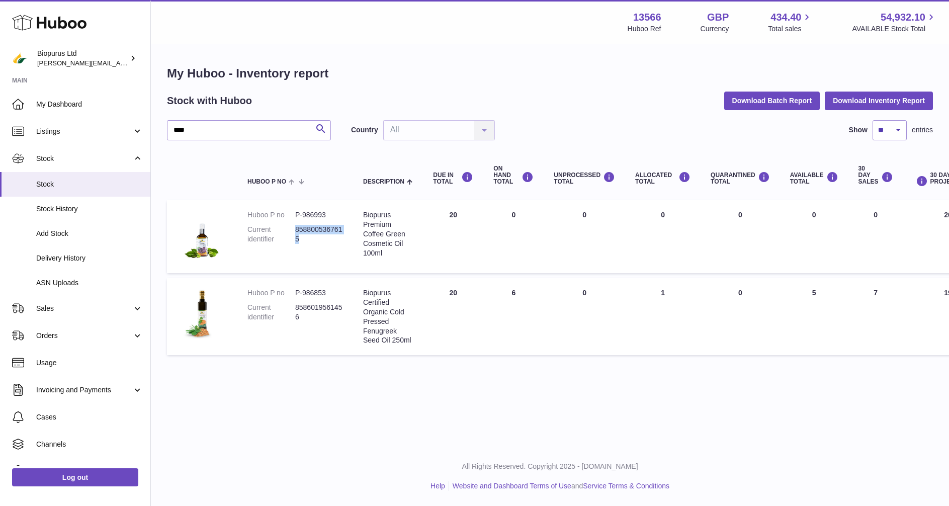
click at [295, 226] on dd "8588005367615" at bounding box center [319, 234] width 48 height 19
copy dd "8588005367615"
